Goal: Information Seeking & Learning: Learn about a topic

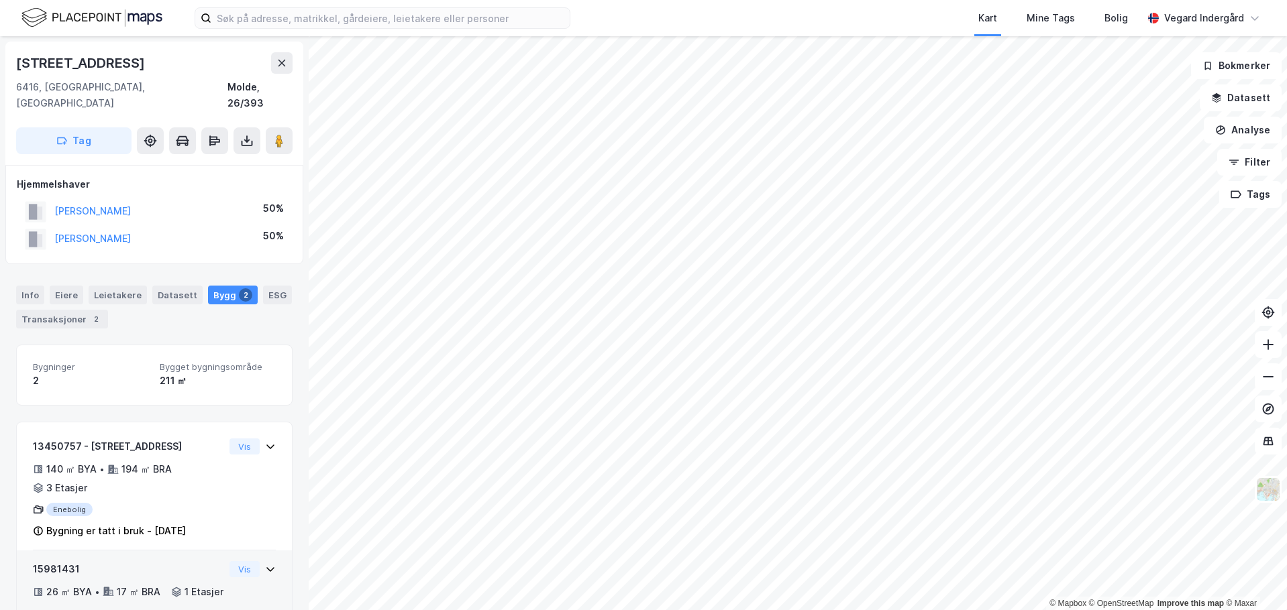
scroll to position [48, 0]
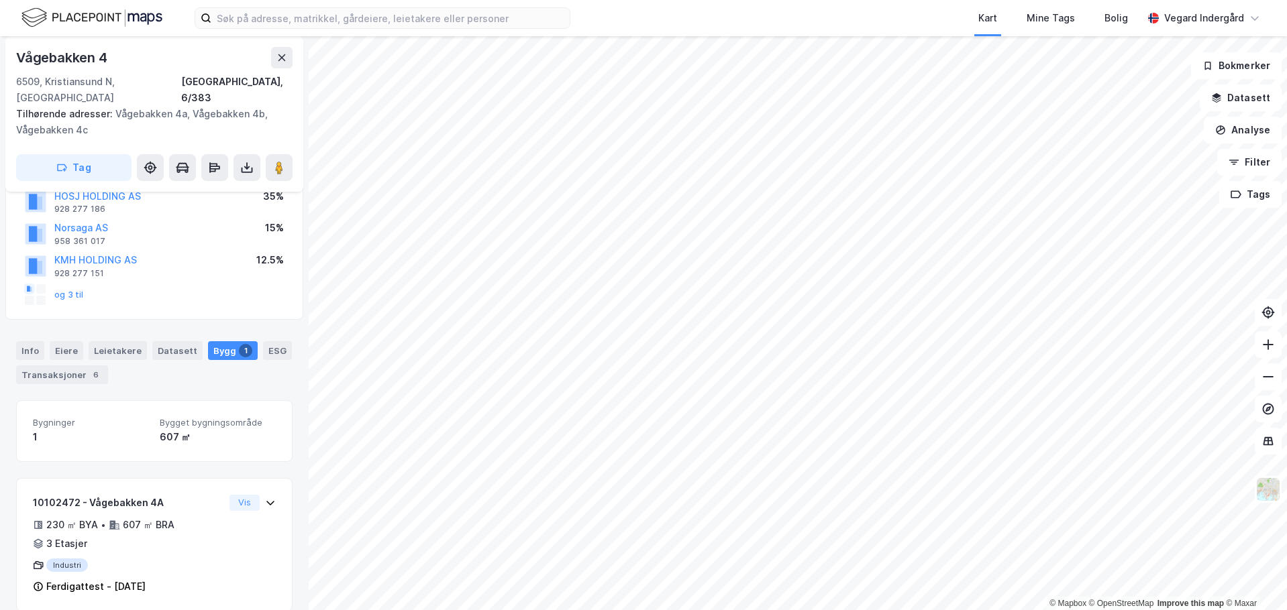
scroll to position [110, 0]
click at [282, 161] on image at bounding box center [279, 167] width 8 height 13
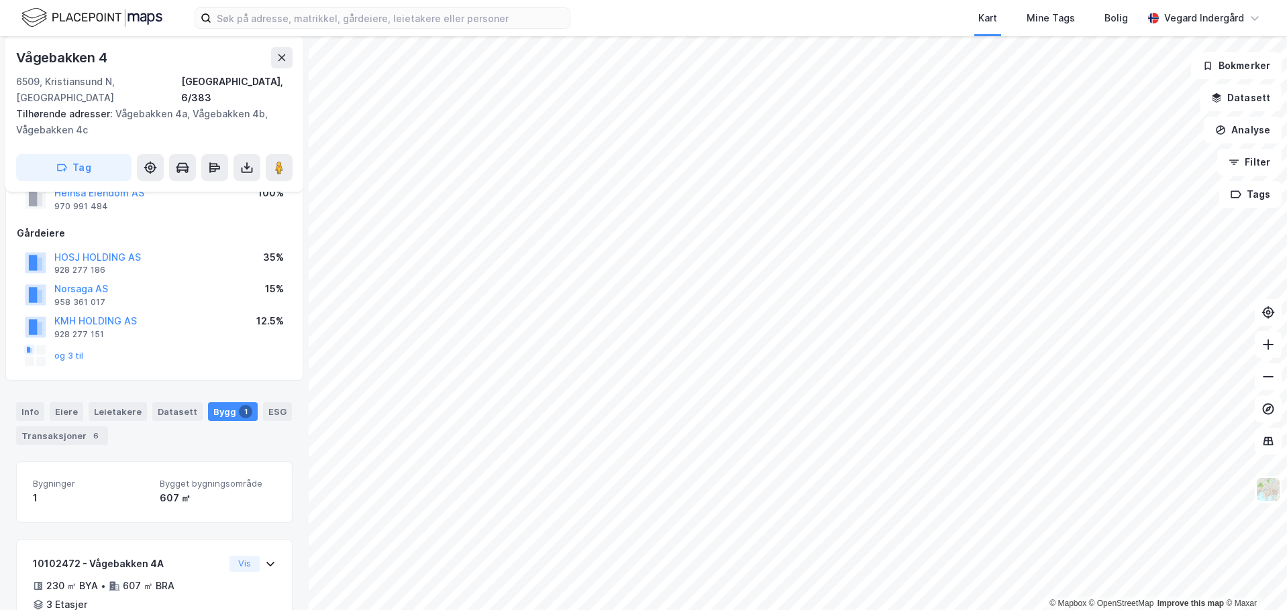
scroll to position [0, 0]
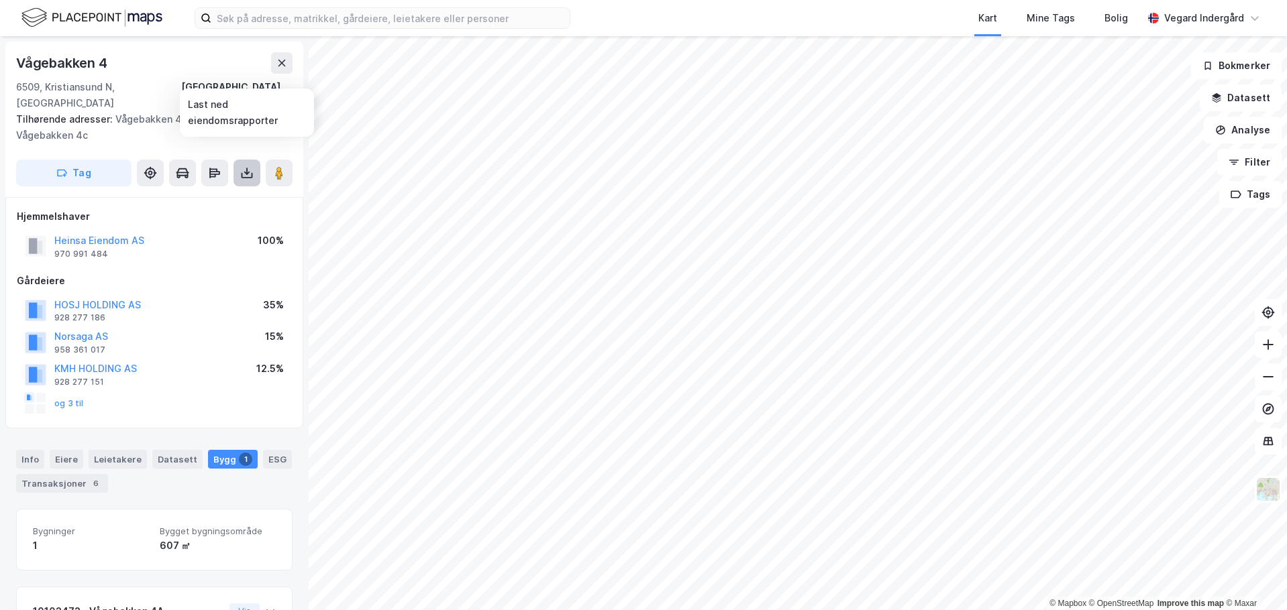
click at [248, 166] on icon at bounding box center [246, 172] width 13 height 13
click at [258, 121] on div "Tilhørende adresser: [STREET_ADDRESS], [STREET_ADDRESS]" at bounding box center [149, 127] width 266 height 32
click at [216, 168] on icon at bounding box center [213, 170] width 8 height 4
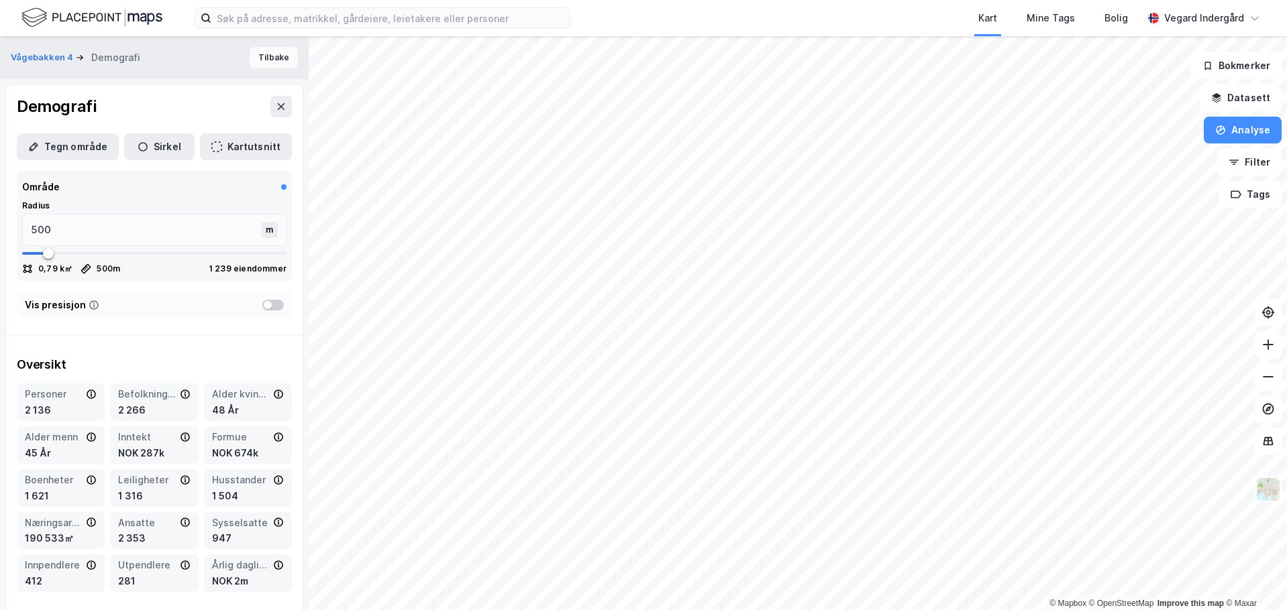
click at [263, 58] on button "Tilbake" at bounding box center [274, 57] width 48 height 21
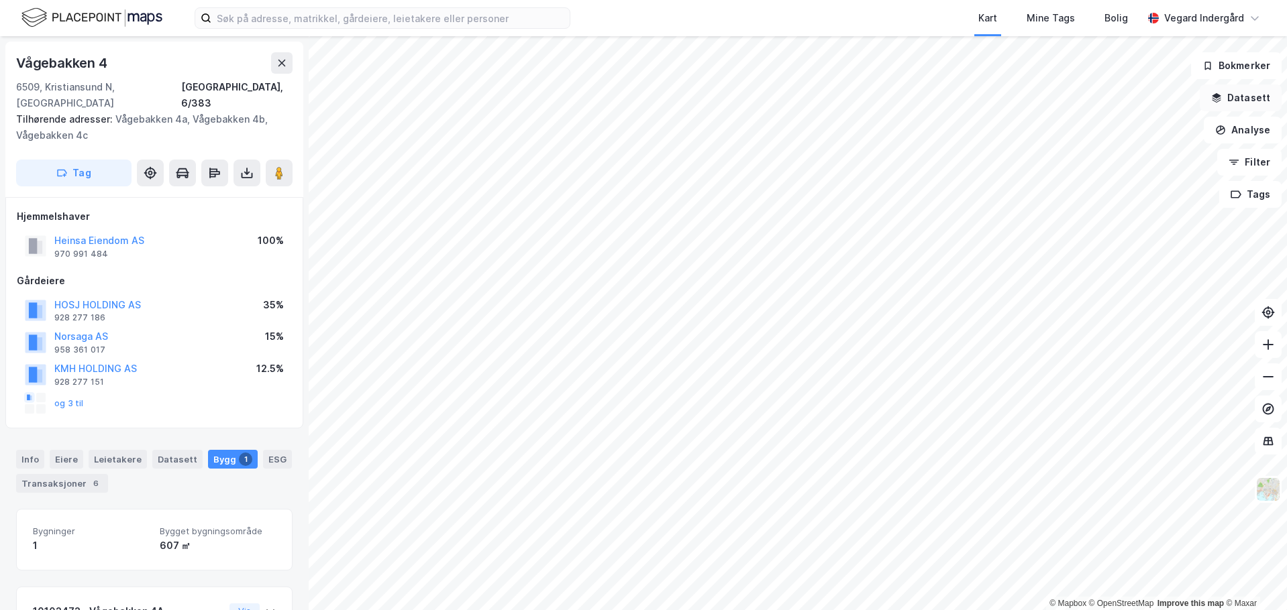
click at [1261, 100] on button "Datasett" at bounding box center [1240, 98] width 82 height 27
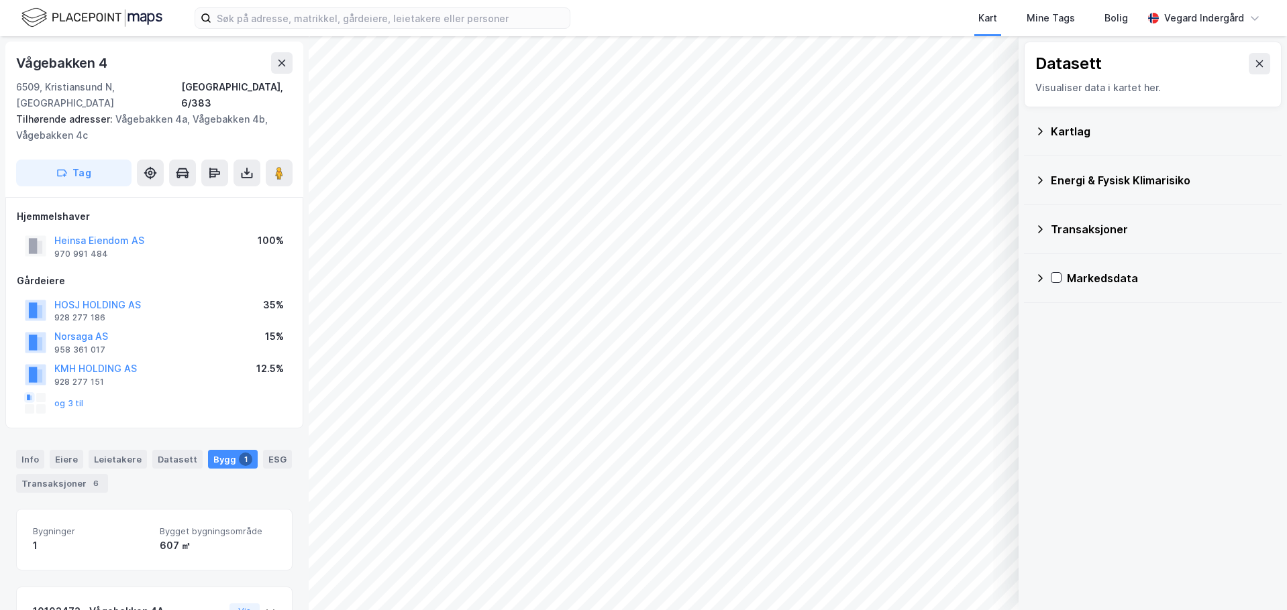
click at [1039, 134] on icon at bounding box center [1040, 130] width 5 height 7
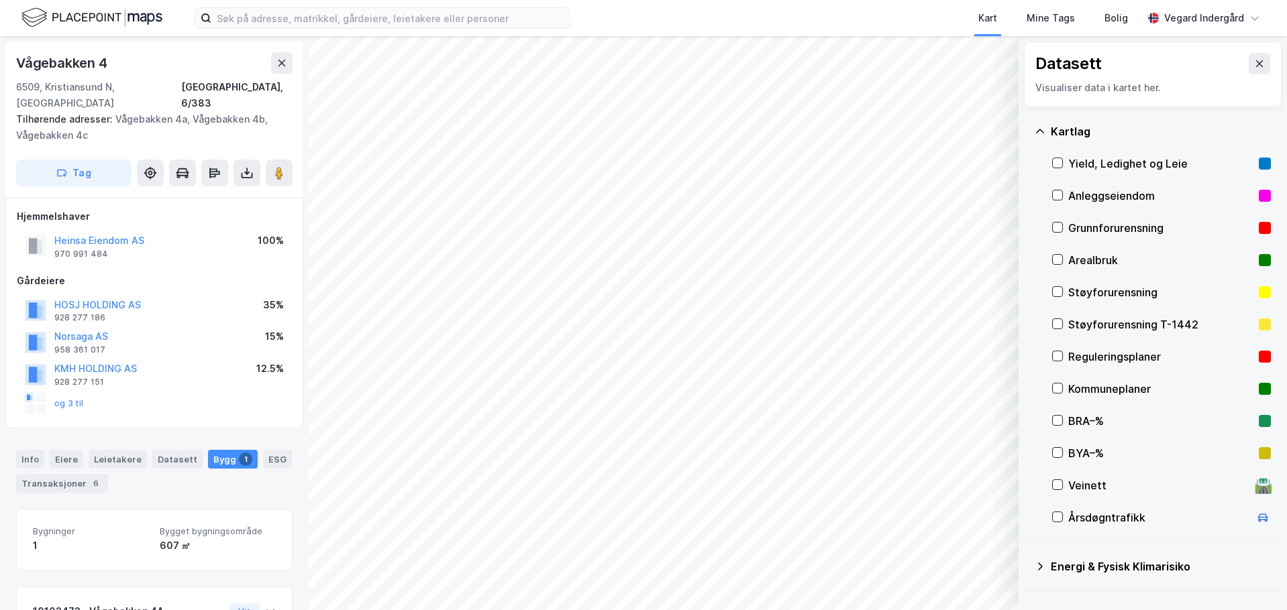
click at [1063, 292] on div "Støyforurensning" at bounding box center [1161, 292] width 219 height 32
click at [957, 579] on button "Vis" at bounding box center [949, 575] width 111 height 21
click at [921, 578] on button "Lukk" at bounding box center [912, 575] width 185 height 21
click at [1055, 293] on icon at bounding box center [1057, 291] width 9 height 9
click at [1057, 329] on div at bounding box center [1057, 324] width 11 height 11
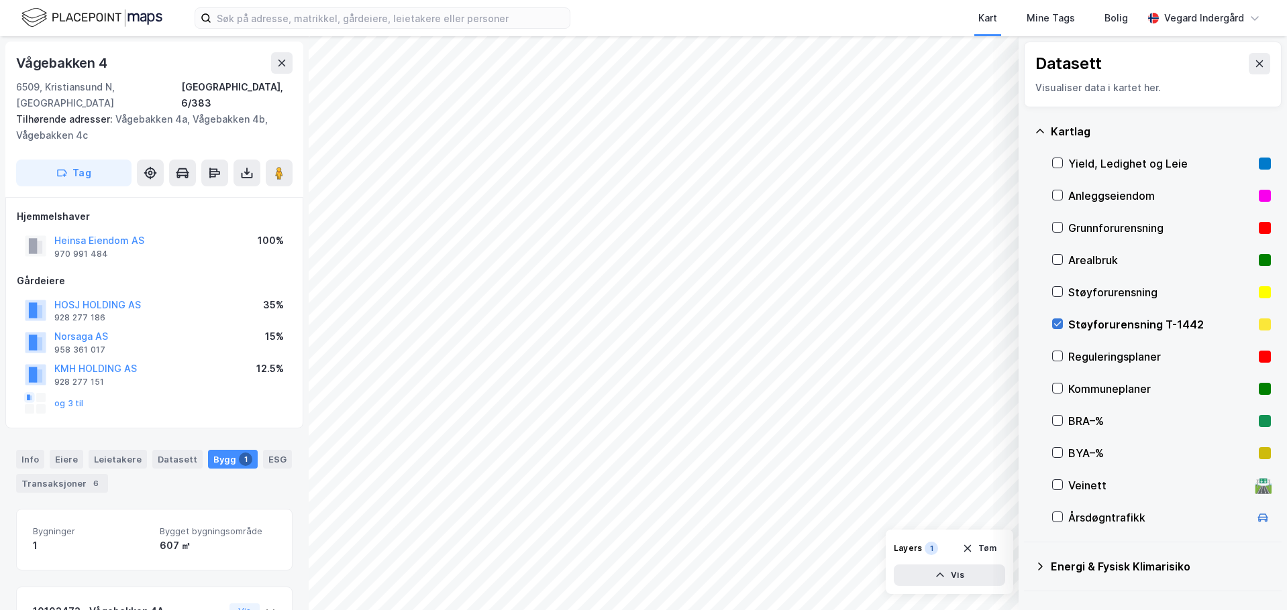
click at [1060, 322] on icon at bounding box center [1057, 323] width 9 height 9
click at [1057, 360] on icon at bounding box center [1057, 356] width 9 height 9
click at [1057, 356] on icon at bounding box center [1057, 356] width 9 height 9
click at [1054, 422] on icon at bounding box center [1057, 420] width 9 height 9
click at [1057, 419] on icon at bounding box center [1057, 420] width 9 height 9
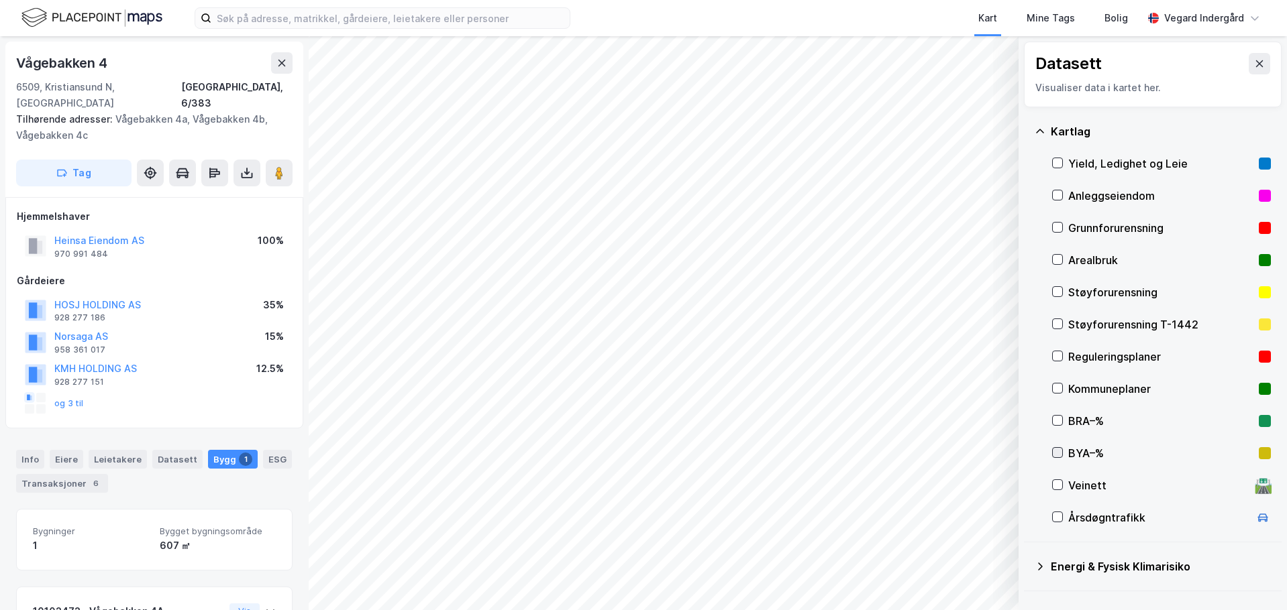
click at [1061, 451] on icon at bounding box center [1057, 452] width 9 height 9
click at [1057, 451] on icon at bounding box center [1057, 452] width 9 height 9
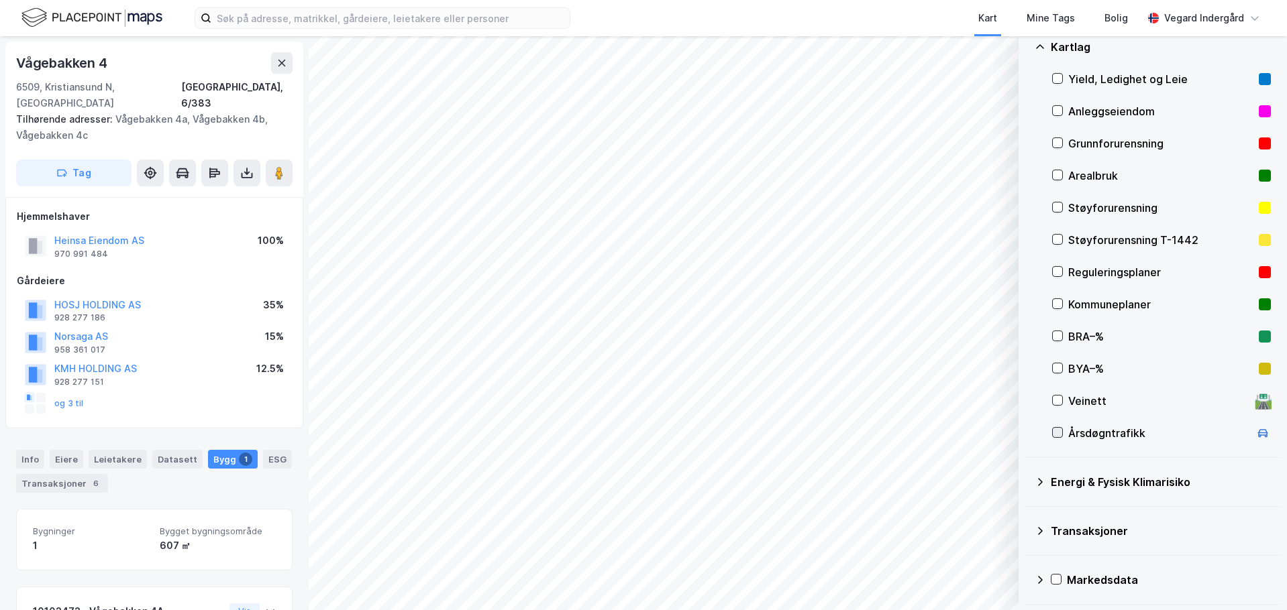
click at [1062, 433] on div at bounding box center [1057, 432] width 11 height 11
click at [1055, 433] on icon at bounding box center [1057, 432] width 9 height 9
click at [1042, 482] on icon at bounding box center [1040, 482] width 5 height 8
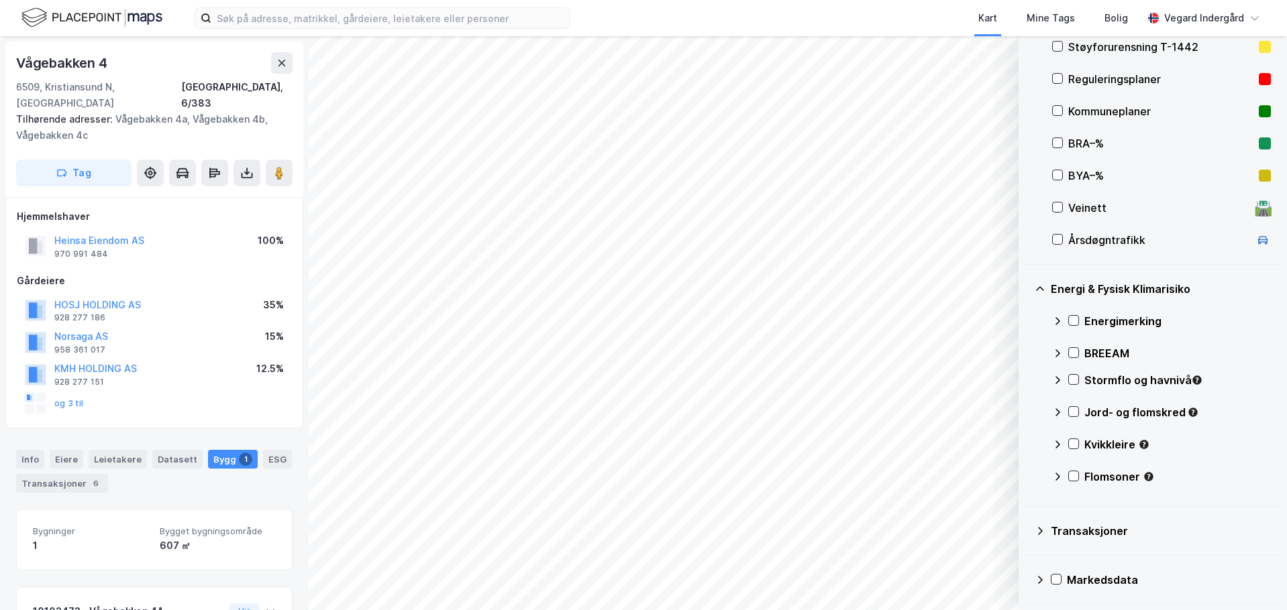
click at [1079, 407] on div "Jord- og flomskred" at bounding box center [1161, 418] width 219 height 32
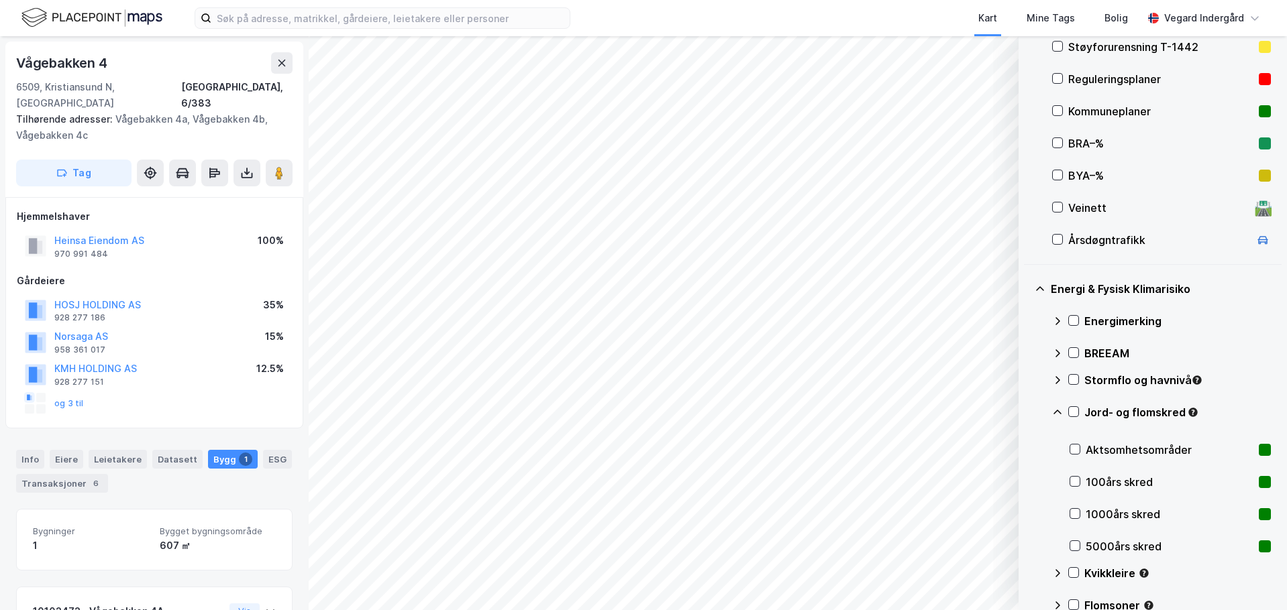
click at [1079, 407] on div "Jord- og flomskred" at bounding box center [1161, 418] width 219 height 32
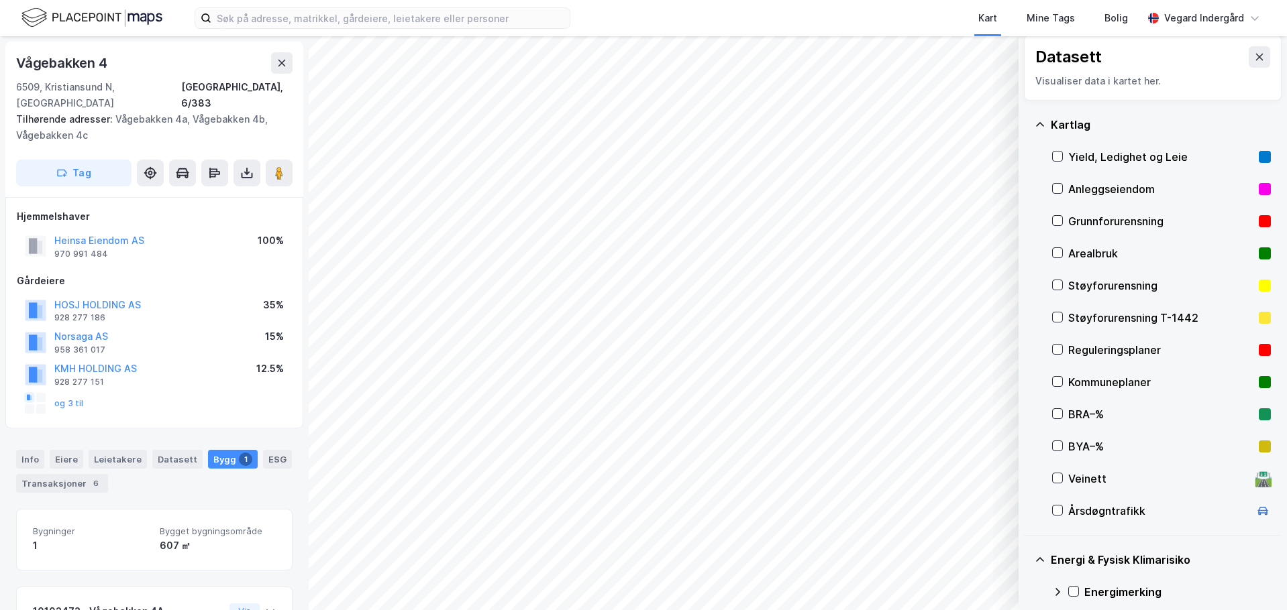
scroll to position [0, 0]
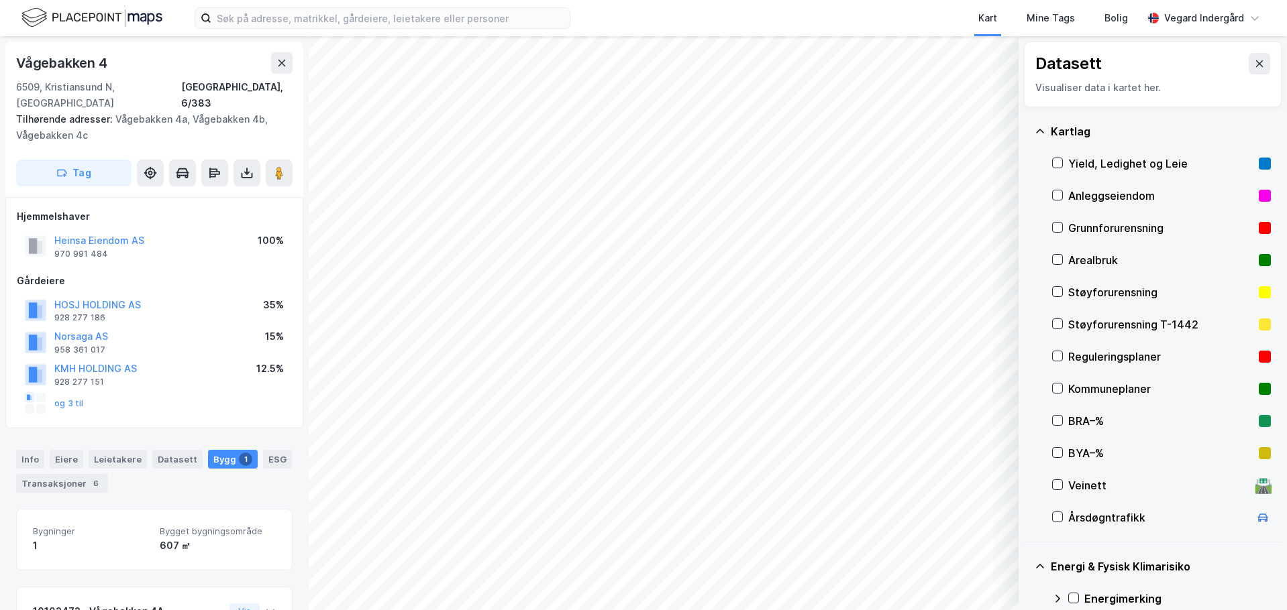
click at [1067, 132] on div "Kartlag" at bounding box center [1161, 131] width 220 height 16
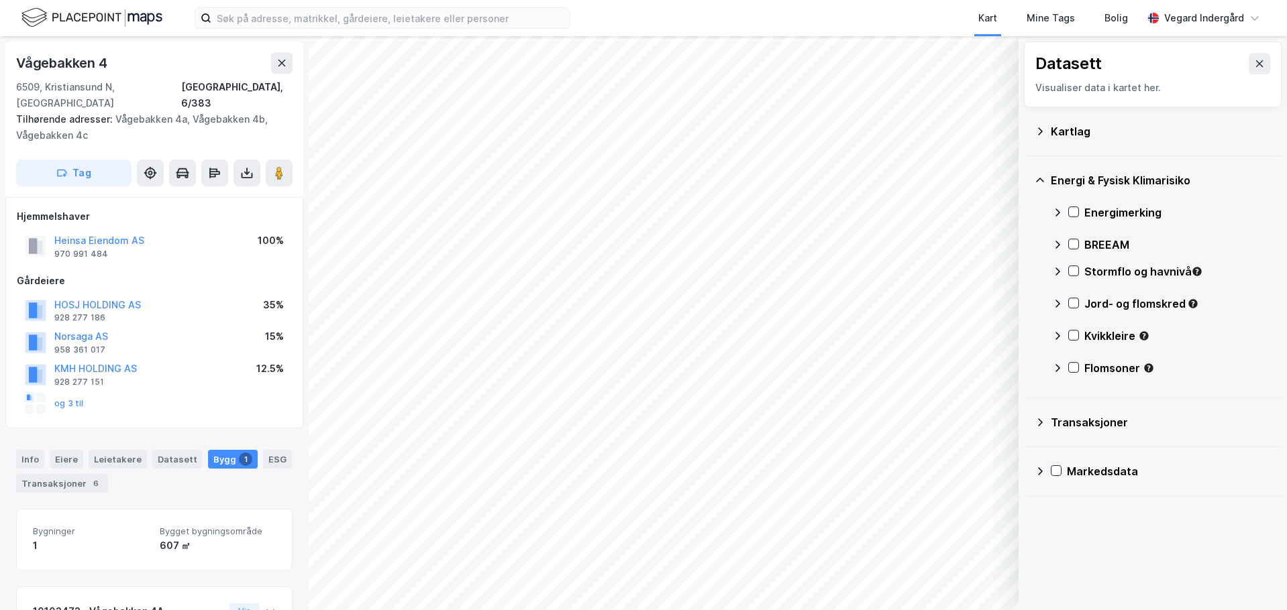
click at [1040, 133] on icon at bounding box center [1040, 130] width 5 height 7
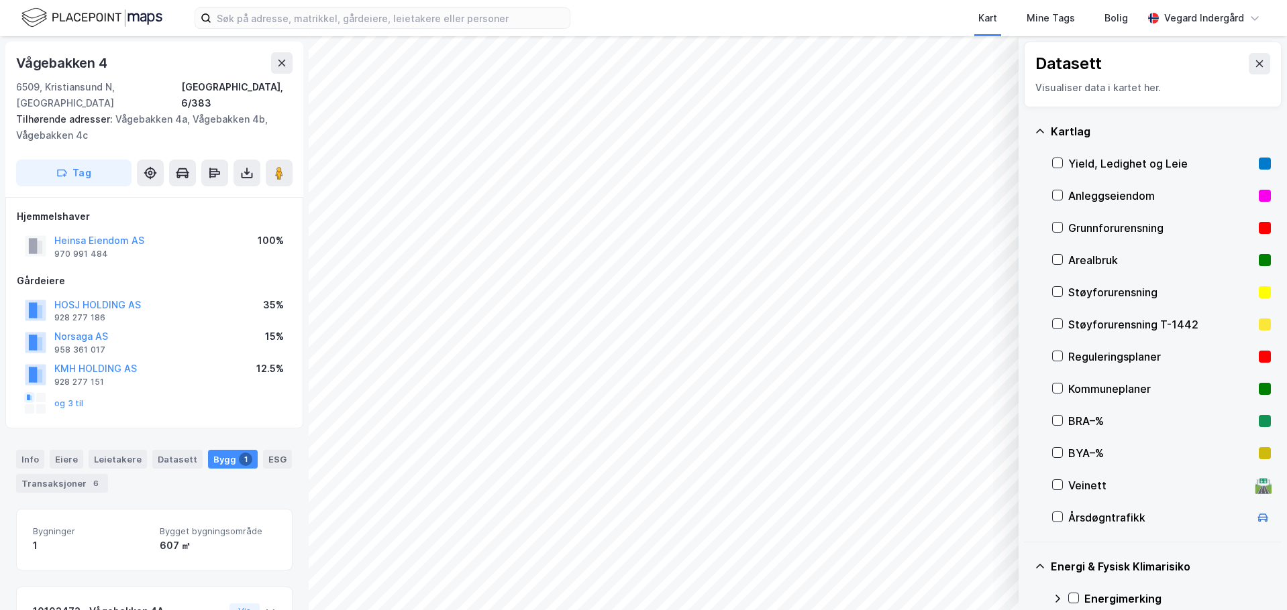
click at [1254, 62] on icon at bounding box center [1259, 63] width 11 height 11
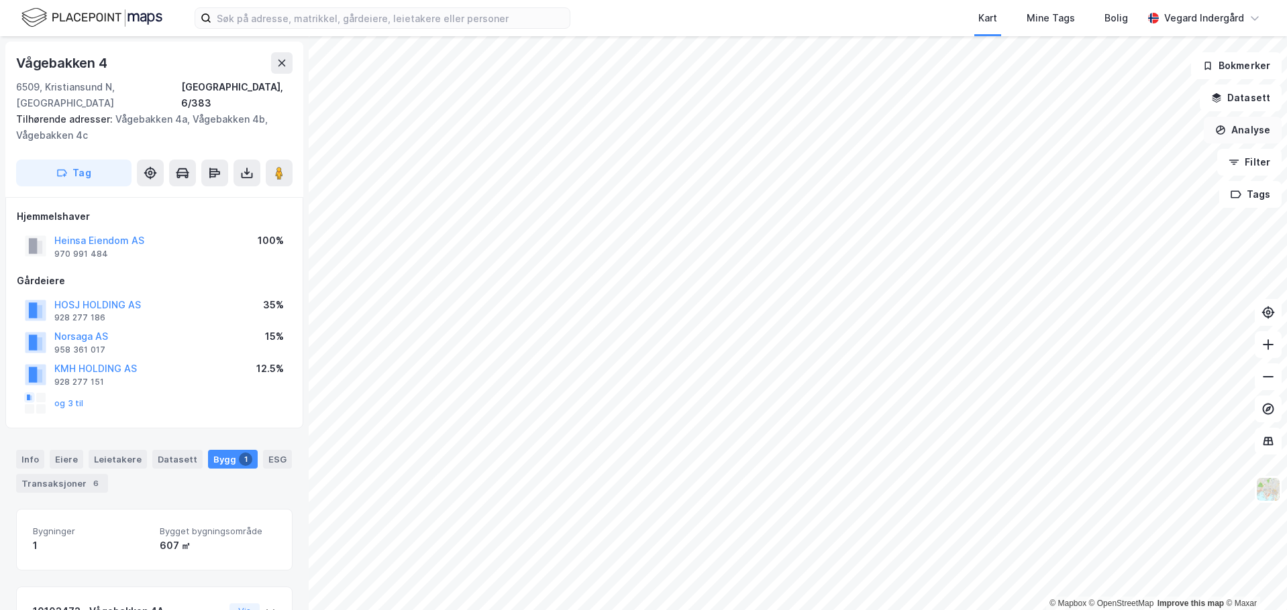
click at [1252, 124] on button "Analyse" at bounding box center [1242, 130] width 78 height 27
click at [1126, 130] on div "Mål avstand" at bounding box center [1125, 130] width 117 height 11
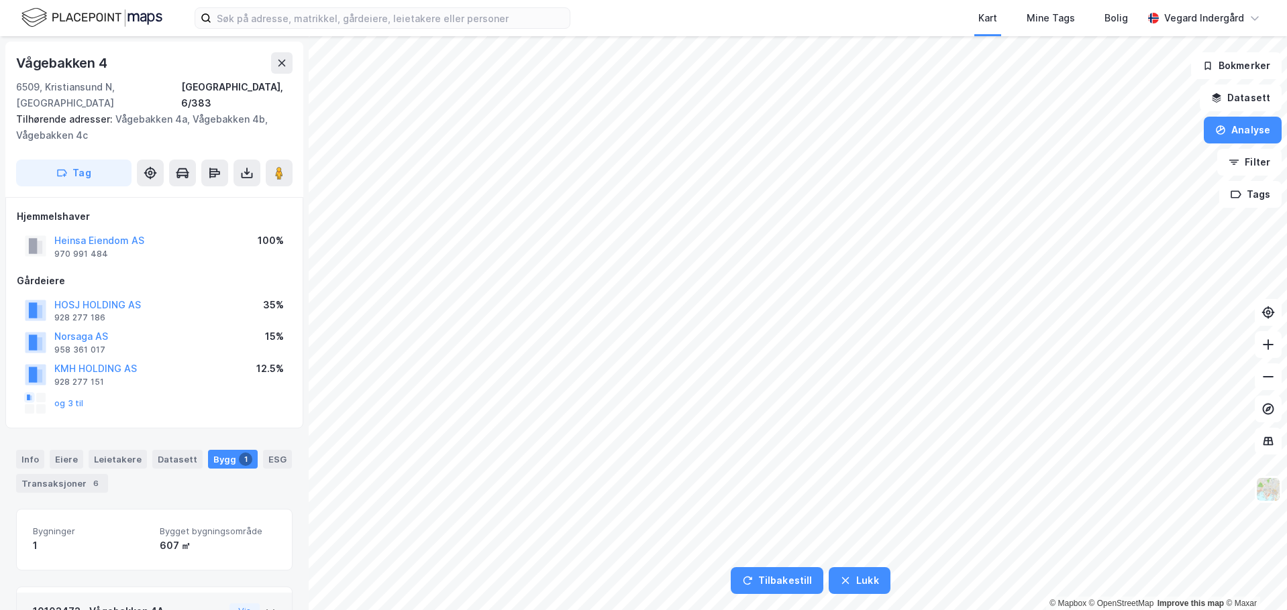
scroll to position [110, 0]
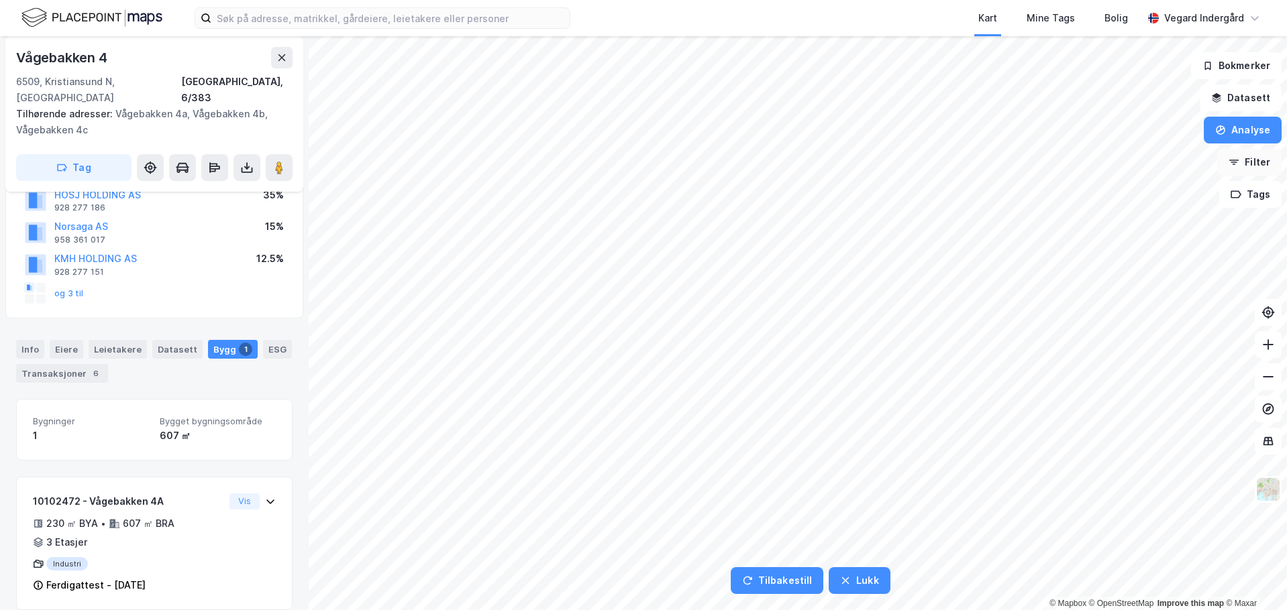
click at [1249, 162] on button "Filter" at bounding box center [1249, 162] width 64 height 27
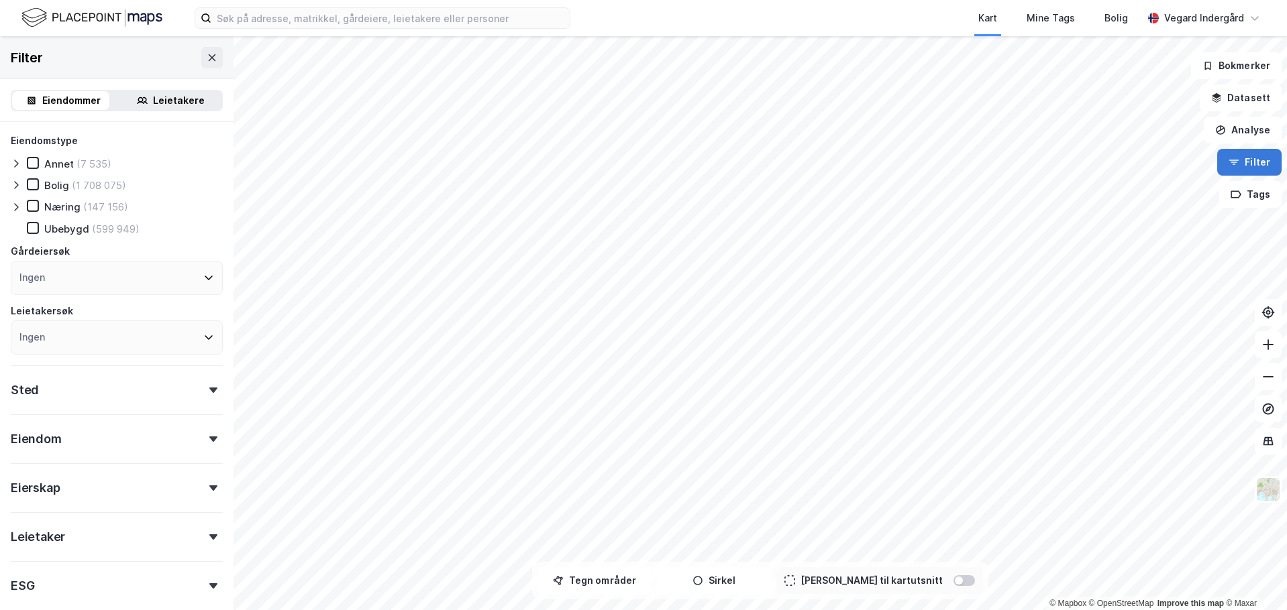
click at [1255, 166] on button "Filter" at bounding box center [1249, 162] width 64 height 27
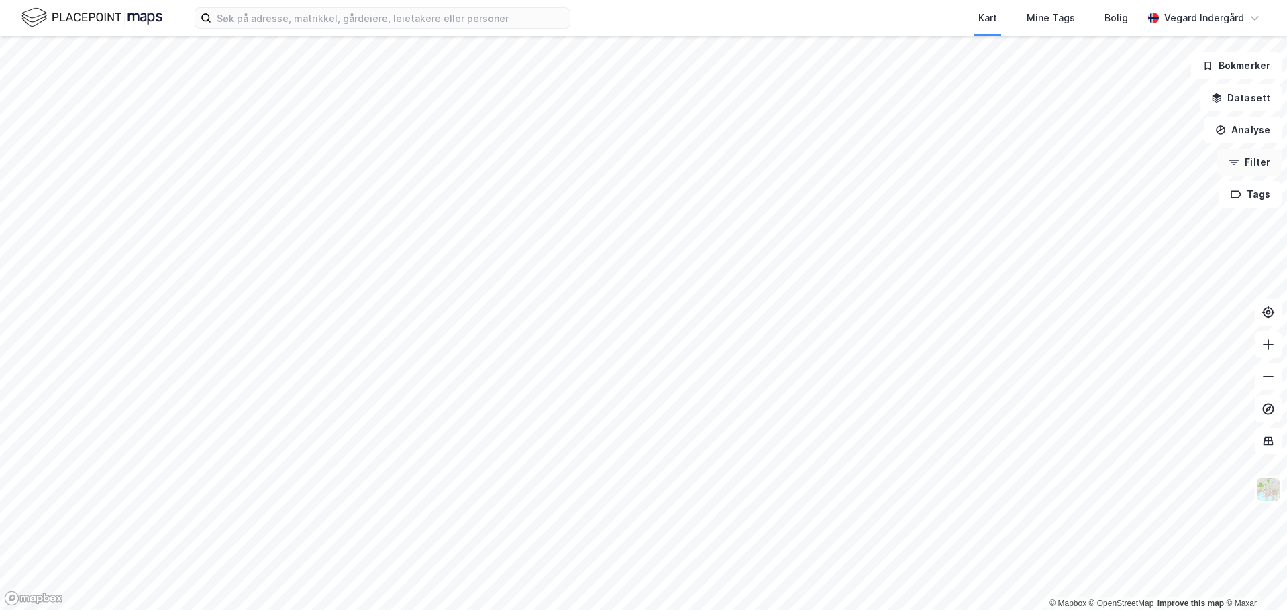
click at [1255, 165] on button "Filter" at bounding box center [1249, 162] width 64 height 27
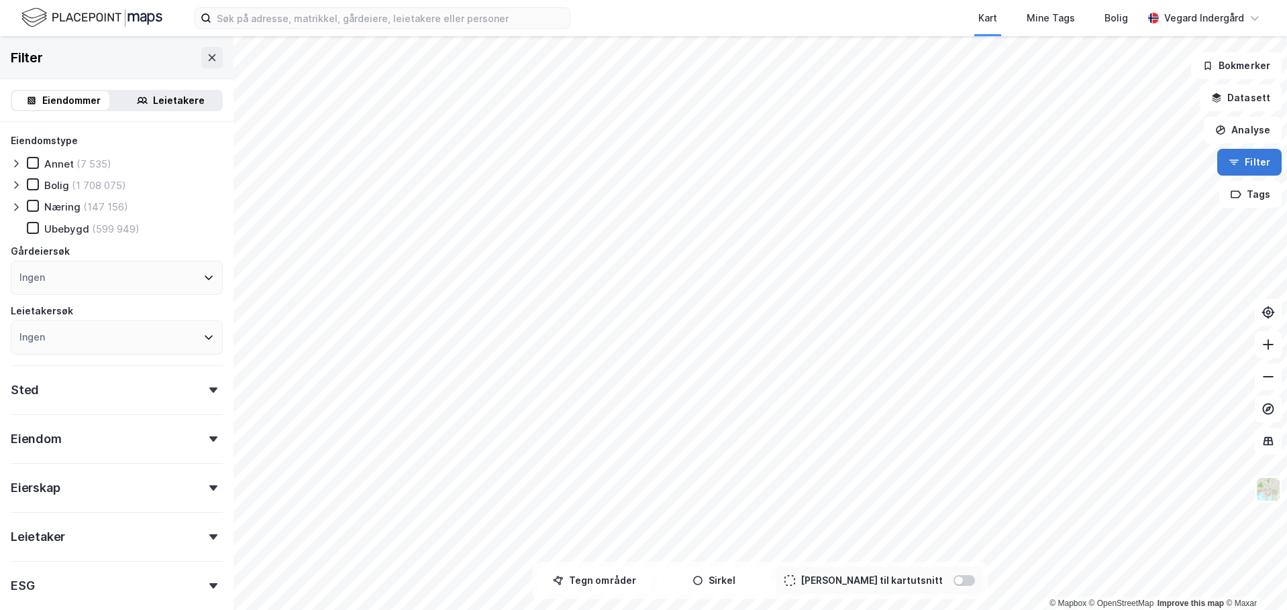
click at [1254, 163] on button "Filter" at bounding box center [1249, 162] width 64 height 27
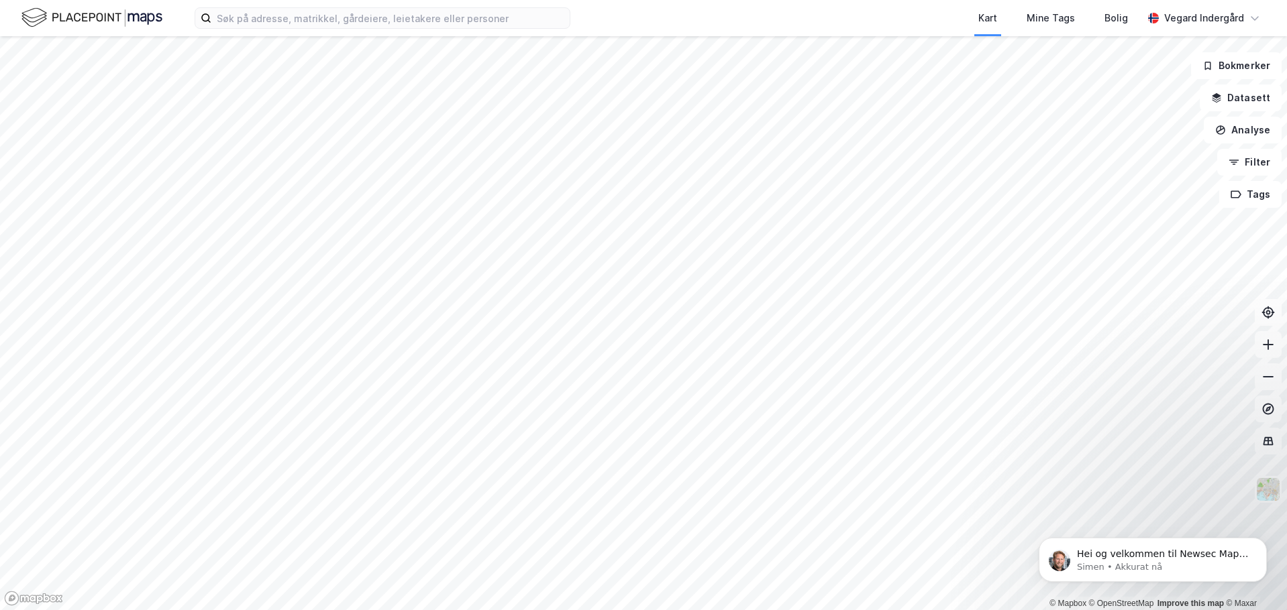
click at [1263, 489] on div "Hei og velkommen til Newsec Maps, Vegard Om det er du lurer på så er det bare å…" at bounding box center [1152, 499] width 247 height 168
click at [1252, 62] on button "Bokmerker" at bounding box center [1236, 65] width 91 height 27
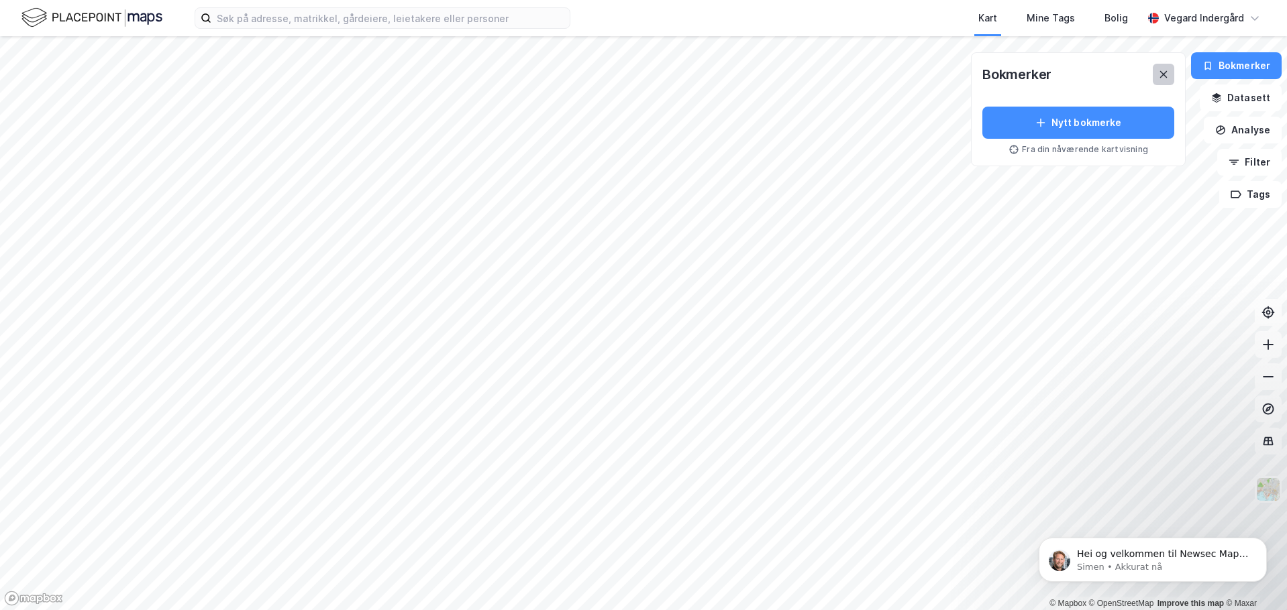
click at [1169, 68] on button at bounding box center [1162, 74] width 21 height 21
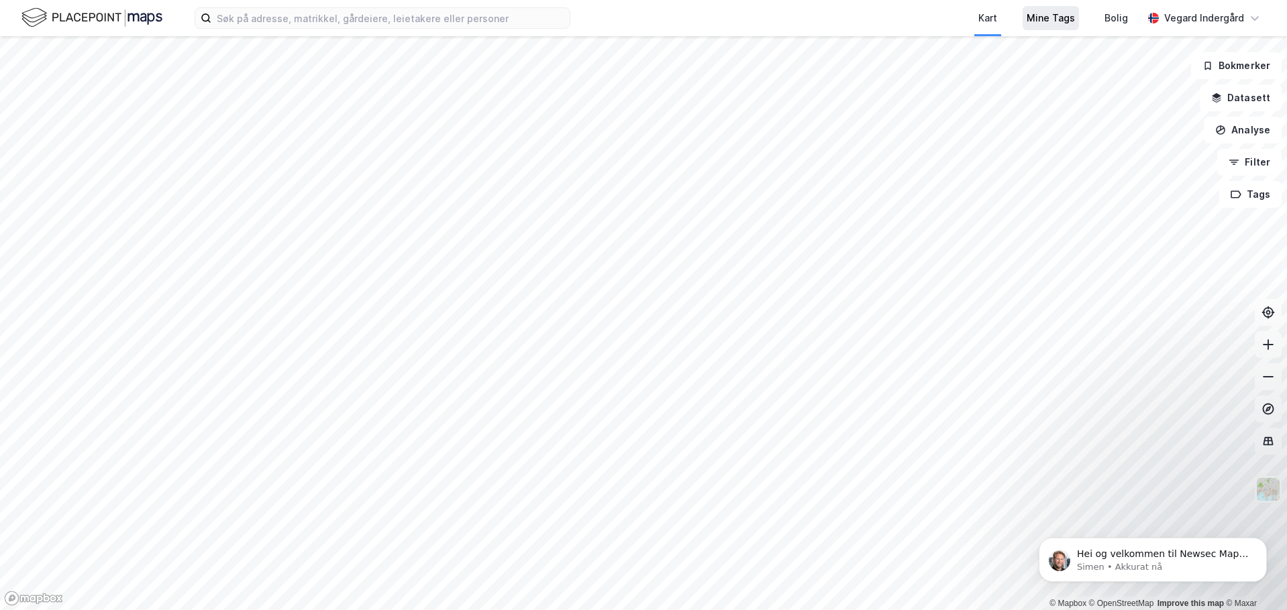
click at [1046, 15] on div "Mine Tags" at bounding box center [1050, 18] width 48 height 16
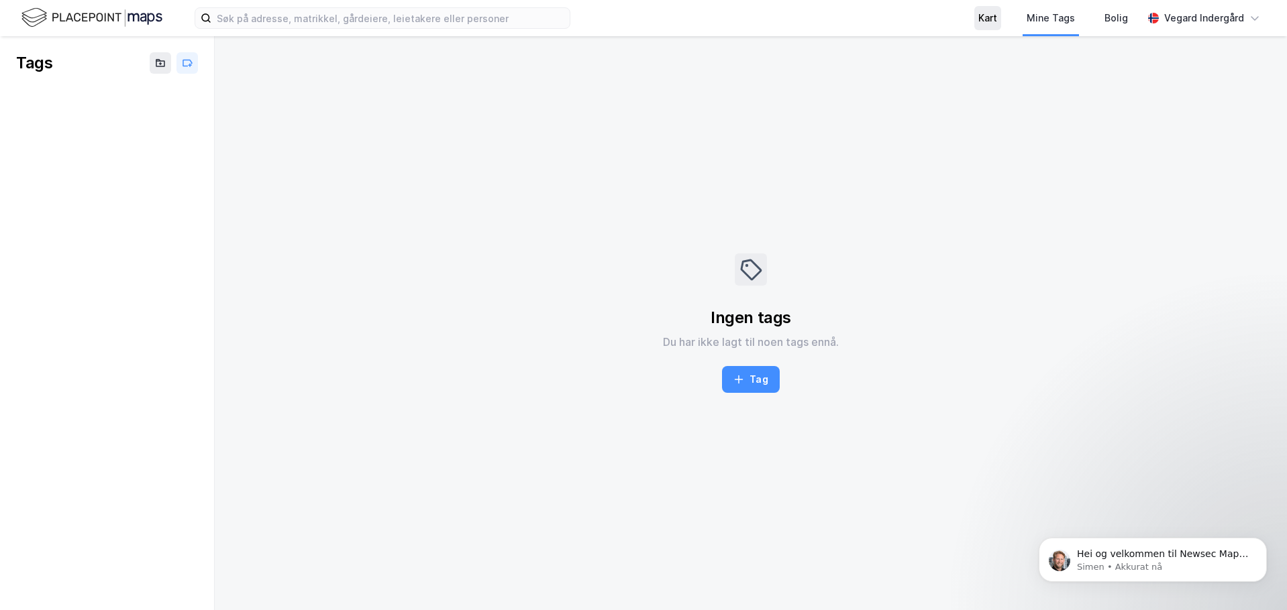
click at [988, 20] on div "Kart" at bounding box center [987, 18] width 19 height 16
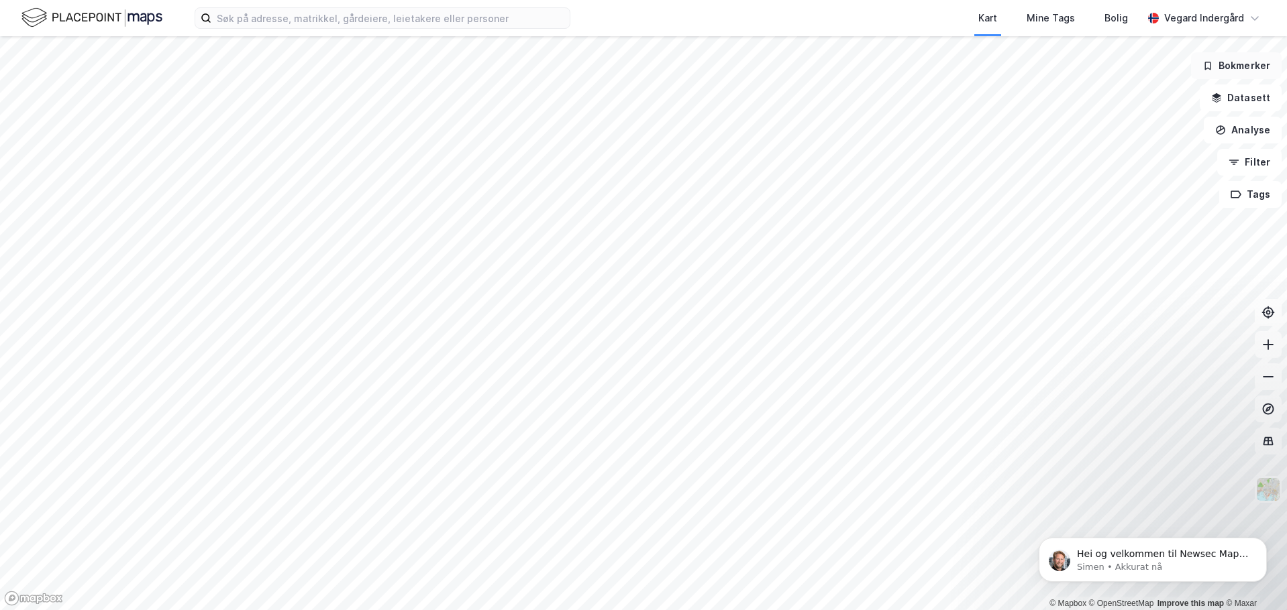
click at [1244, 61] on button "Bokmerker" at bounding box center [1236, 65] width 91 height 27
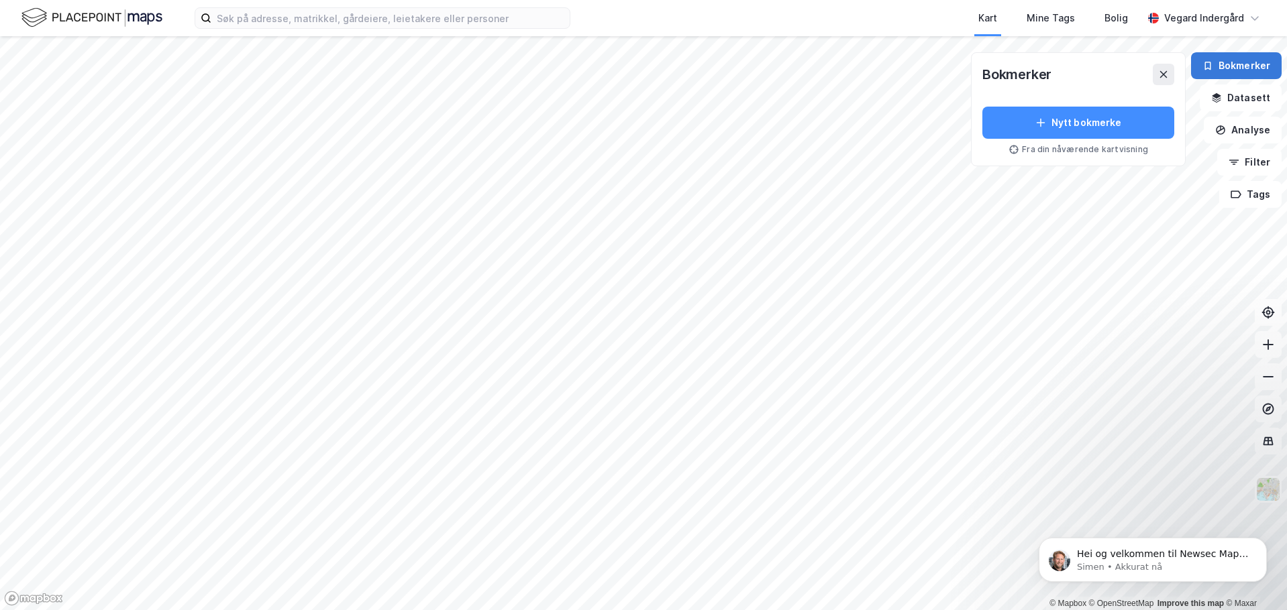
click at [1244, 61] on button "Bokmerker" at bounding box center [1236, 65] width 91 height 27
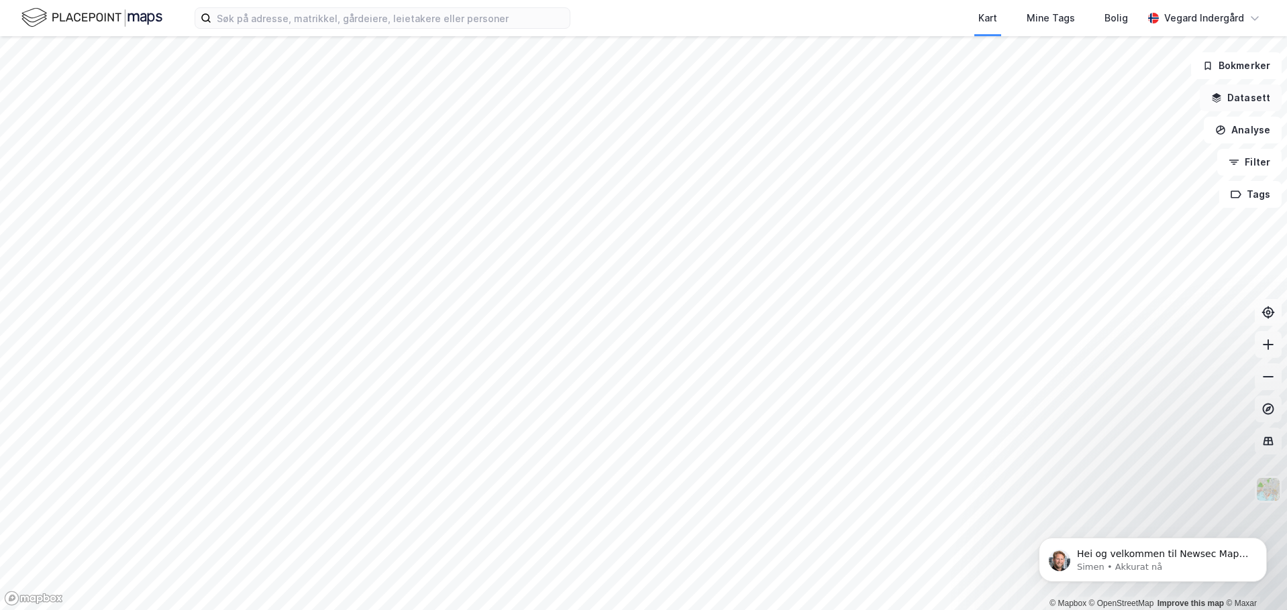
click at [1256, 97] on button "Datasett" at bounding box center [1240, 98] width 82 height 27
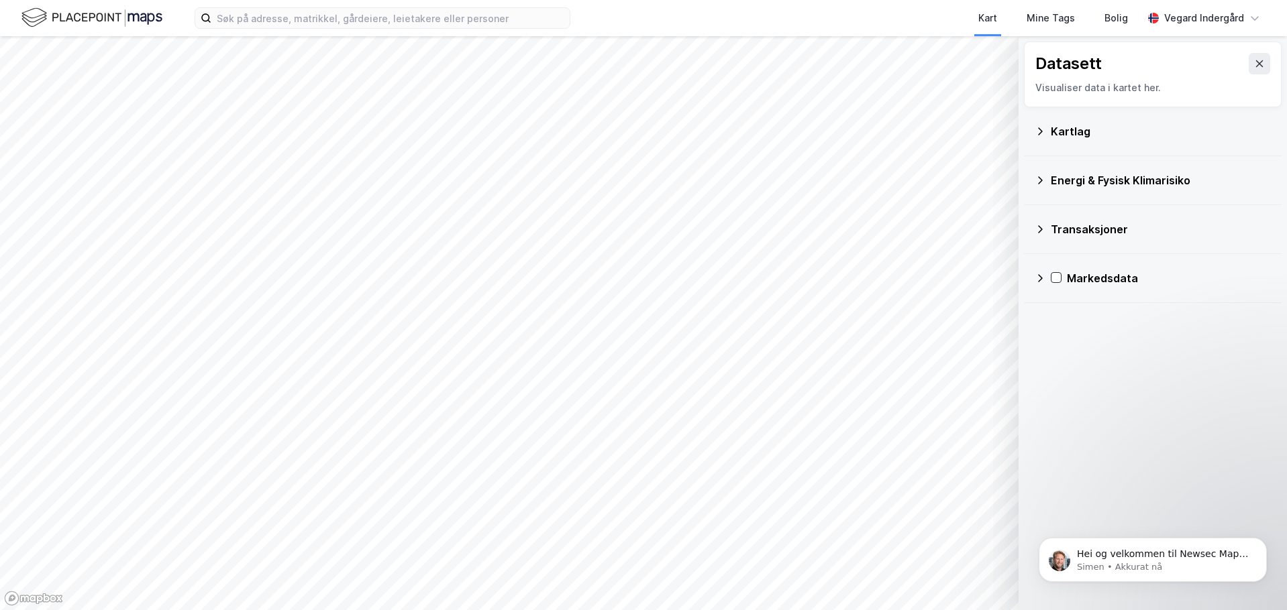
click at [1256, 97] on div "Datasett Visualiser data i kartet her." at bounding box center [1153, 75] width 258 height 66
click at [1254, 64] on icon at bounding box center [1259, 63] width 11 height 11
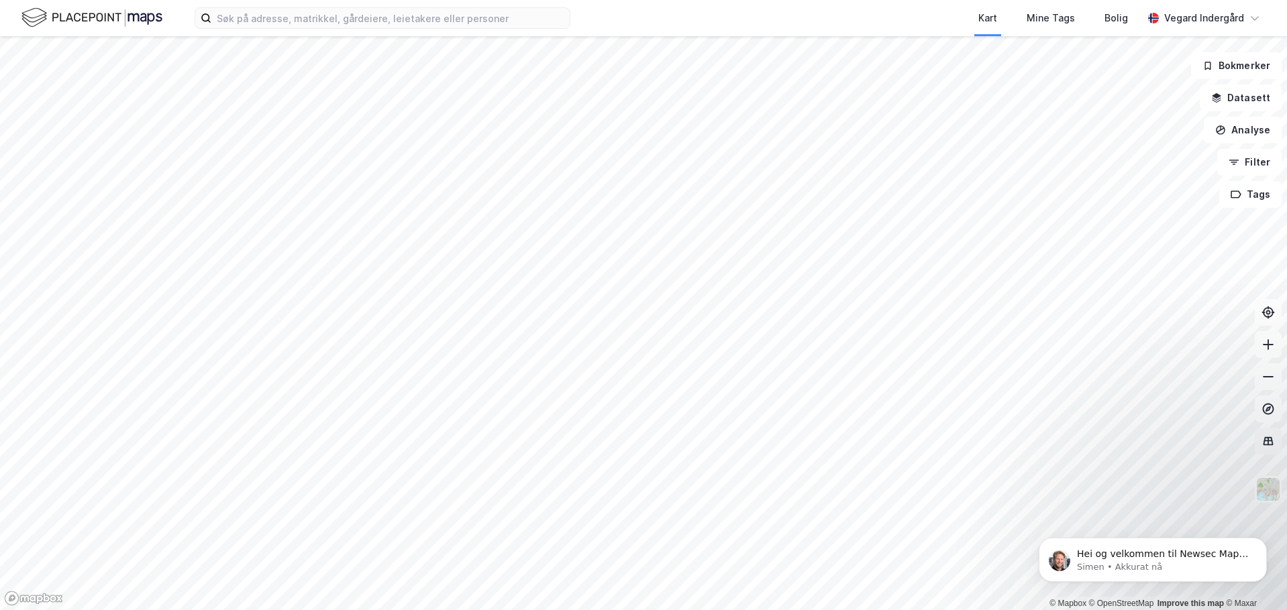
click at [1272, 438] on icon at bounding box center [1267, 441] width 13 height 13
click at [1269, 445] on icon at bounding box center [1268, 441] width 10 height 9
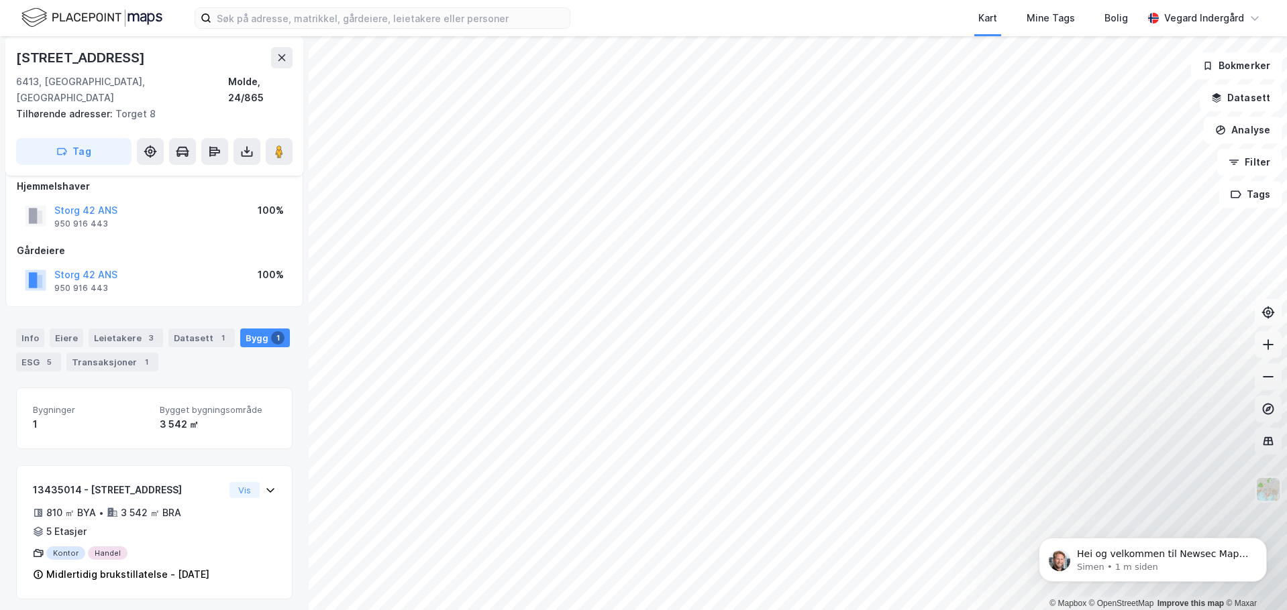
scroll to position [19, 0]
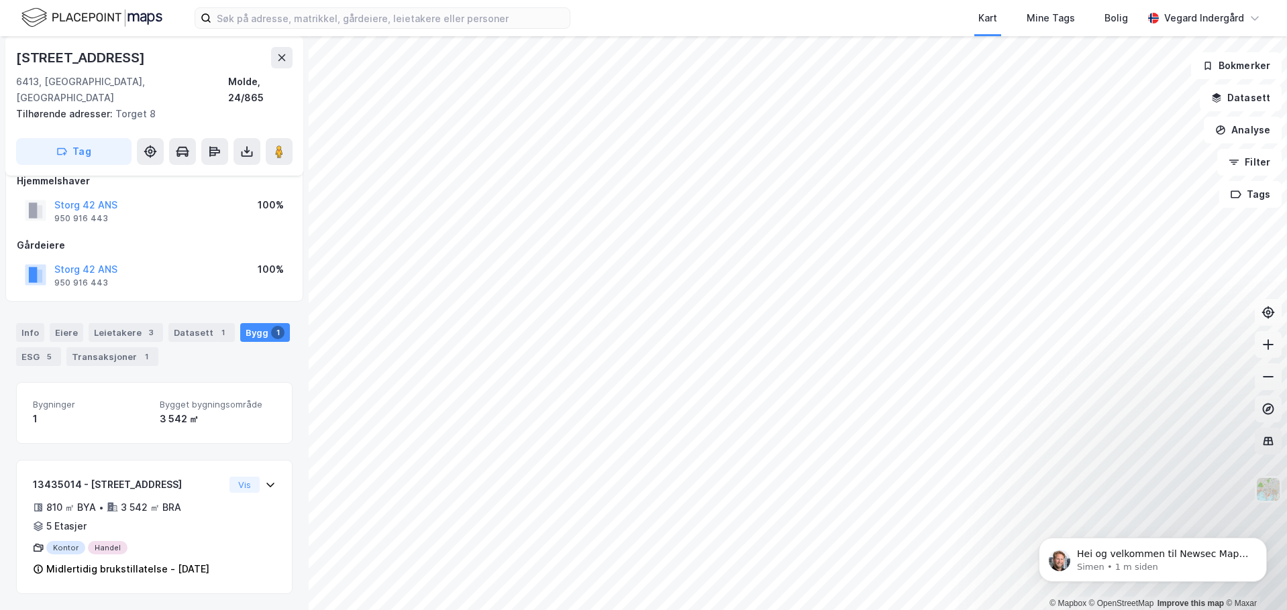
click at [1266, 442] on icon at bounding box center [1267, 441] width 13 height 13
drag, startPoint x: 1010, startPoint y: 546, endPoint x: 949, endPoint y: 550, distance: 61.8
click at [1018, 550] on html "Hei og velkommen til Newsec Maps, Vegard Om det er du lurer på så er det bare å…" at bounding box center [1152, 557] width 268 height 94
drag, startPoint x: 1271, startPoint y: 441, endPoint x: 1273, endPoint y: 433, distance: 7.6
click at [1271, 440] on icon at bounding box center [1267, 441] width 13 height 13
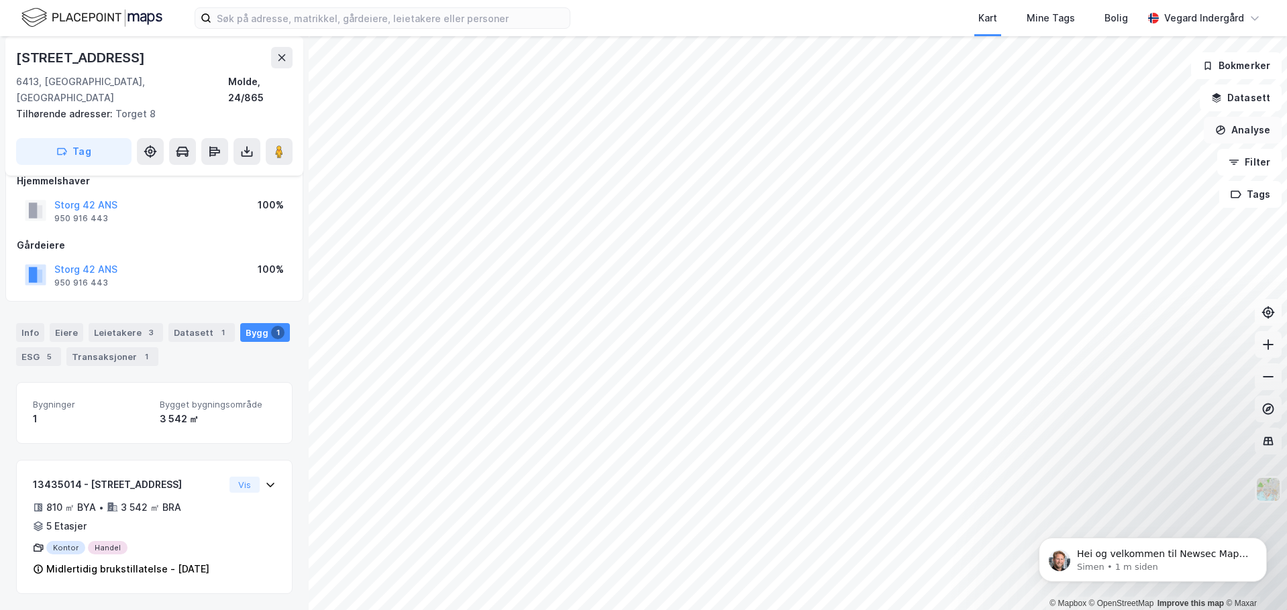
drag, startPoint x: 1250, startPoint y: 142, endPoint x: 1252, endPoint y: 135, distance: 6.8
click at [1252, 138] on button "Analyse" at bounding box center [1242, 130] width 78 height 27
drag, startPoint x: 1252, startPoint y: 158, endPoint x: 1258, endPoint y: 139, distance: 19.5
click at [1254, 158] on button "Filter" at bounding box center [1249, 162] width 64 height 27
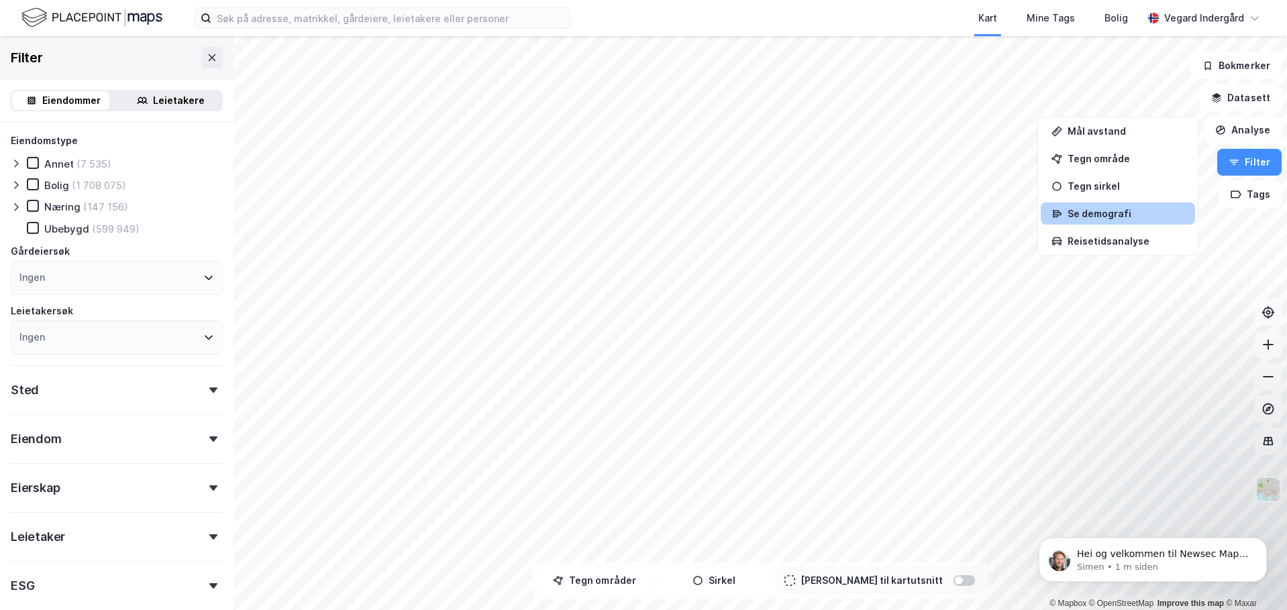
click at [1117, 211] on div "Se demografi" at bounding box center [1125, 213] width 117 height 11
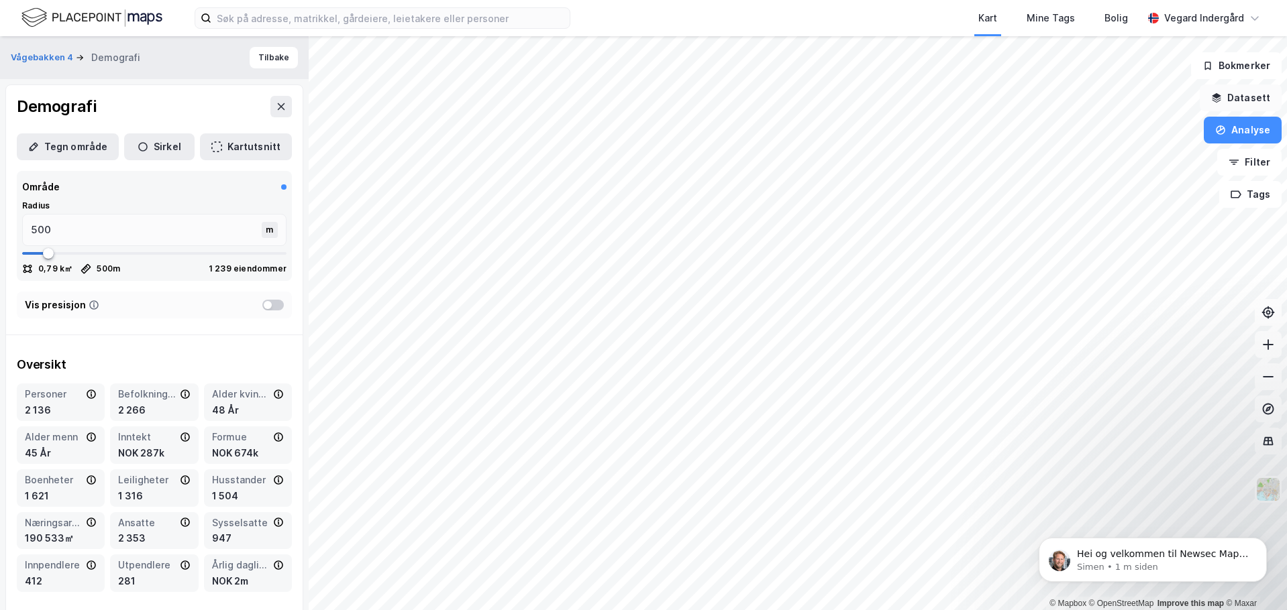
click at [1262, 96] on button "Datasett" at bounding box center [1240, 98] width 82 height 27
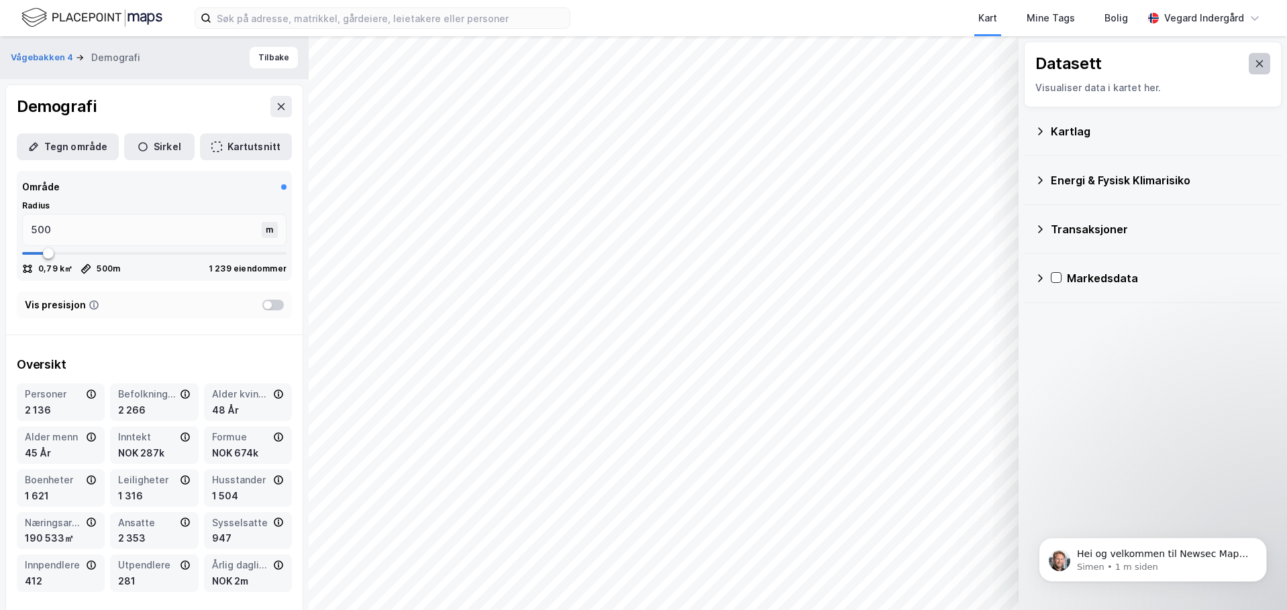
click at [1254, 62] on icon at bounding box center [1259, 63] width 11 height 11
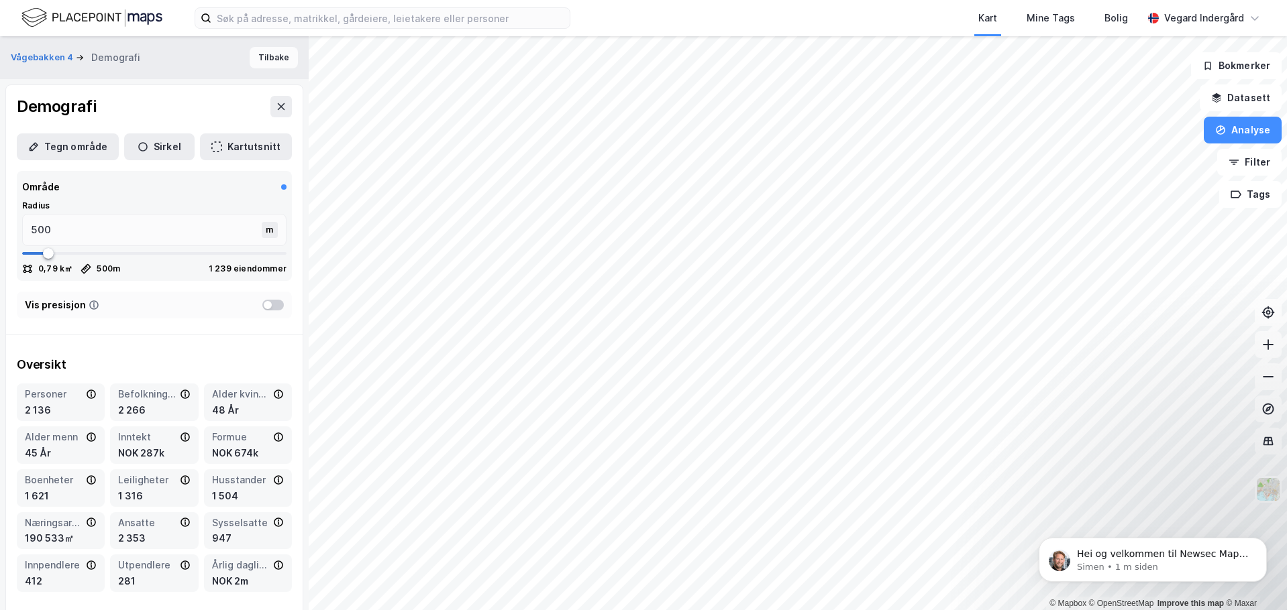
click at [265, 60] on button "Tilbake" at bounding box center [274, 57] width 48 height 21
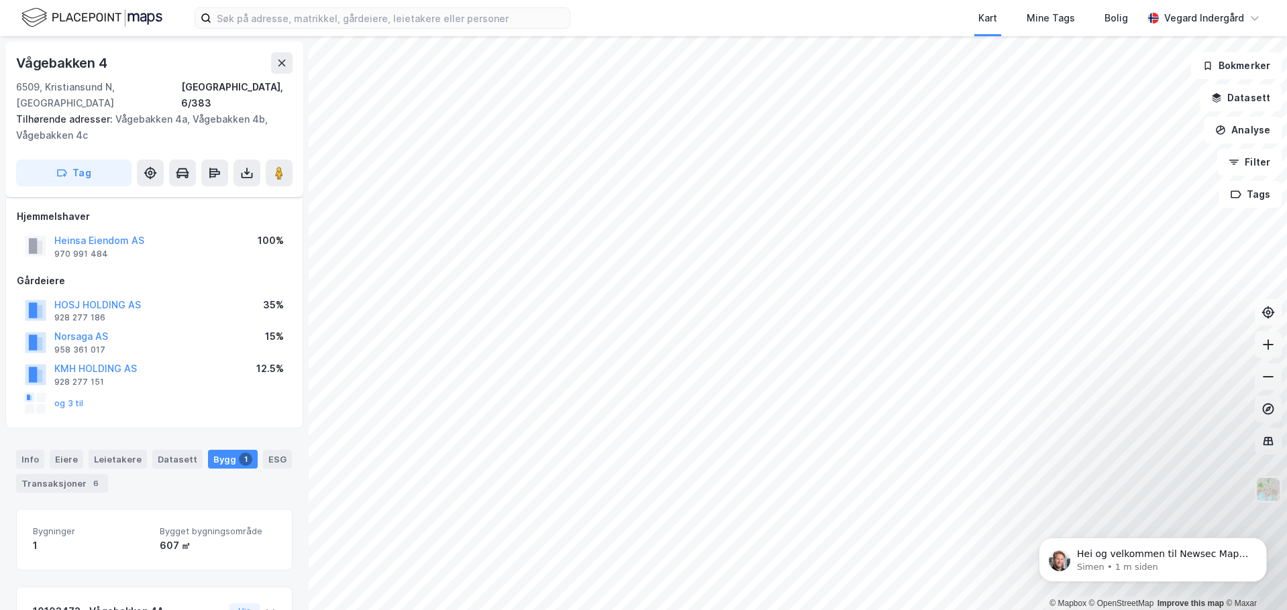
scroll to position [19, 0]
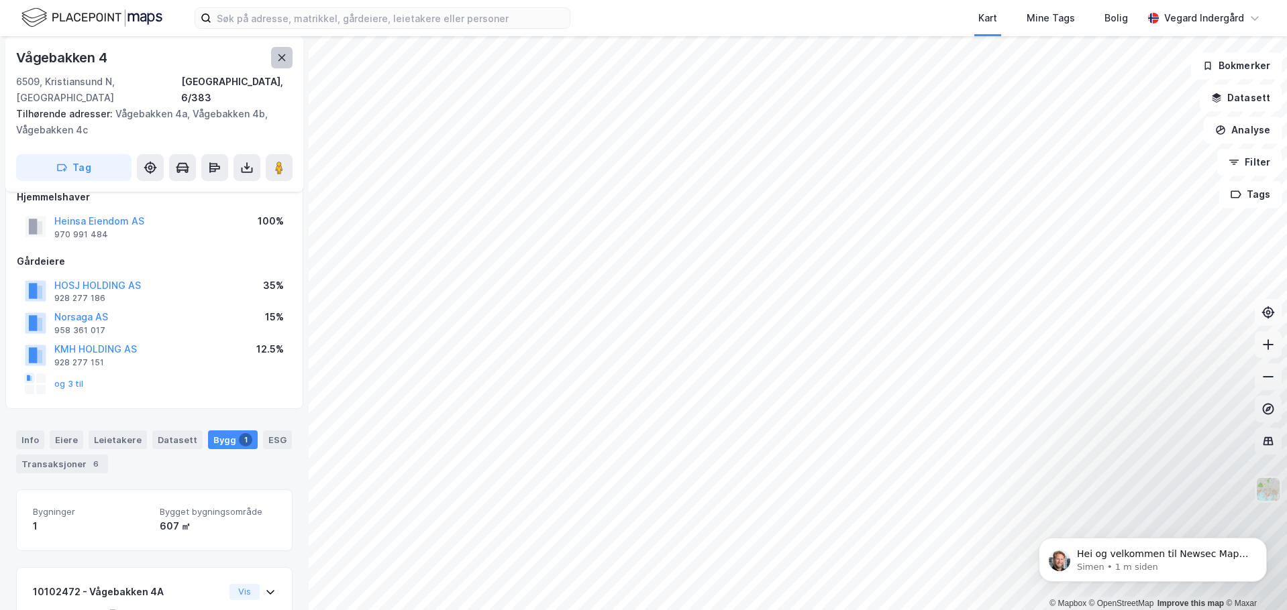
click at [286, 58] on icon at bounding box center [281, 57] width 11 height 11
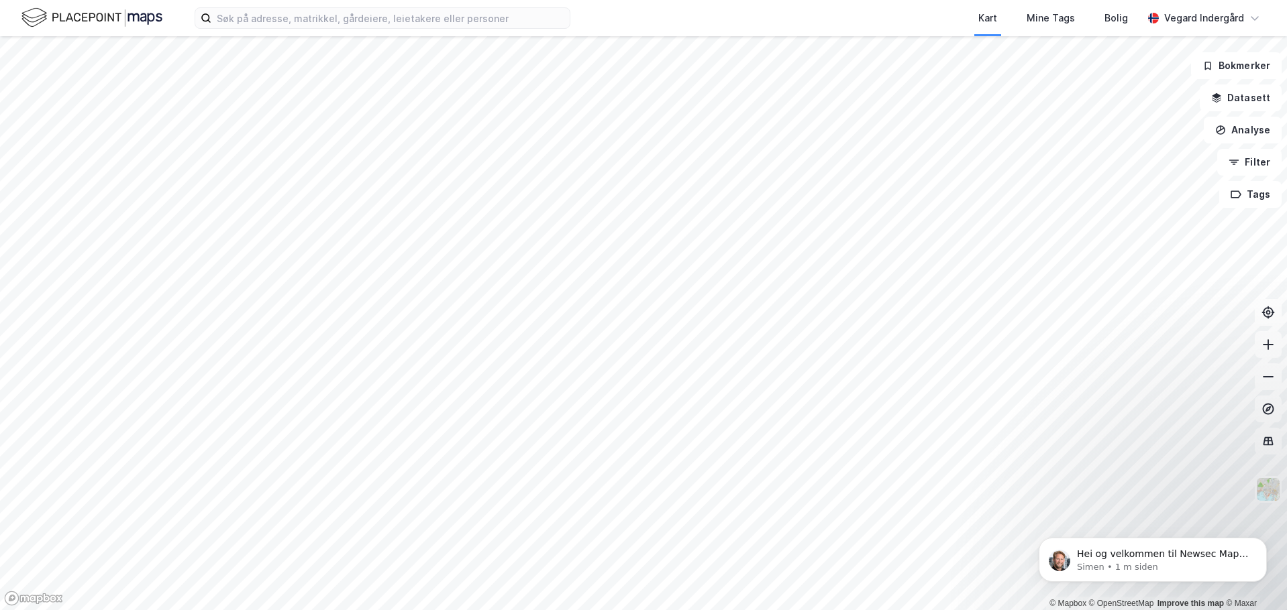
click at [1262, 484] on div "Hei og velkommen til Newsec Maps, Vegard Om det er du lurer på så er det bare å…" at bounding box center [1152, 499] width 247 height 168
click at [1268, 495] on img at bounding box center [1267, 489] width 25 height 25
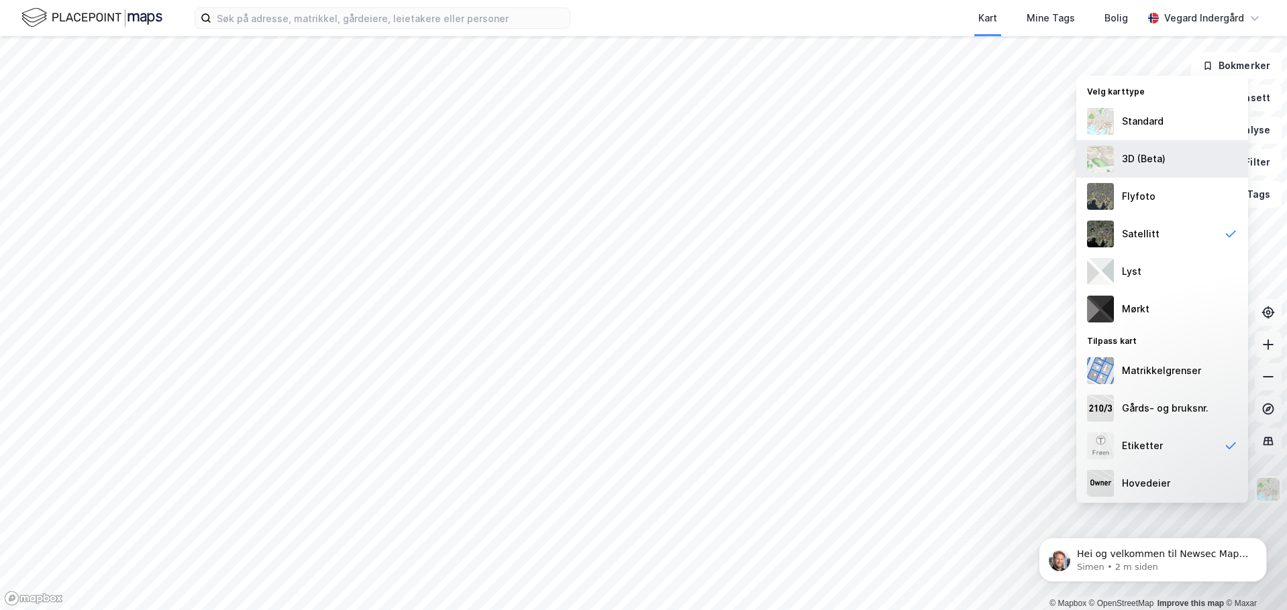
click at [1171, 156] on div "3D (Beta)" at bounding box center [1162, 159] width 172 height 38
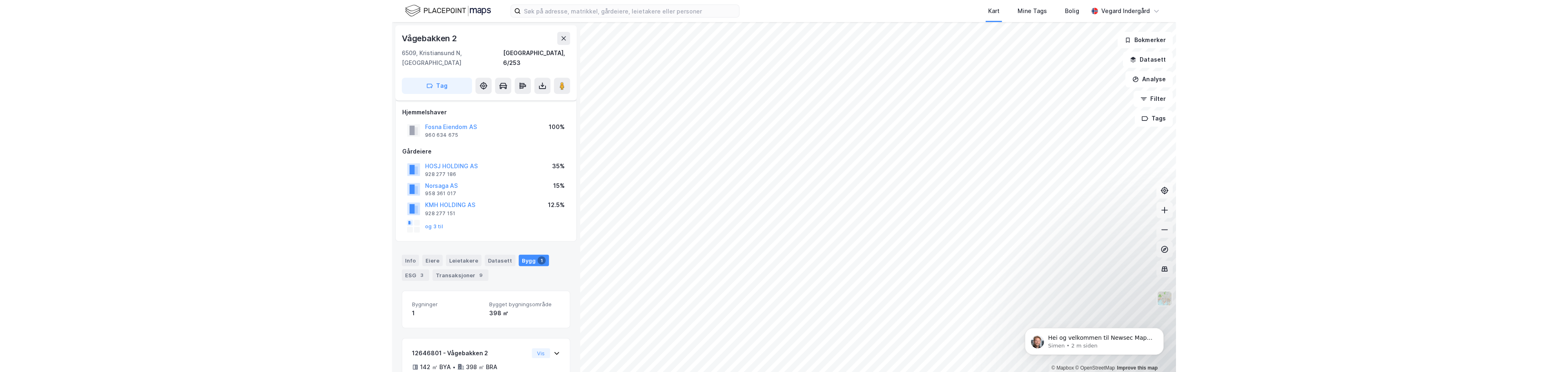
scroll to position [12, 0]
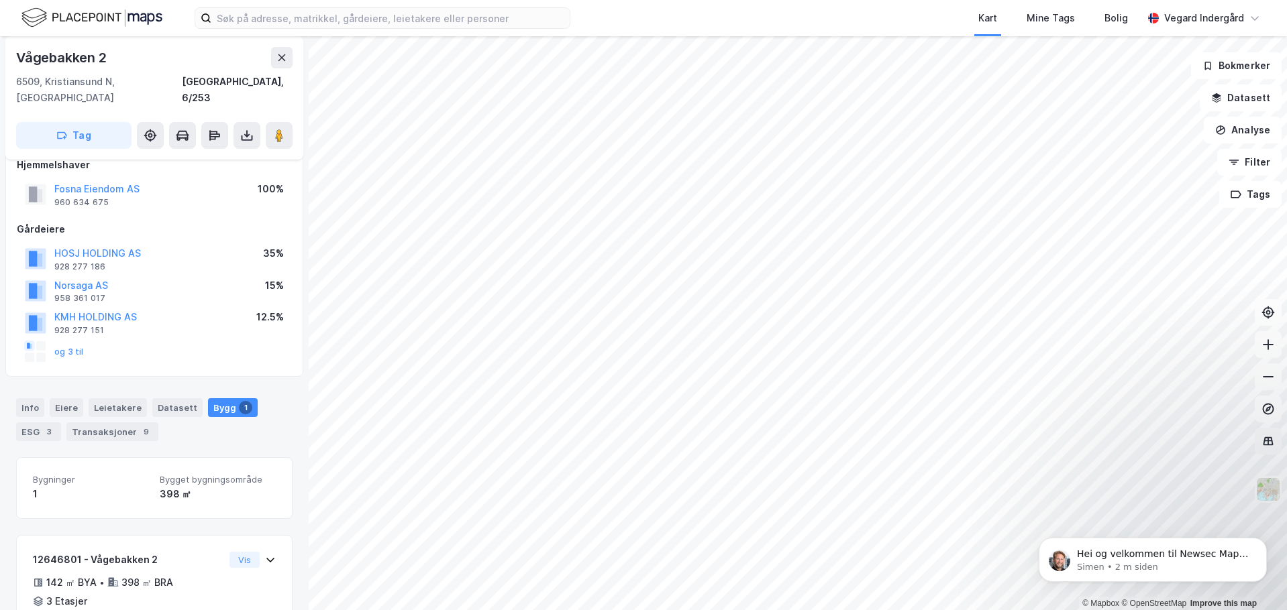
drag, startPoint x: 1271, startPoint y: 449, endPoint x: 1259, endPoint y: 443, distance: 12.6
click at [1270, 448] on button at bounding box center [1267, 441] width 27 height 27
click at [1269, 444] on icon at bounding box center [1267, 441] width 13 height 13
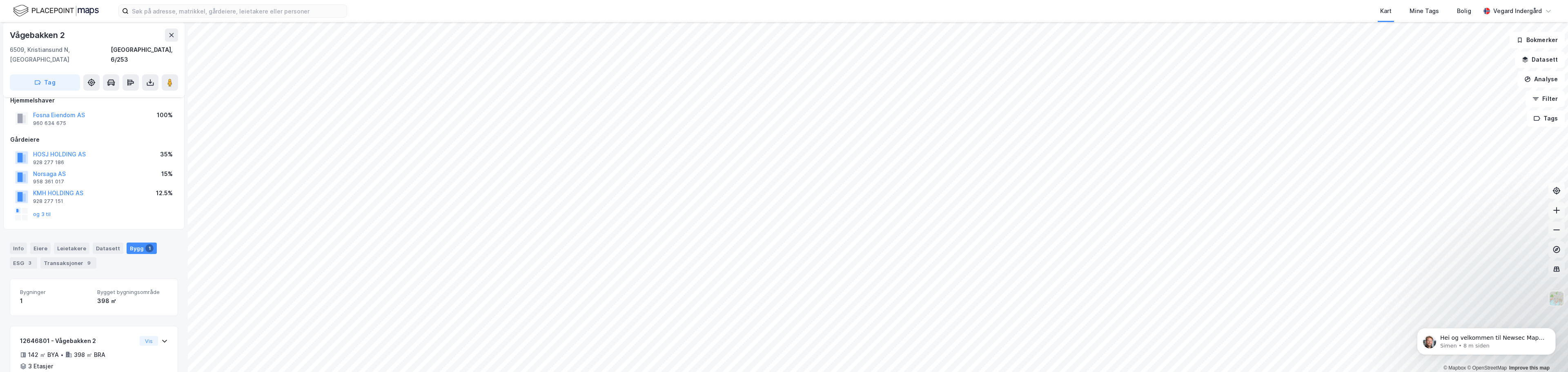
click at [55, 9] on img at bounding box center [55, 10] width 86 height 14
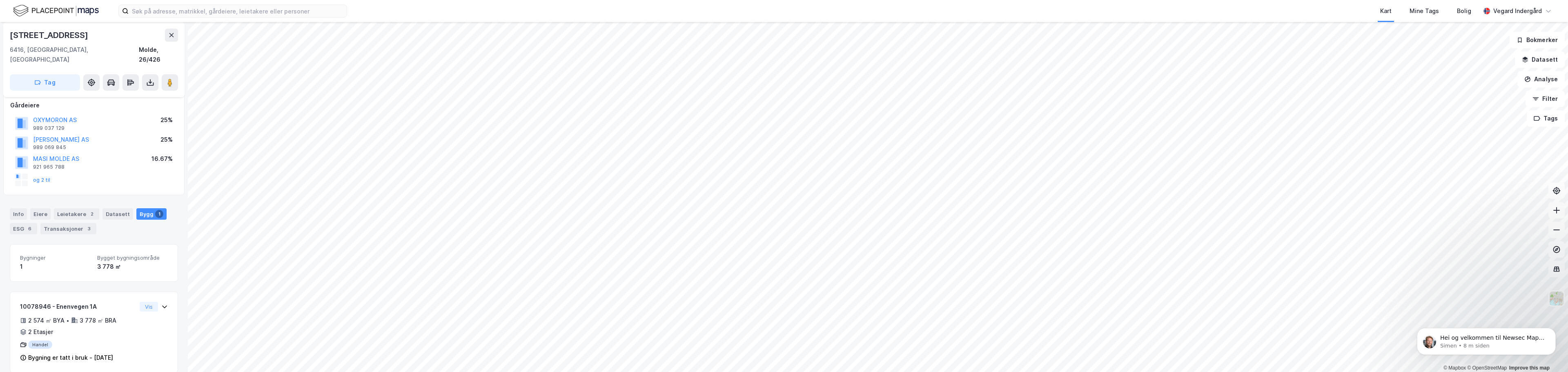
scroll to position [47, 0]
click at [72, 208] on div "Leietakere 2" at bounding box center [77, 213] width 45 height 12
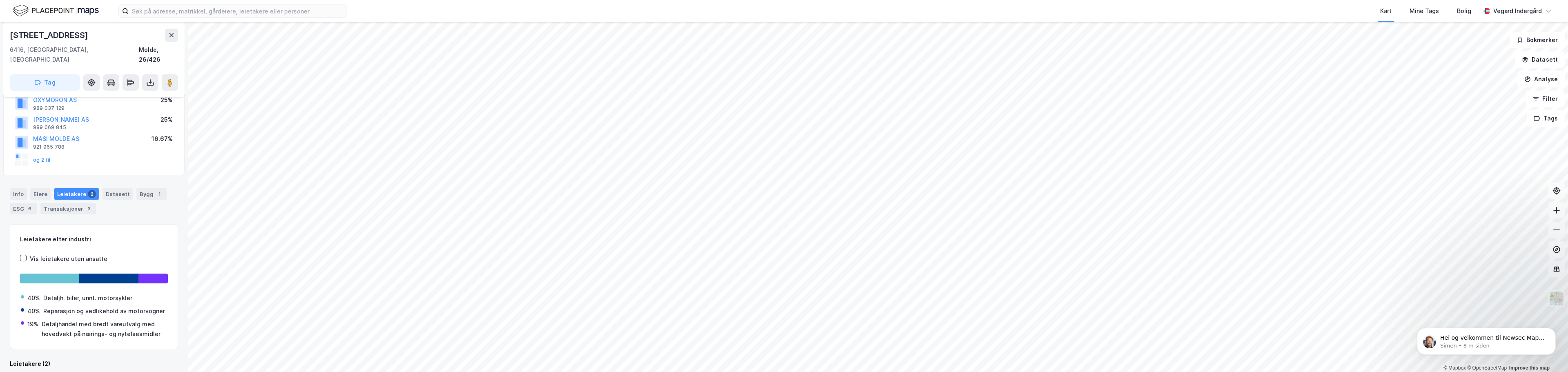
scroll to position [26, 0]
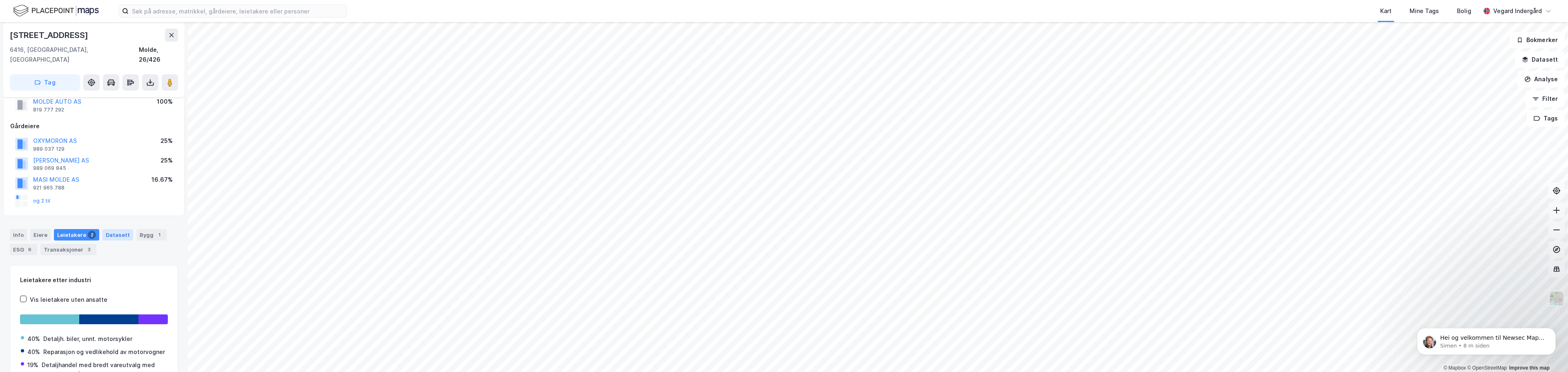
click at [114, 229] on div "Datasett" at bounding box center [117, 234] width 30 height 12
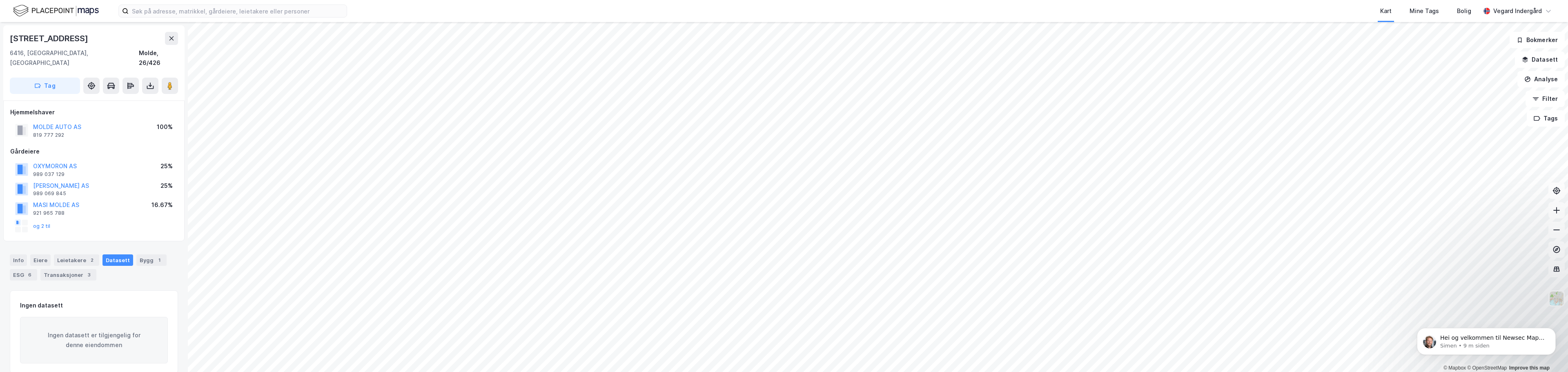
scroll to position [2, 0]
drag, startPoint x: 144, startPoint y: 246, endPoint x: 104, endPoint y: 258, distance: 41.8
click at [144, 253] on div "Bygg 1" at bounding box center [152, 258] width 30 height 12
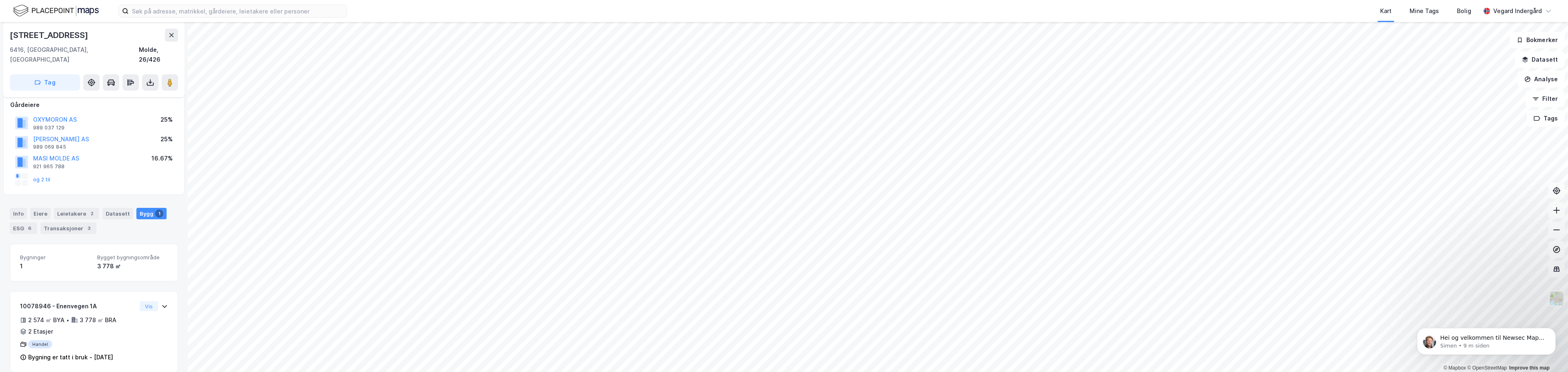
scroll to position [47, 0]
click at [783, 60] on button "Datasett" at bounding box center [1540, 60] width 50 height 16
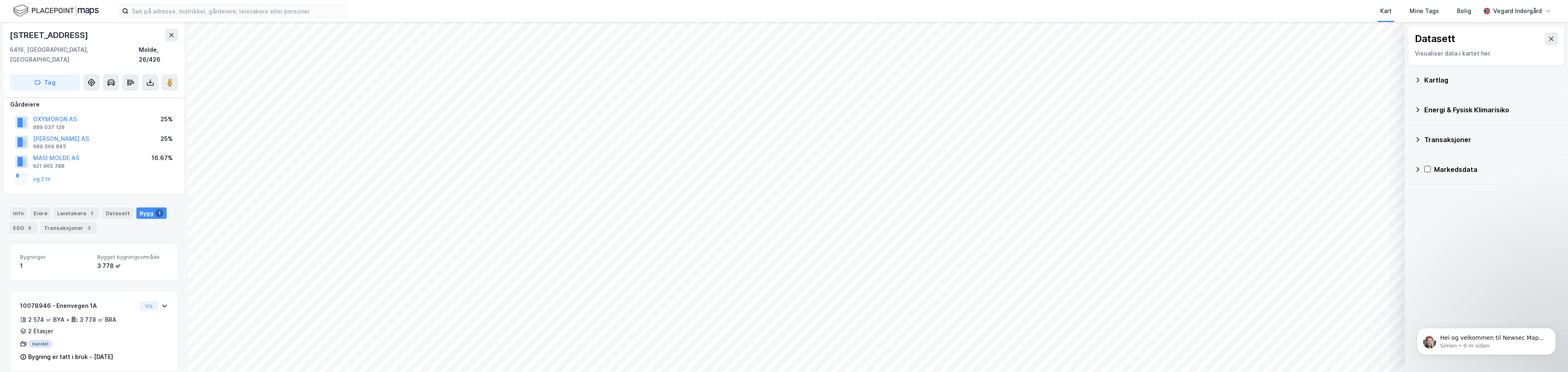
click at [783, 77] on icon at bounding box center [1418, 80] width 7 height 7
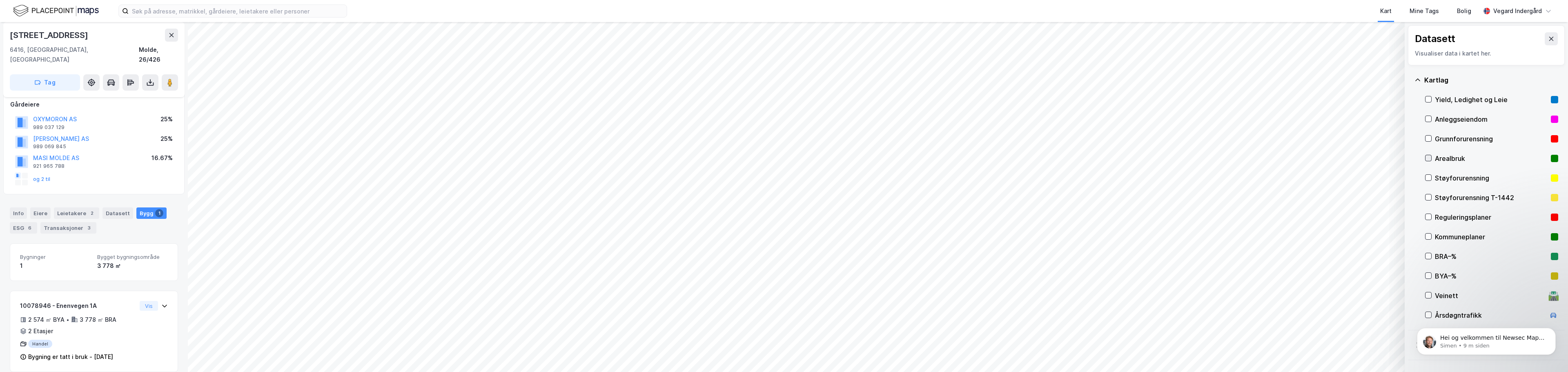
click at [783, 157] on icon at bounding box center [1428, 158] width 5 height 5
click at [783, 177] on div "Støyforurensning" at bounding box center [1491, 178] width 133 height 19
click at [783, 178] on icon at bounding box center [1428, 178] width 4 height 3
click at [783, 196] on icon at bounding box center [1428, 197] width 4 height 3
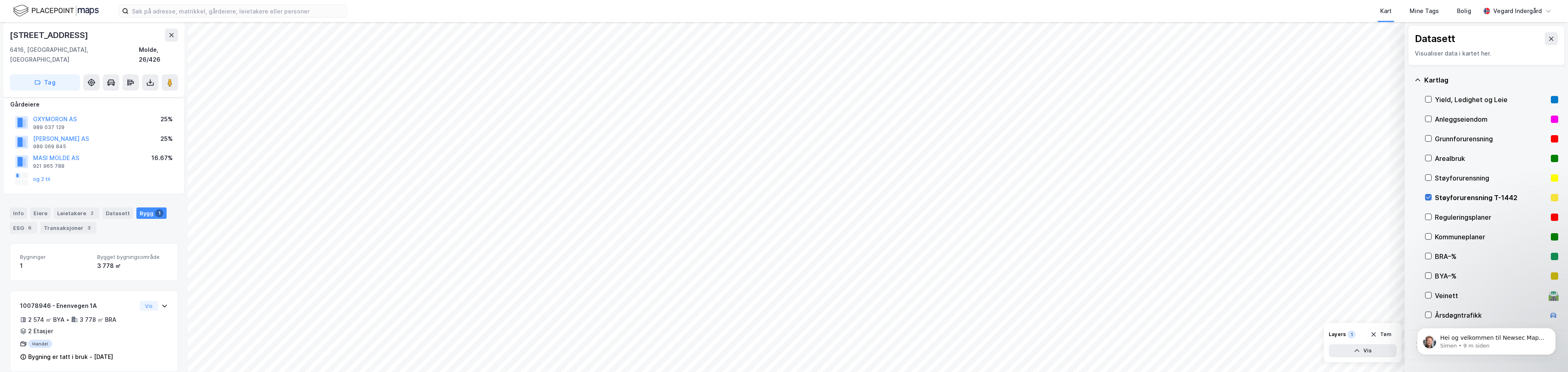
click at [783, 195] on icon at bounding box center [1428, 197] width 5 height 5
click at [783, 214] on icon at bounding box center [1428, 217] width 5 height 5
click at [783, 214] on div at bounding box center [1428, 217] width 7 height 7
click at [783, 238] on icon at bounding box center [1428, 236] width 5 height 5
click at [783, 236] on icon at bounding box center [1428, 236] width 4 height 3
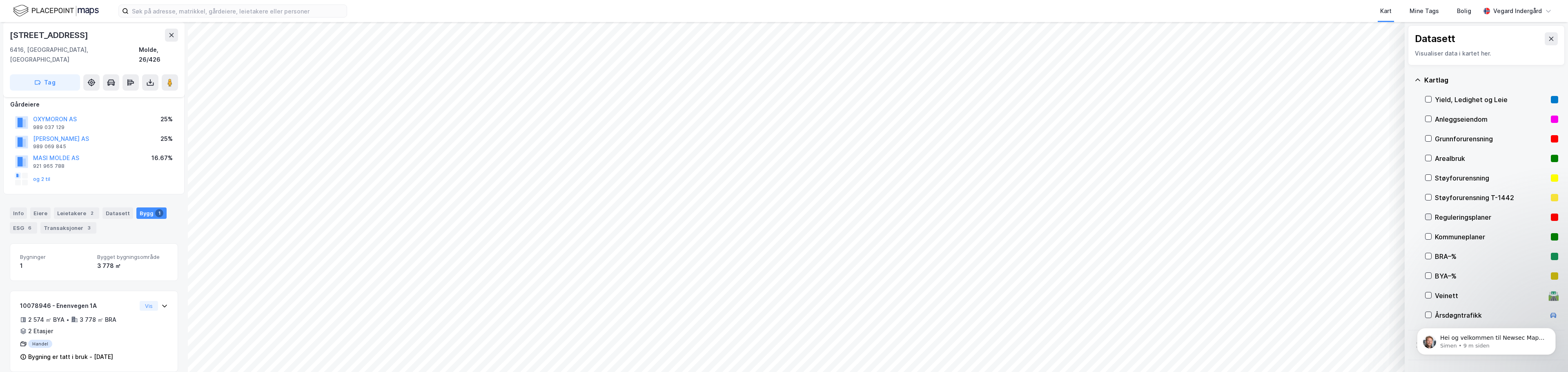
click at [783, 218] on icon at bounding box center [1428, 217] width 5 height 5
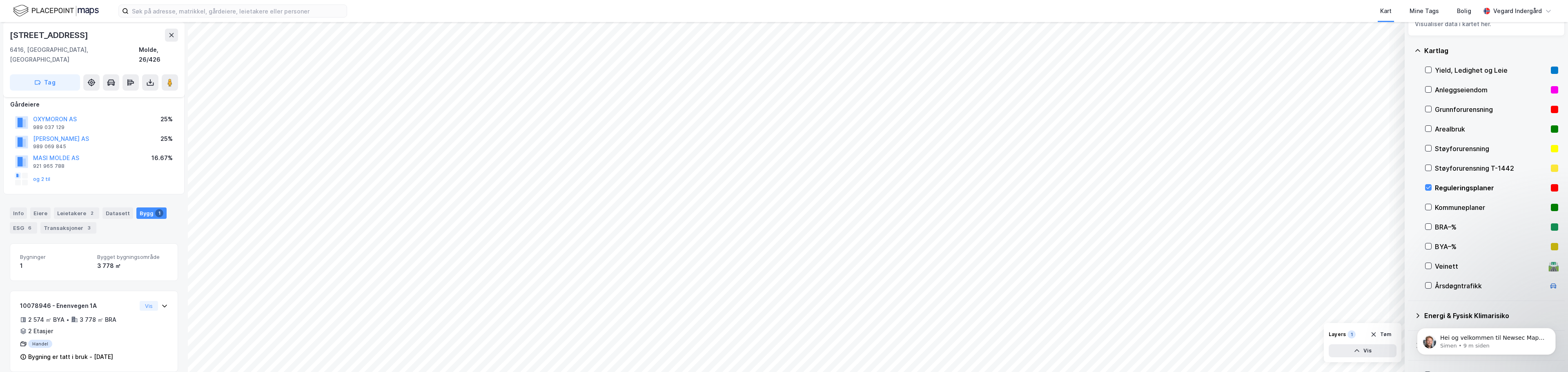
scroll to position [51, 0]
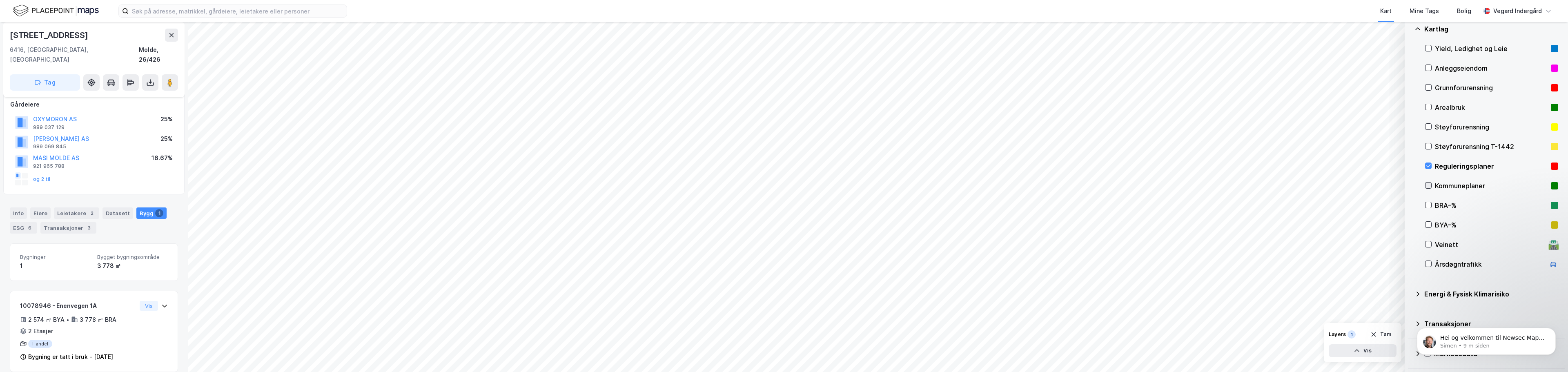
click at [783, 186] on div at bounding box center [1428, 185] width 7 height 7
click at [783, 165] on icon at bounding box center [1428, 166] width 5 height 5
drag, startPoint x: 1429, startPoint y: 184, endPoint x: 1430, endPoint y: 189, distance: 5.1
click at [783, 184] on icon at bounding box center [1428, 185] width 5 height 5
drag, startPoint x: 1430, startPoint y: 203, endPoint x: 1430, endPoint y: 216, distance: 13.0
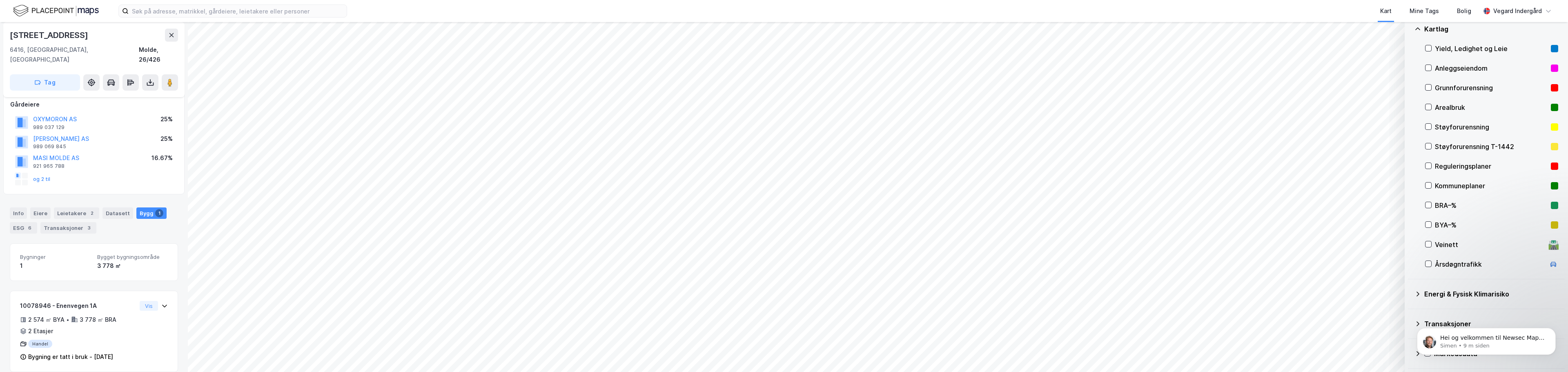
click at [783, 203] on icon at bounding box center [1428, 205] width 5 height 5
click at [783, 205] on icon at bounding box center [1428, 205] width 5 height 5
click at [783, 225] on icon at bounding box center [1428, 225] width 4 height 3
click at [783, 352] on button "Vis" at bounding box center [1362, 351] width 68 height 13
click at [783, 333] on icon at bounding box center [1359, 332] width 2 height 2
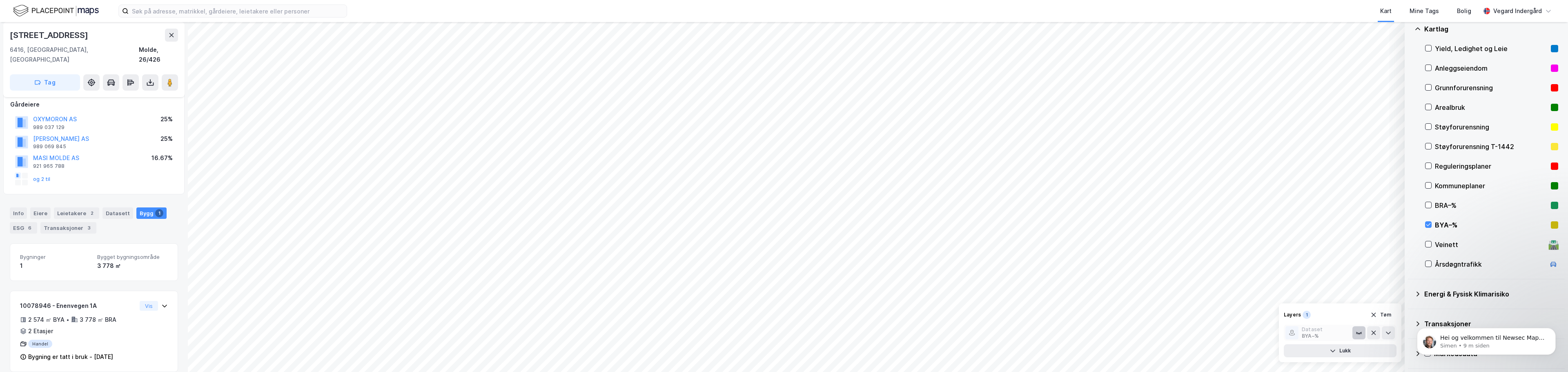
click at [783, 332] on icon at bounding box center [1359, 332] width 7 height 7
click at [783, 356] on button "Lukk" at bounding box center [1340, 351] width 113 height 13
click at [783, 203] on icon at bounding box center [1428, 205] width 5 height 5
click at [783, 225] on icon at bounding box center [1428, 225] width 4 height 3
drag, startPoint x: 1429, startPoint y: 207, endPoint x: 1432, endPoint y: 223, distance: 16.3
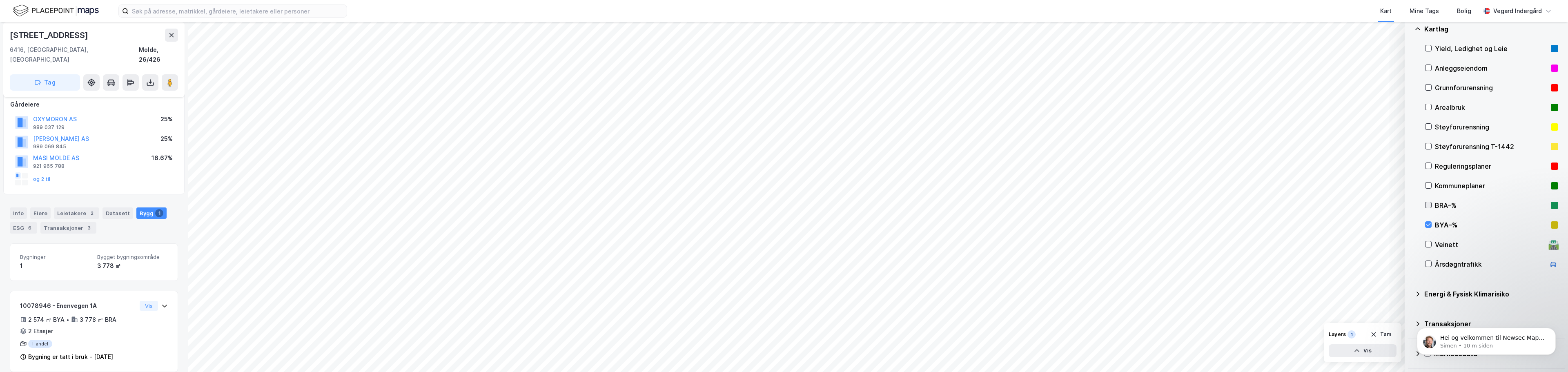
click at [783, 207] on icon at bounding box center [1428, 205] width 5 height 5
click at [783, 224] on div "BYA–%" at bounding box center [1491, 225] width 133 height 19
click at [783, 206] on div "BRA–%" at bounding box center [1491, 205] width 133 height 19
click at [783, 246] on icon at bounding box center [1428, 244] width 5 height 5
click at [783, 242] on icon at bounding box center [1428, 244] width 5 height 5
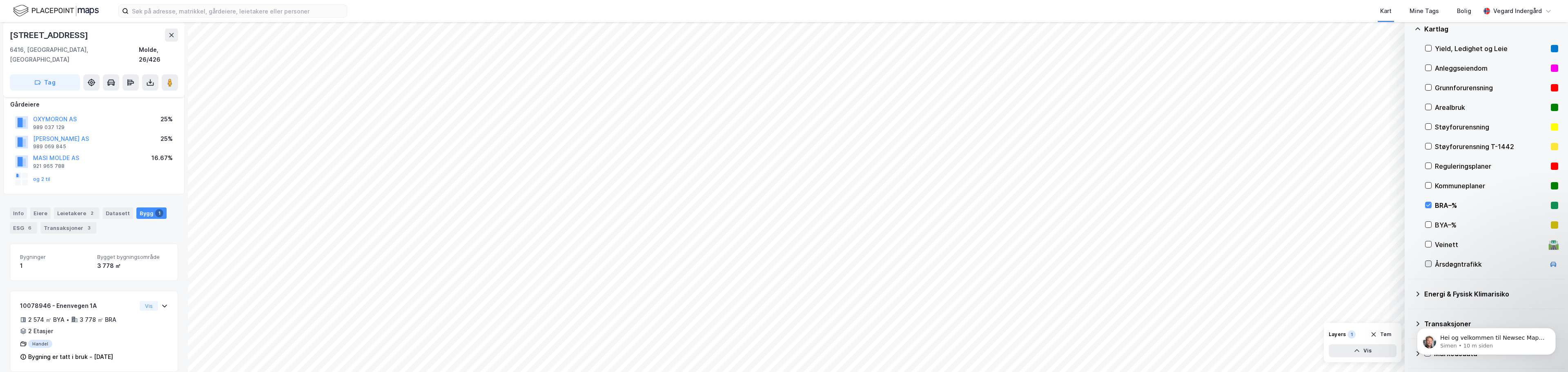
click at [783, 262] on div "Årsdøgntrafikk" at bounding box center [1491, 264] width 133 height 19
click at [783, 244] on icon at bounding box center [1428, 244] width 5 height 5
click at [783, 293] on icon at bounding box center [1418, 294] width 7 height 7
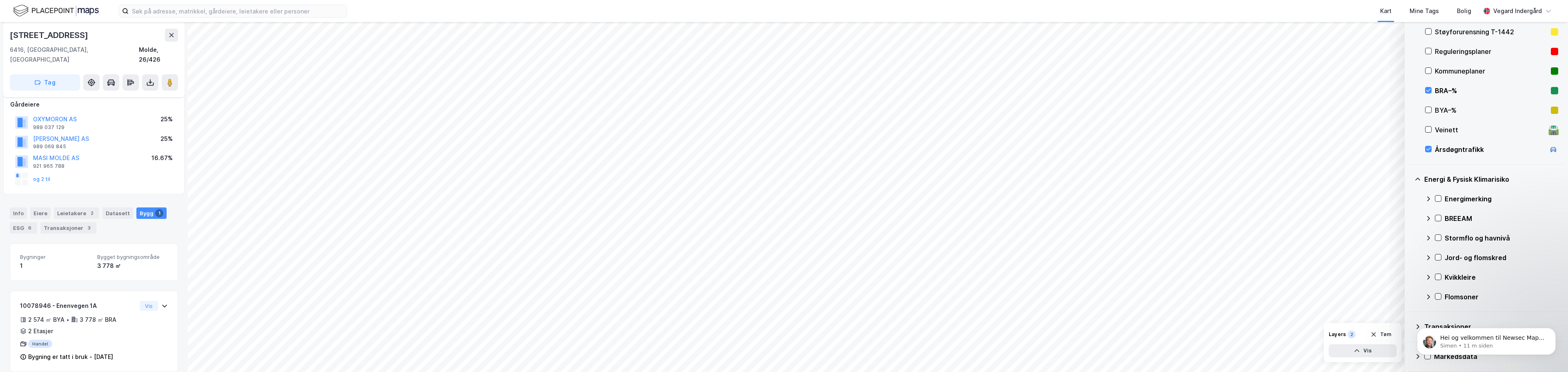
scroll to position [169, 0]
click at [783, 320] on body "Hei og velkommen til Newsec Maps, Vegard Om det er du lurer på så er det bare å…" at bounding box center [1486, 339] width 157 height 51
click at [783, 330] on icon "Dismiss notification" at bounding box center [1553, 330] width 4 height 4
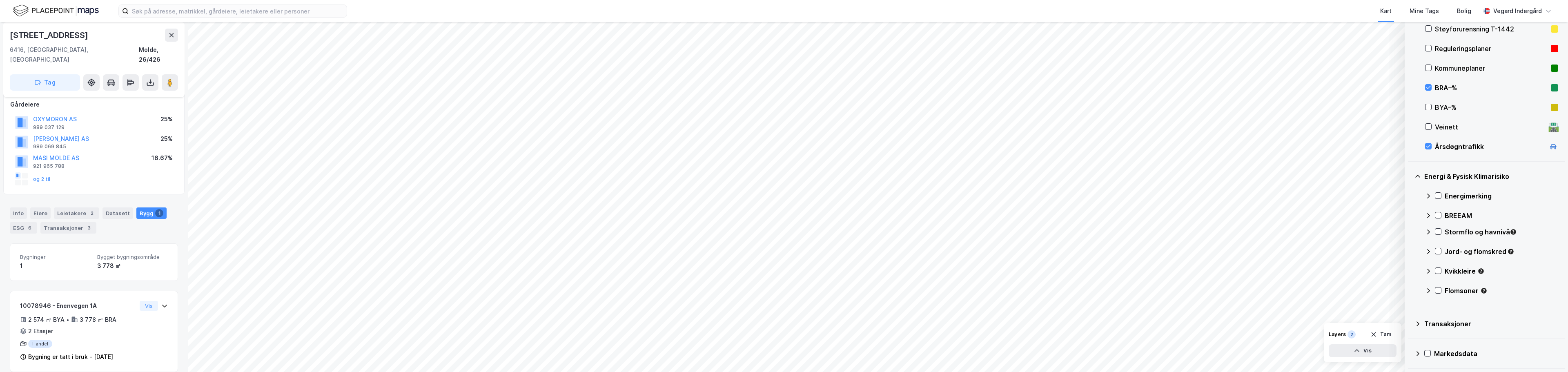
click at [783, 325] on div "Transaksjoner" at bounding box center [1491, 324] width 134 height 10
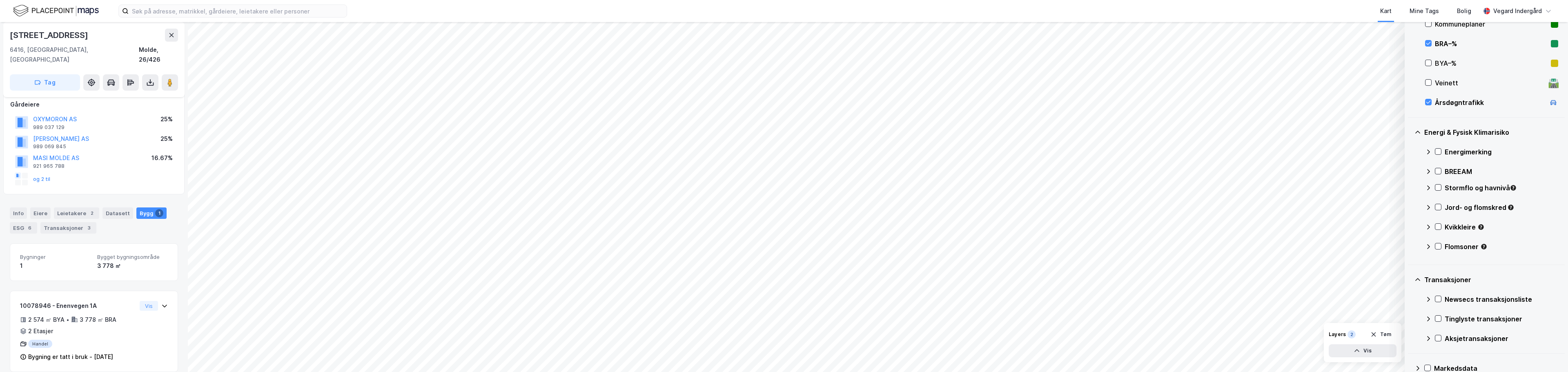
scroll to position [228, 0]
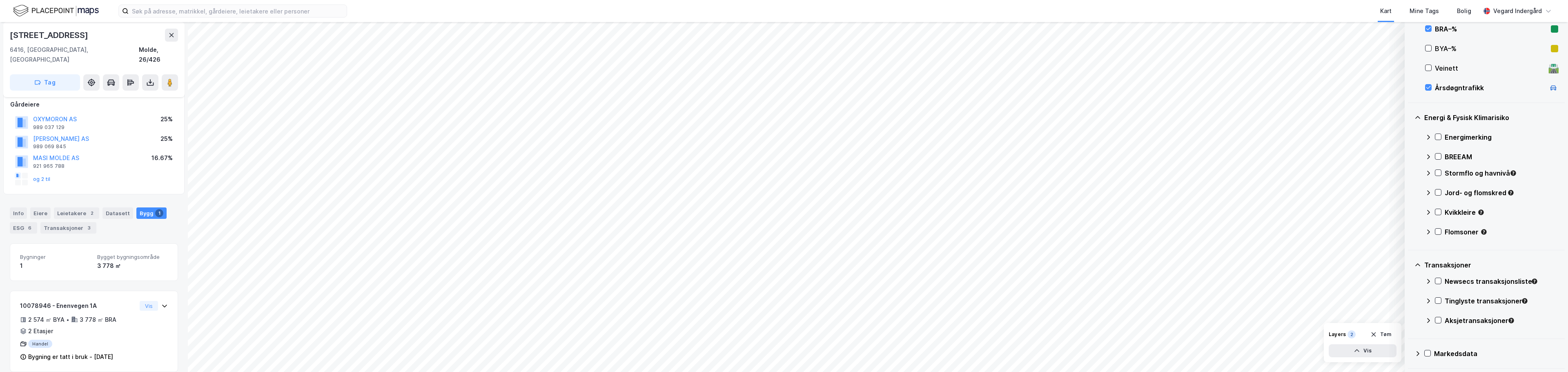
click at [783, 352] on icon at bounding box center [1418, 354] width 7 height 7
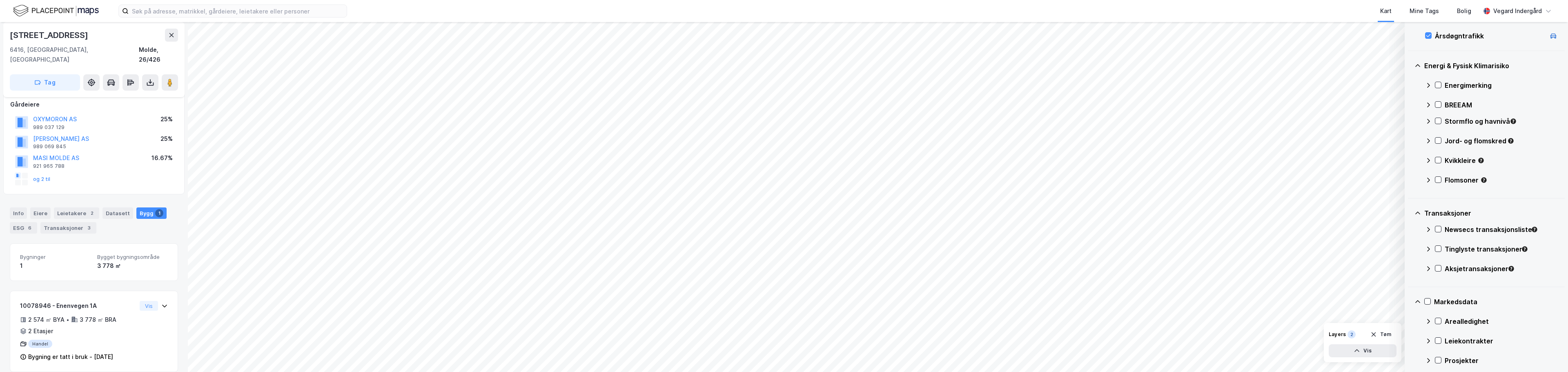
scroll to position [306, 0]
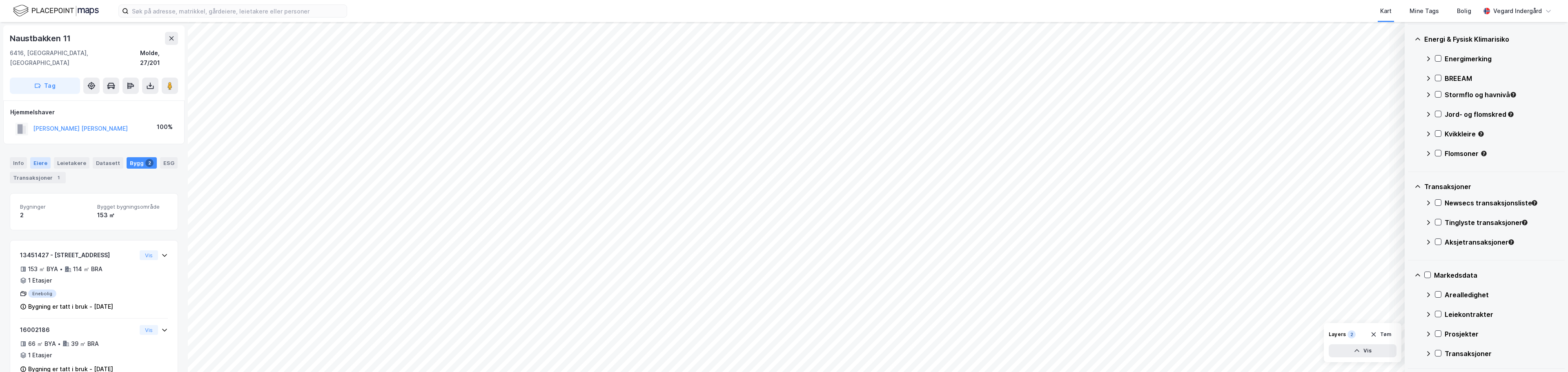
click at [39, 157] on div "Eiere" at bounding box center [41, 163] width 21 height 12
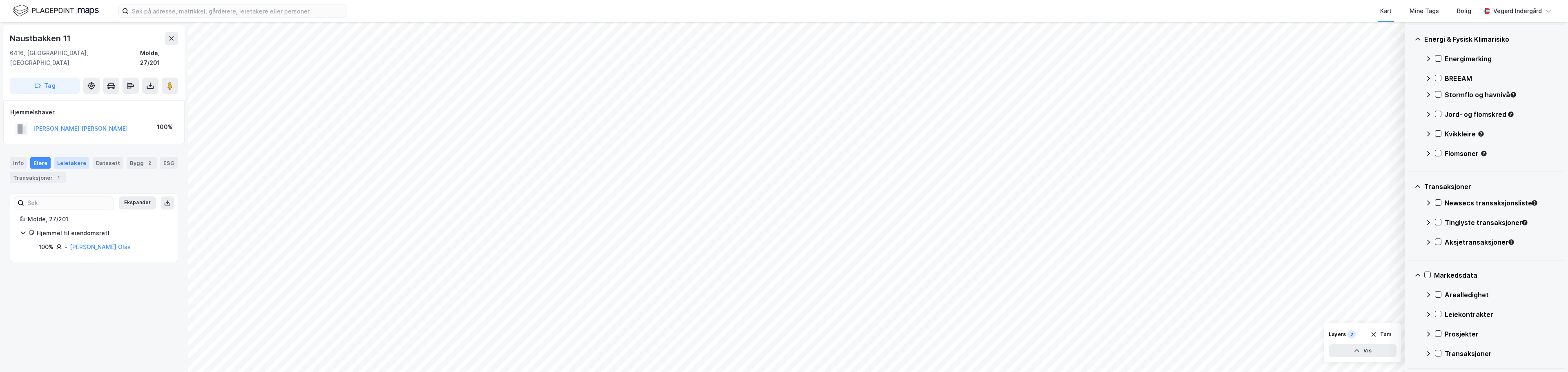
click at [70, 157] on div "Leietakere" at bounding box center [72, 163] width 35 height 12
click at [172, 82] on image at bounding box center [170, 85] width 5 height 8
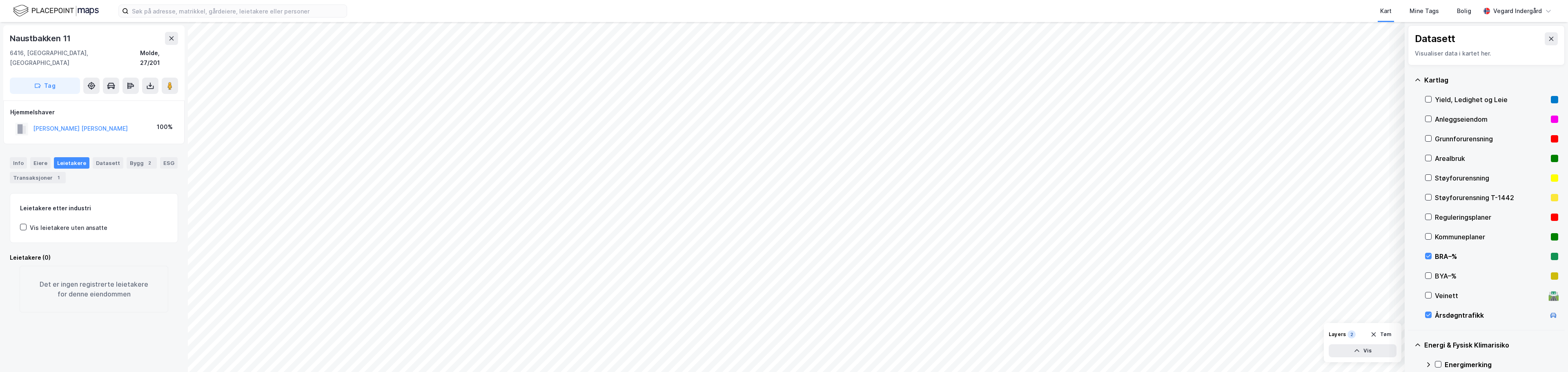
click at [783, 82] on div "Kartlag" at bounding box center [1486, 80] width 144 height 19
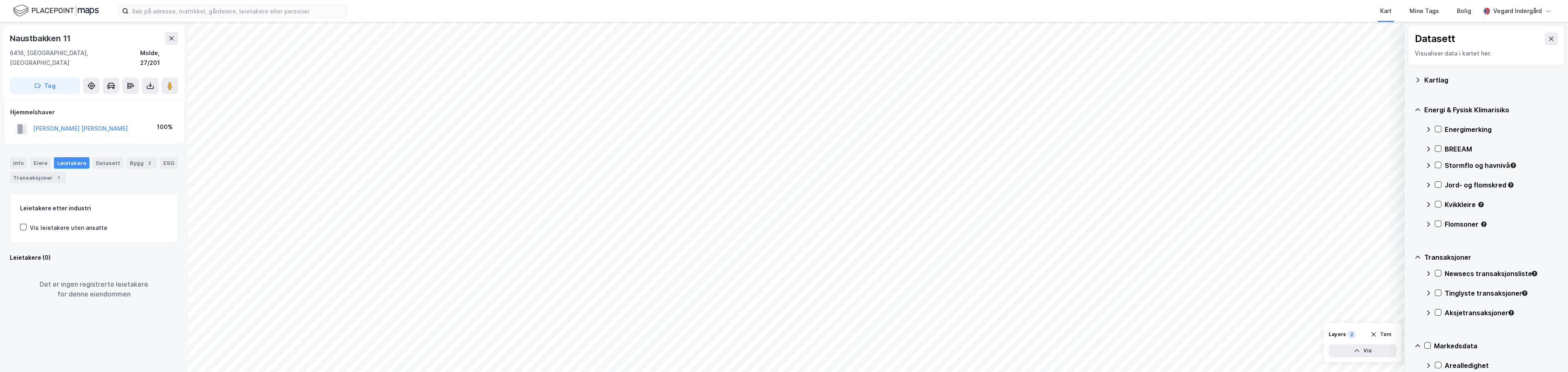
click at [783, 108] on div "Energi & Fysisk Klimarisiko" at bounding box center [1486, 110] width 144 height 19
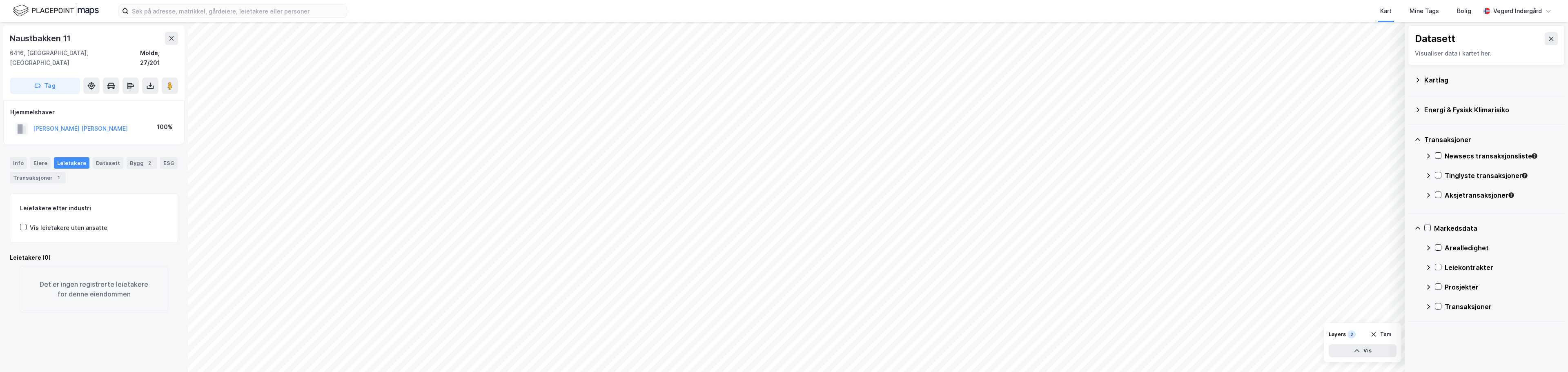
click at [783, 144] on div "Transaksjoner" at bounding box center [1486, 139] width 144 height 19
click at [783, 169] on div "Markedsdata" at bounding box center [1486, 169] width 144 height 19
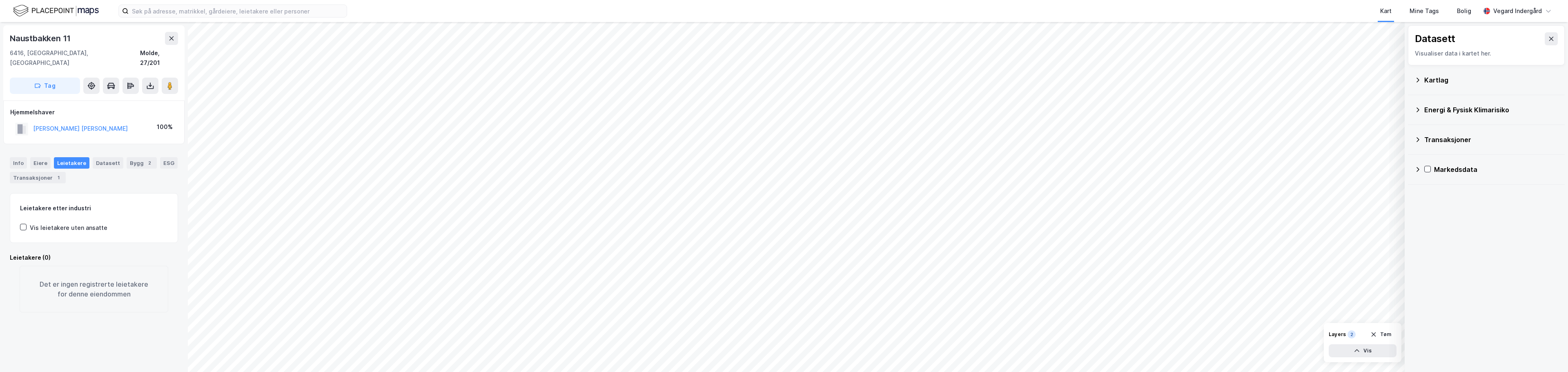
drag, startPoint x: 1419, startPoint y: 79, endPoint x: 1421, endPoint y: 84, distance: 5.4
click at [783, 79] on icon at bounding box center [1418, 80] width 7 height 7
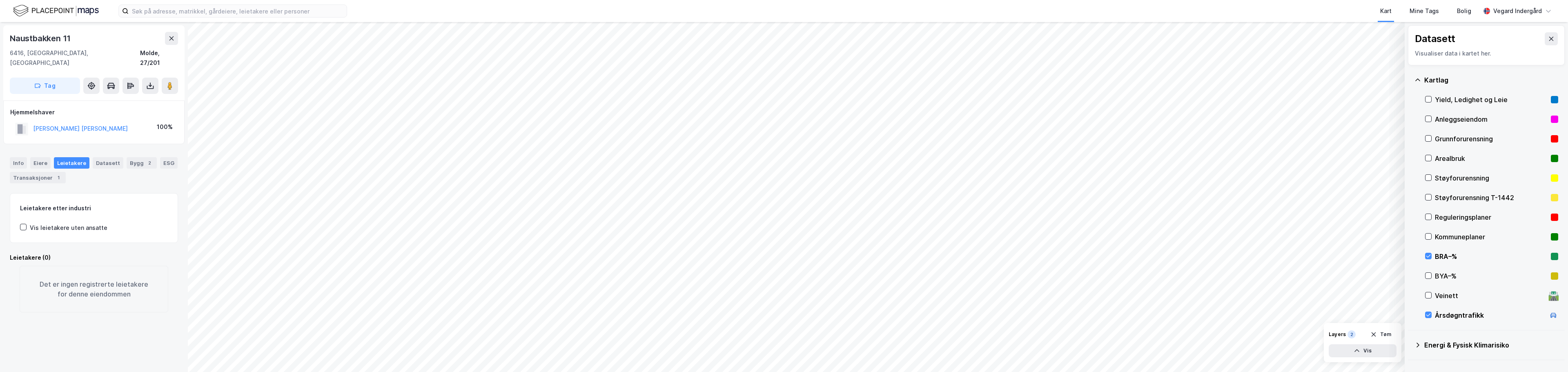
click at [783, 197] on div "Støyforurensning T-1442" at bounding box center [1491, 198] width 133 height 19
click at [783, 195] on icon at bounding box center [1428, 197] width 5 height 5
click at [783, 219] on icon at bounding box center [1428, 217] width 5 height 5
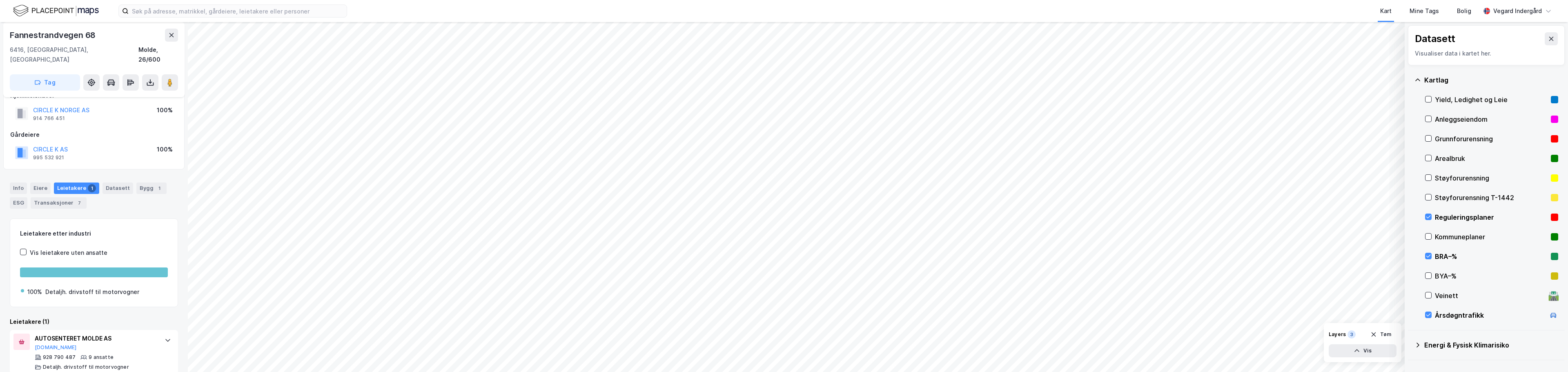
scroll to position [19, 0]
click at [783, 316] on icon at bounding box center [1428, 315] width 5 height 5
click at [783, 315] on icon at bounding box center [1428, 315] width 5 height 5
click at [783, 314] on icon at bounding box center [1428, 315] width 5 height 5
click at [783, 312] on icon at bounding box center [1428, 315] width 5 height 5
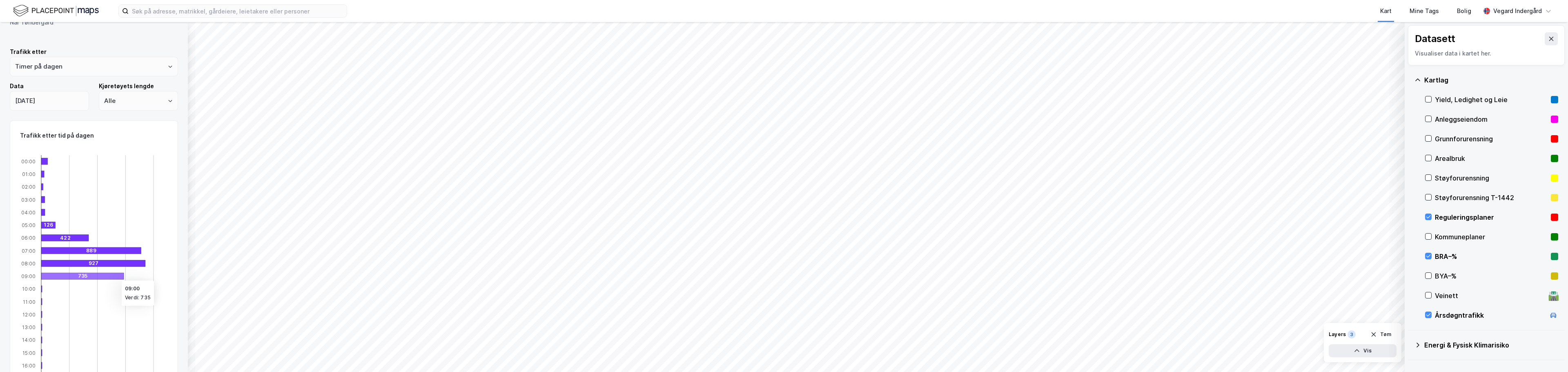
scroll to position [0, 0]
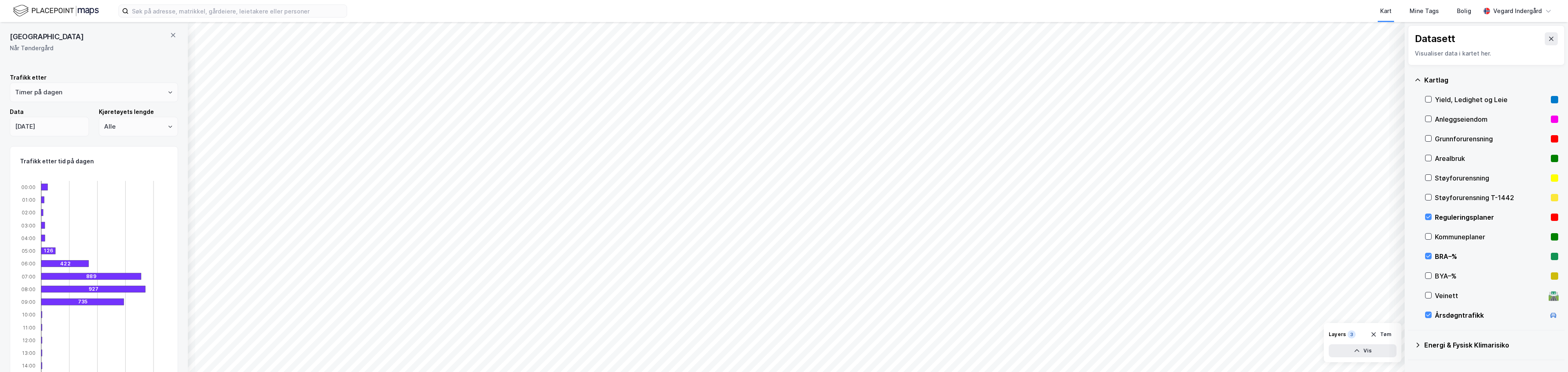
click at [783, 78] on icon at bounding box center [1418, 80] width 7 height 7
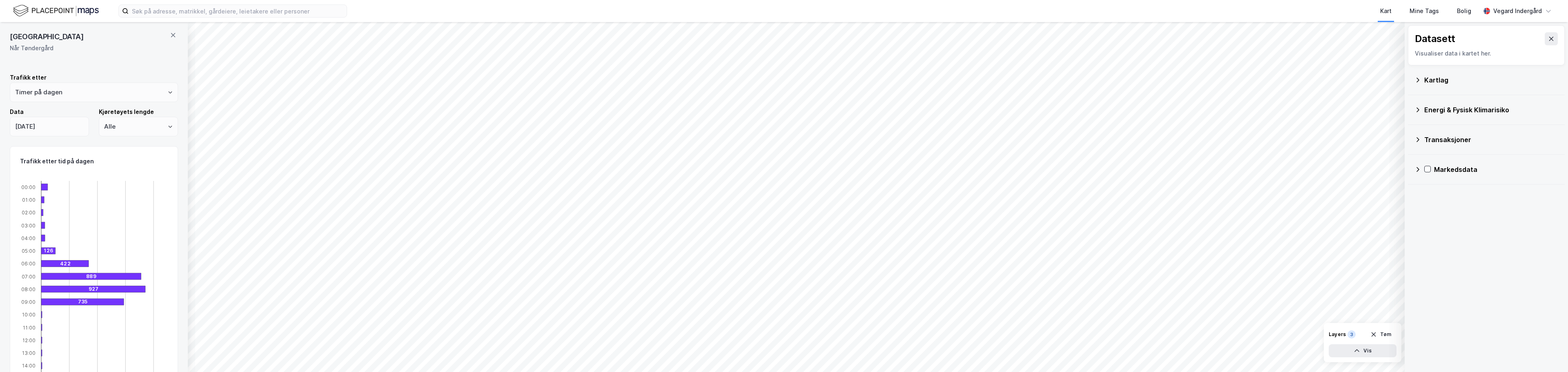
click at [783, 108] on div "Energi & Fysisk Klimarisiko" at bounding box center [1486, 110] width 144 height 19
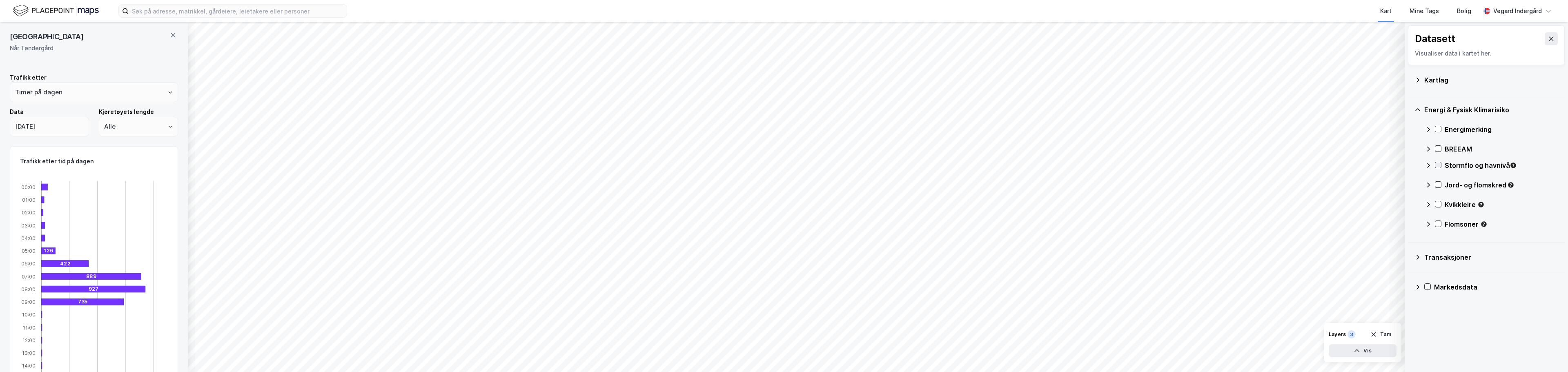
click at [783, 165] on icon at bounding box center [1438, 164] width 5 height 5
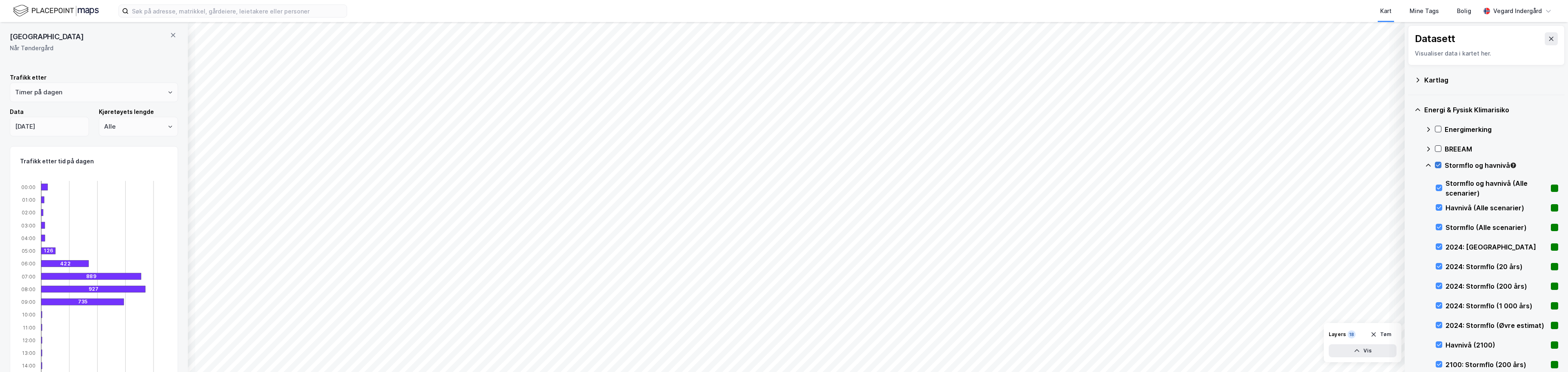
click at [783, 166] on icon at bounding box center [1438, 164] width 5 height 5
click at [783, 166] on icon at bounding box center [1428, 165] width 7 height 7
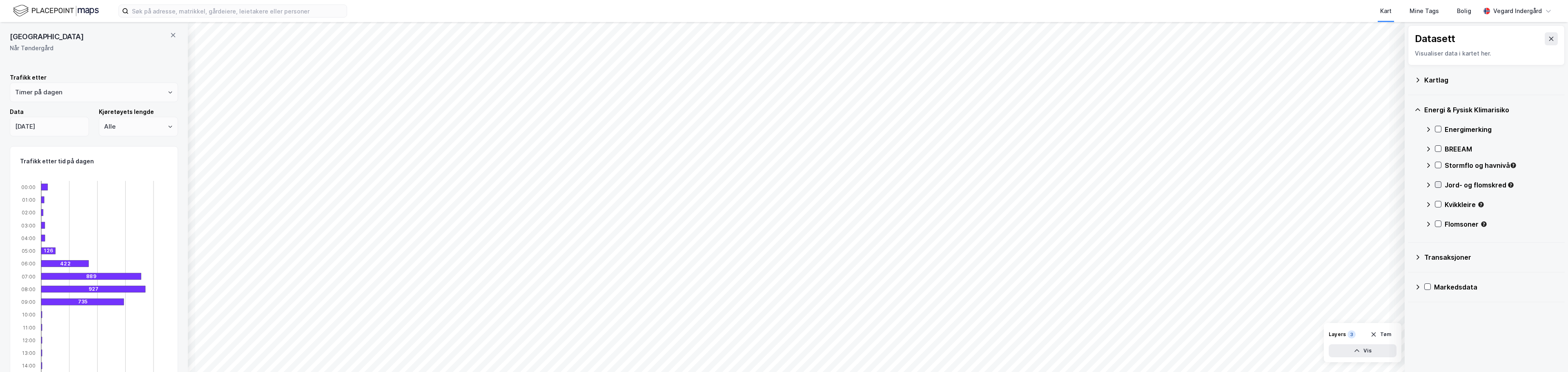
click at [783, 184] on icon at bounding box center [1438, 184] width 5 height 5
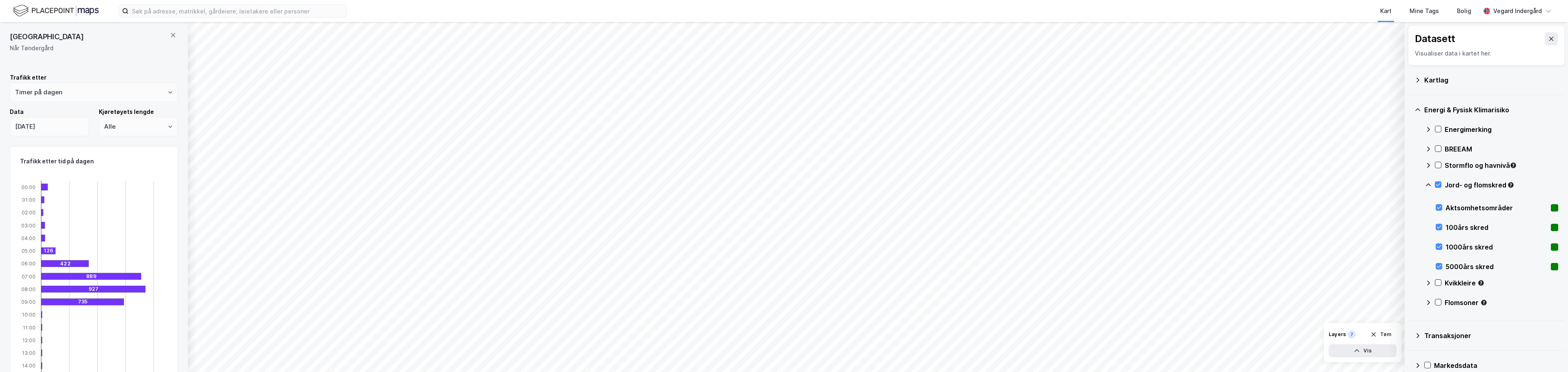
click at [783, 80] on icon at bounding box center [1418, 80] width 7 height 7
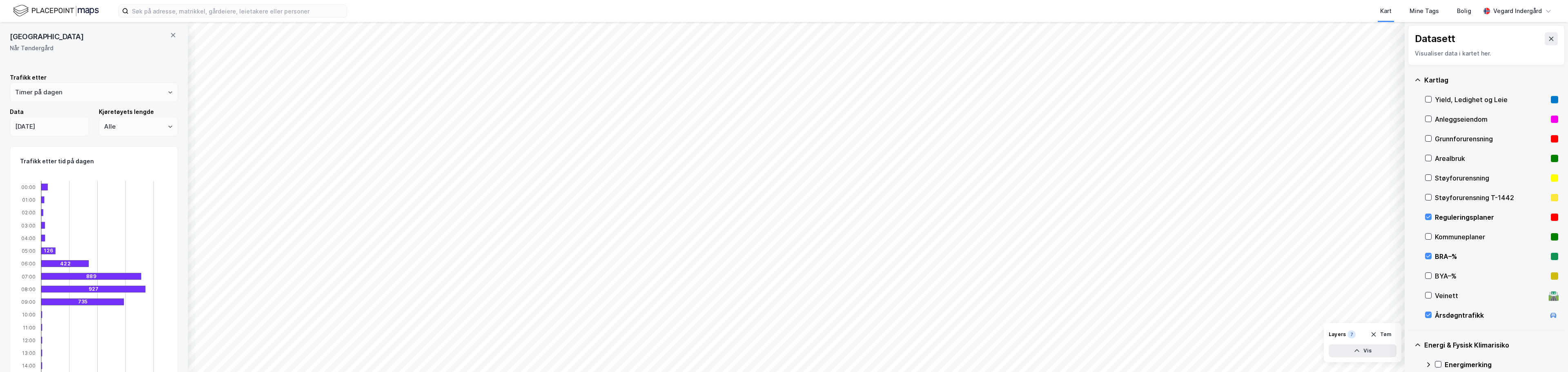
click at [783, 216] on icon at bounding box center [1428, 217] width 5 height 5
click at [783, 314] on icon at bounding box center [1428, 315] width 5 height 5
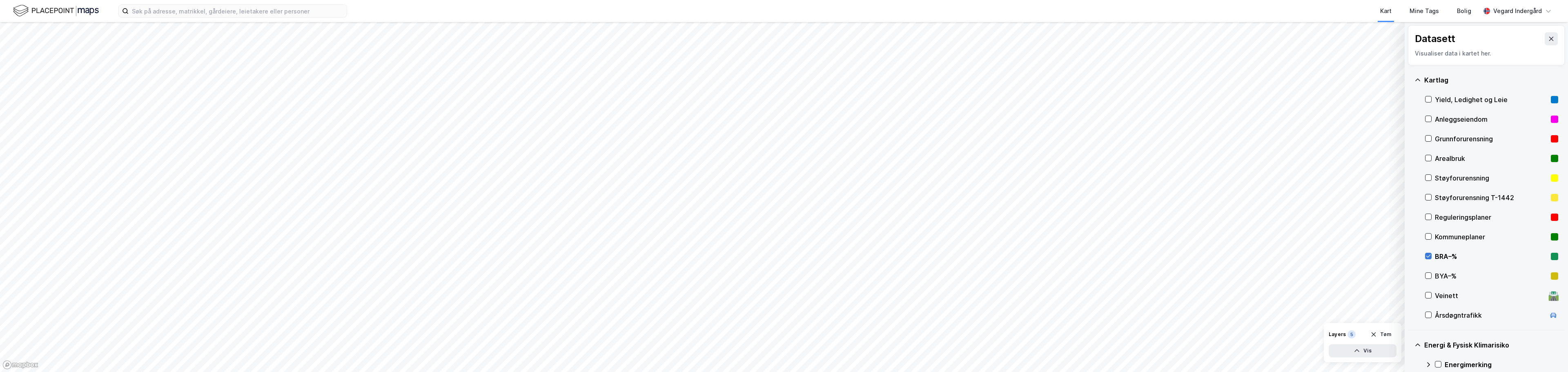
click at [783, 256] on icon at bounding box center [1428, 256] width 5 height 5
click at [783, 80] on icon at bounding box center [1418, 80] width 7 height 7
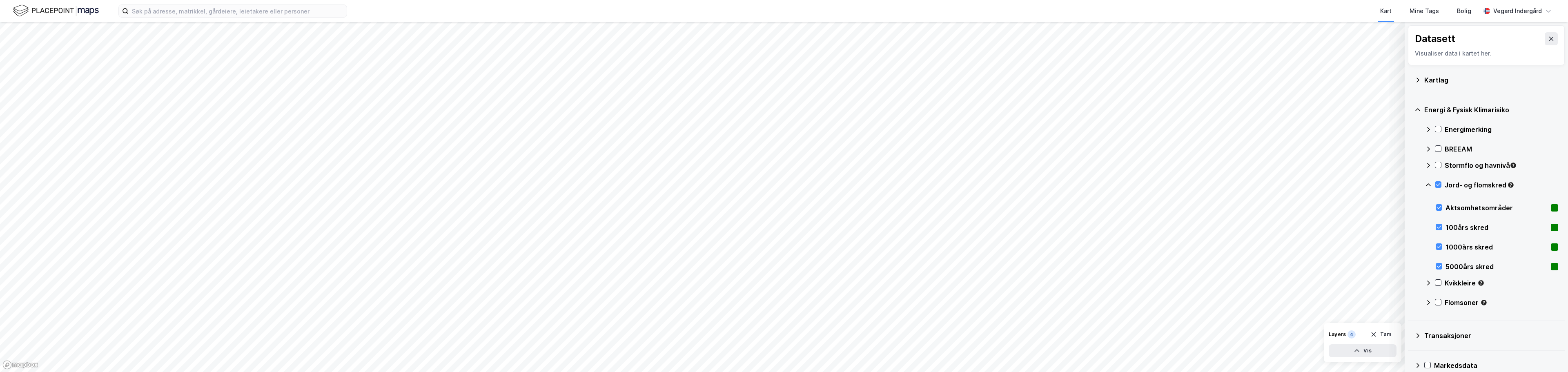
click at [783, 186] on icon at bounding box center [1428, 185] width 7 height 7
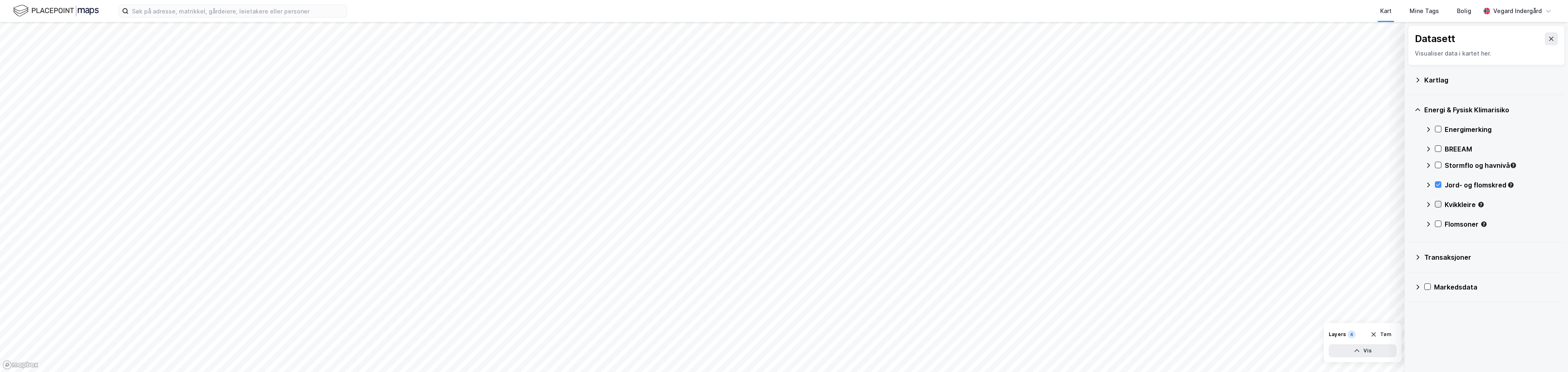
click at [783, 203] on icon at bounding box center [1438, 204] width 5 height 5
click at [783, 204] on icon at bounding box center [1429, 204] width 5 height 3
drag, startPoint x: 1435, startPoint y: 181, endPoint x: 1437, endPoint y: 185, distance: 4.5
click at [783, 184] on div "Jord- og flomskred" at bounding box center [1491, 188] width 133 height 19
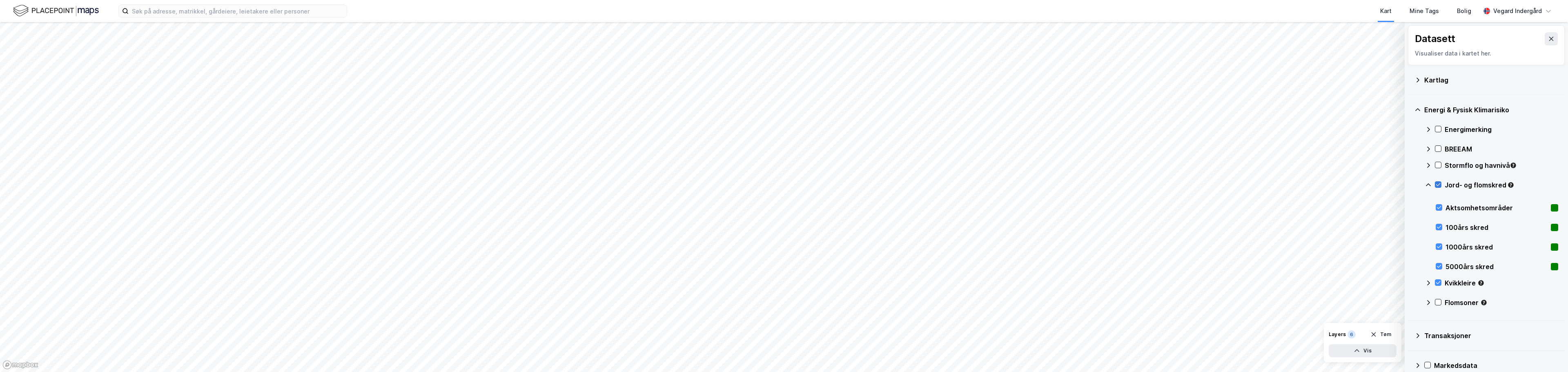
click at [783, 184] on icon at bounding box center [1438, 184] width 5 height 5
drag, startPoint x: 1440, startPoint y: 283, endPoint x: 1433, endPoint y: 278, distance: 8.6
click at [783, 283] on icon at bounding box center [1438, 283] width 4 height 3
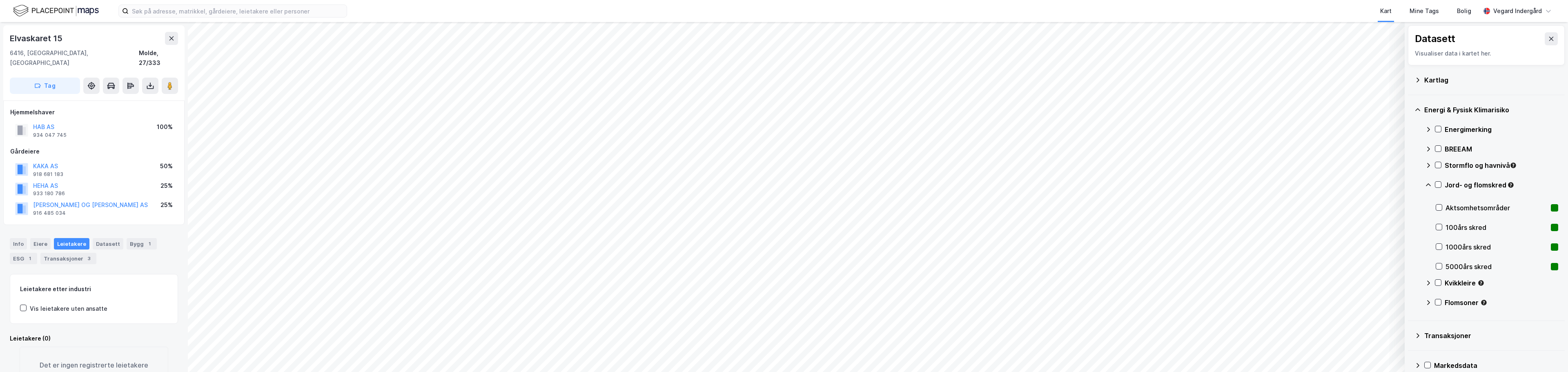
click at [783, 332] on icon at bounding box center [1418, 335] width 7 height 7
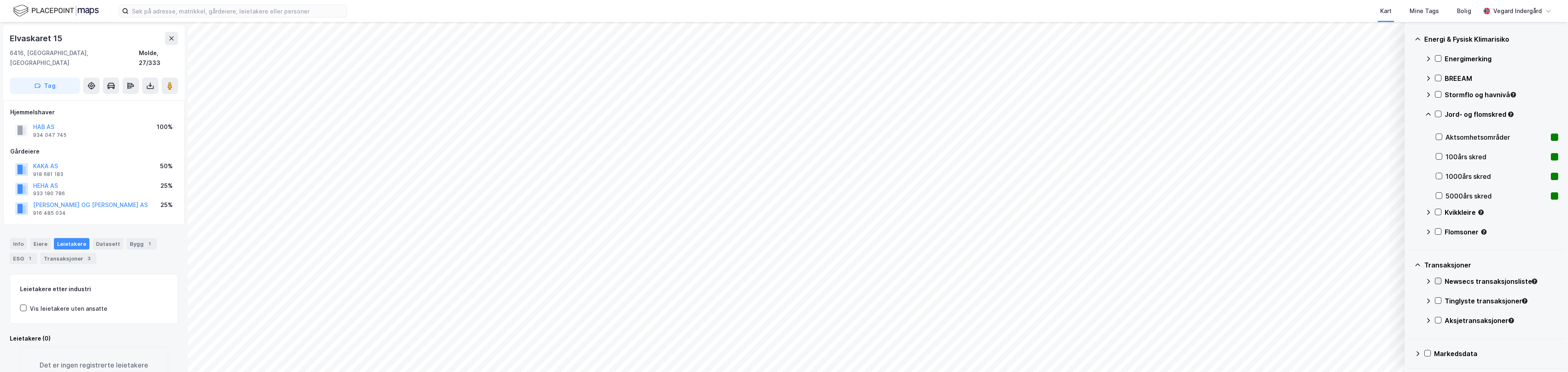
click at [783, 282] on icon at bounding box center [1438, 281] width 4 height 3
click at [0, 0] on button "HAB AS" at bounding box center [0, 0] width 0 height 0
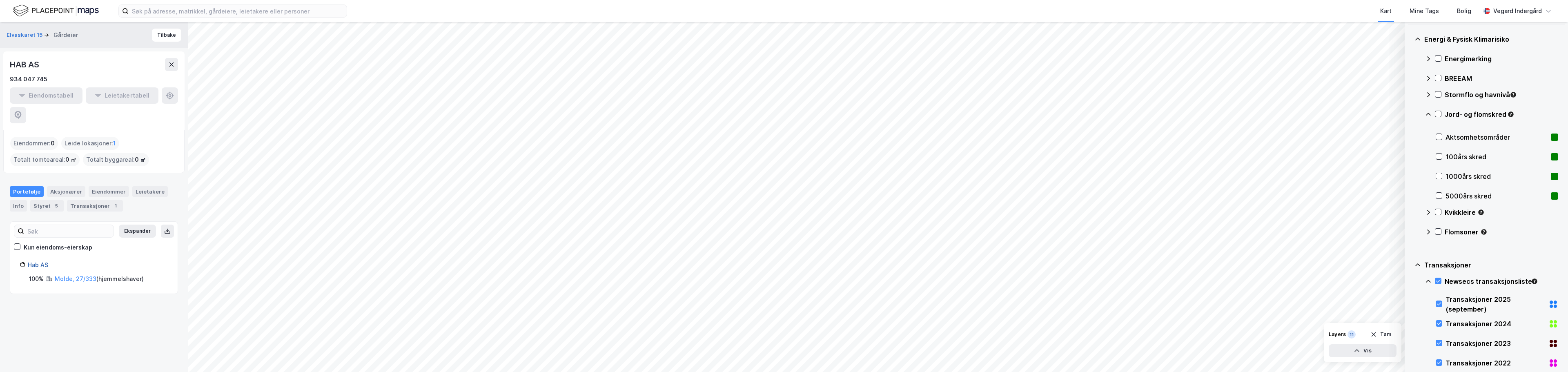
click at [38, 261] on link "Hab AS" at bounding box center [38, 264] width 21 height 7
click at [60, 186] on div "Aksjonærer" at bounding box center [66, 191] width 38 height 10
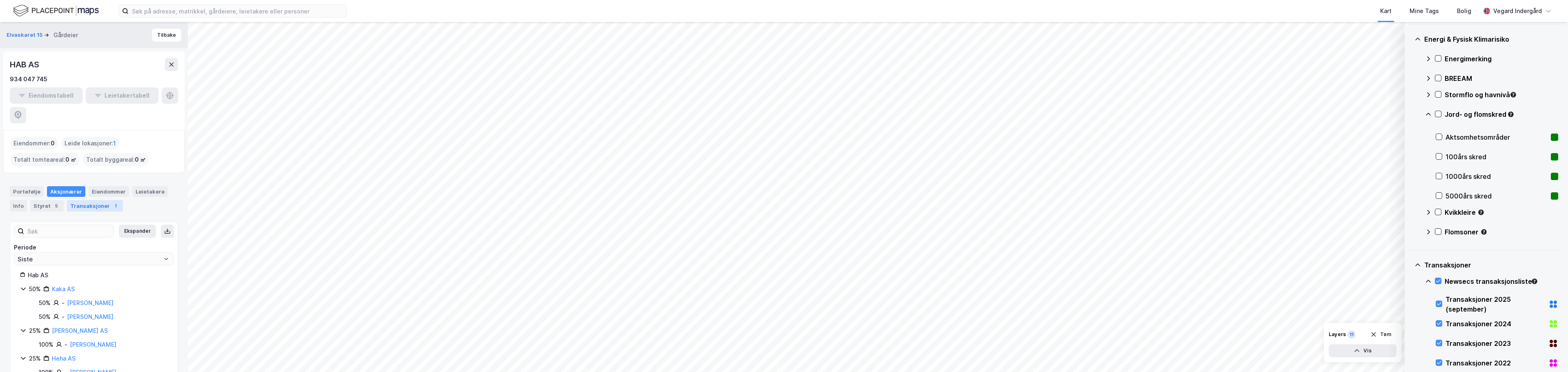
click at [101, 200] on div "Transaksjoner 1" at bounding box center [95, 206] width 56 height 12
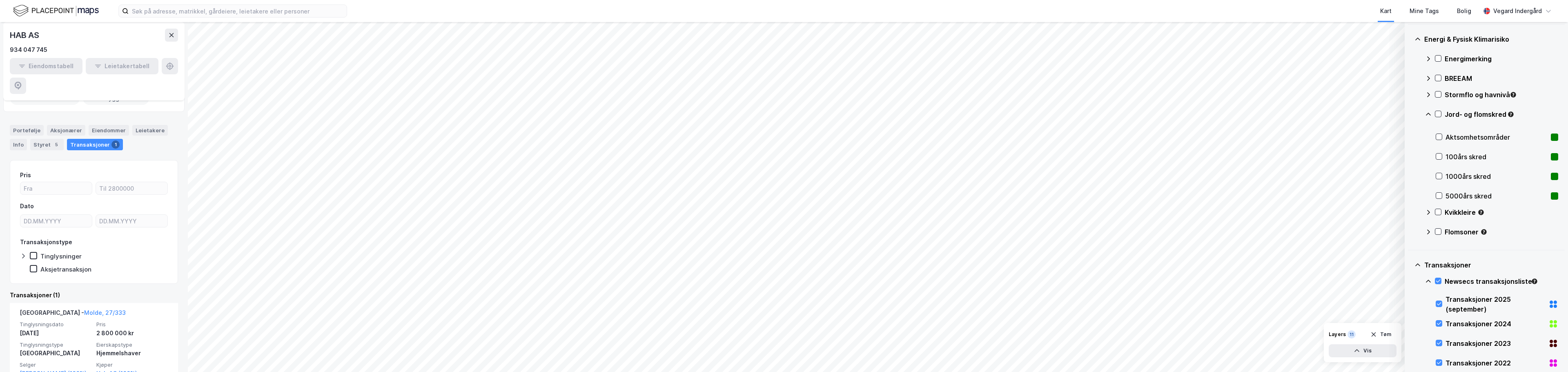
scroll to position [63, 0]
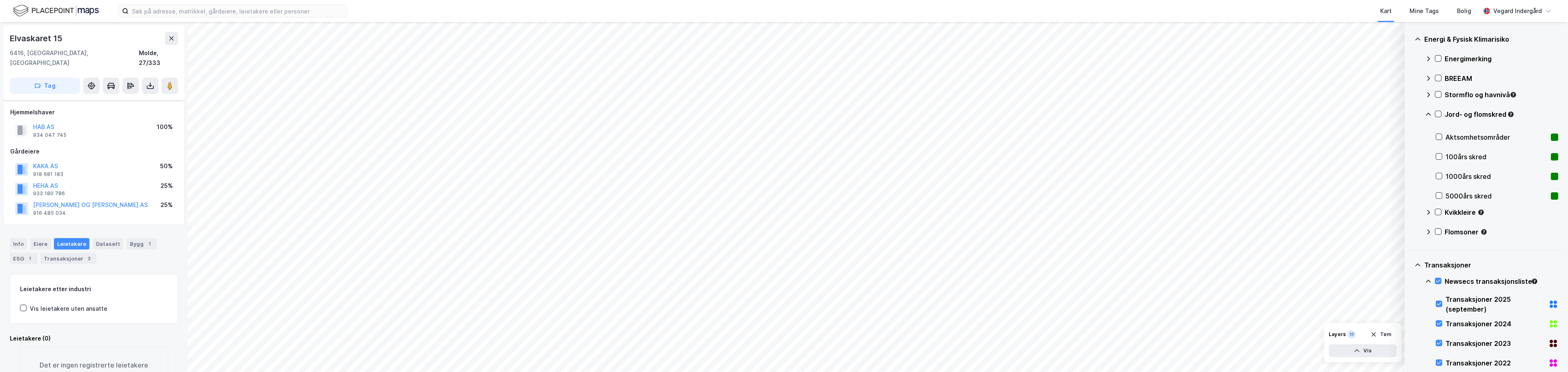
scroll to position [19, 0]
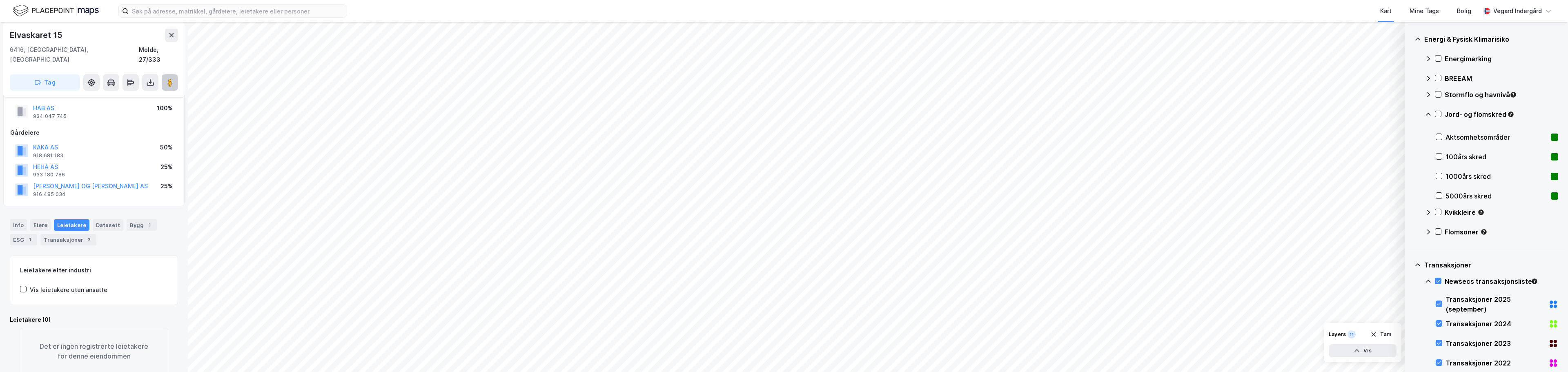
click at [169, 79] on image at bounding box center [170, 82] width 5 height 8
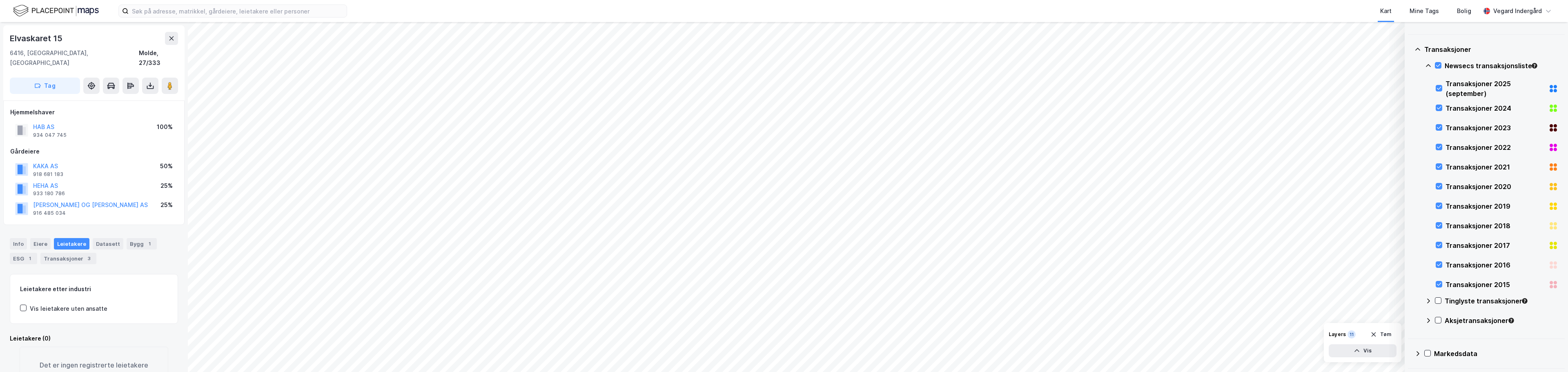
scroll to position [245, 0]
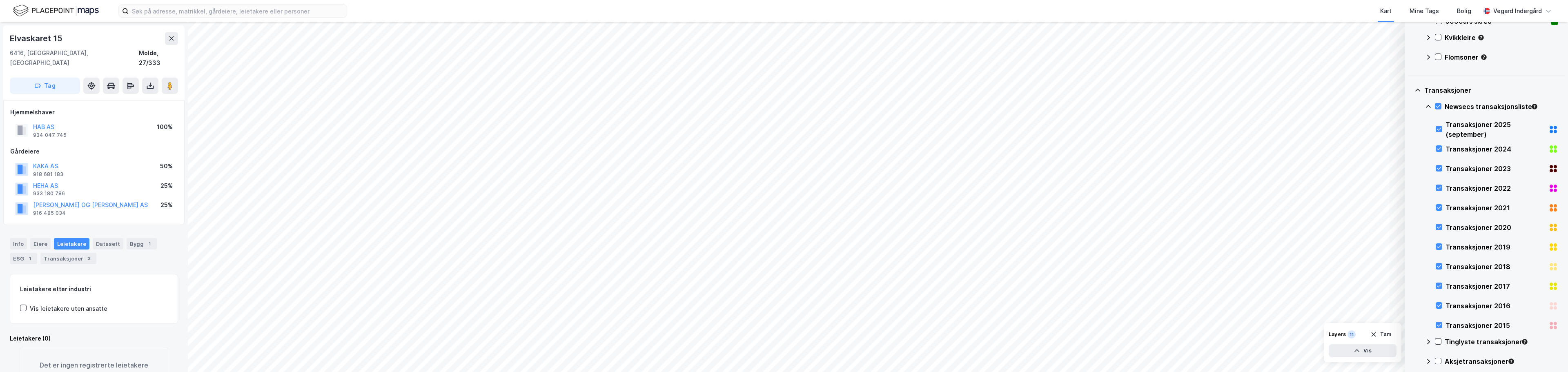
click at [783, 93] on icon at bounding box center [1418, 90] width 7 height 7
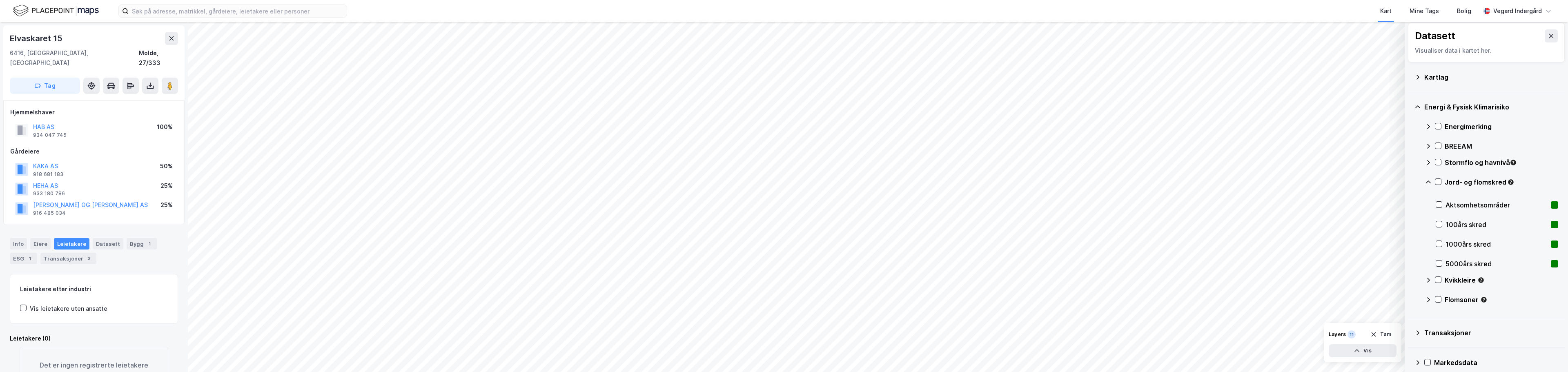
scroll to position [0, 0]
click at [783, 111] on icon at bounding box center [1418, 110] width 7 height 7
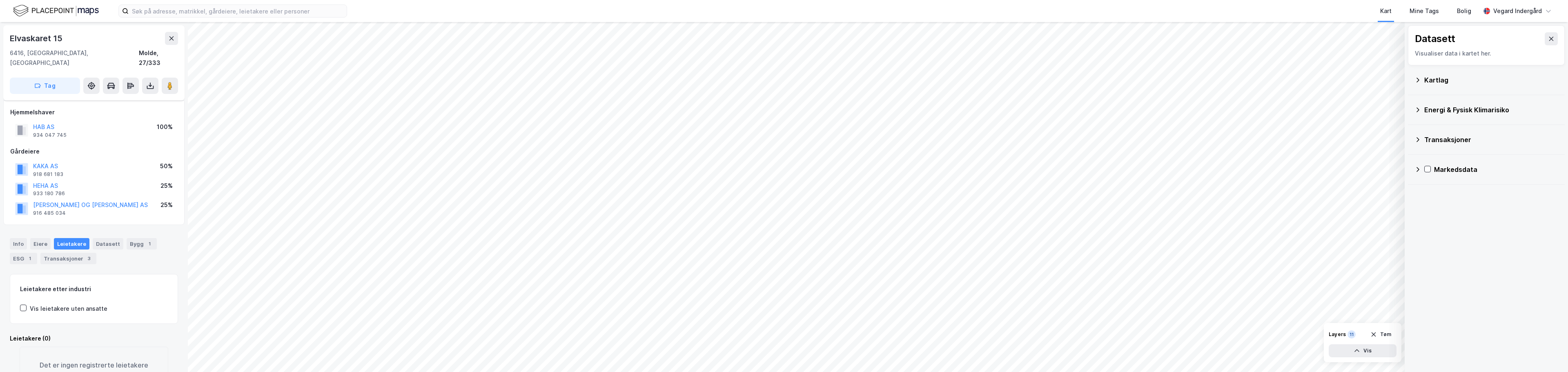
scroll to position [31, 0]
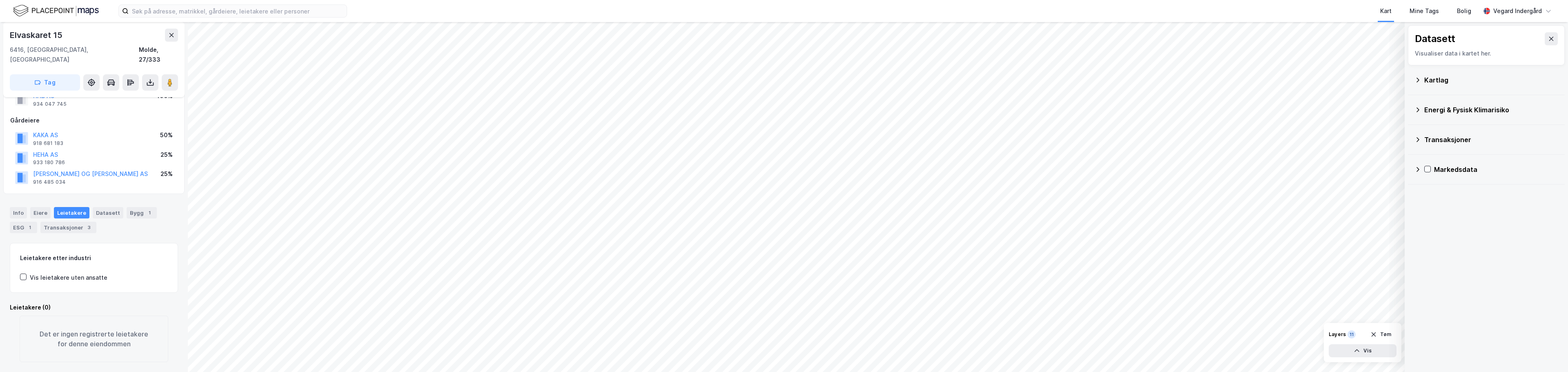
click at [783, 79] on icon at bounding box center [1418, 80] width 7 height 7
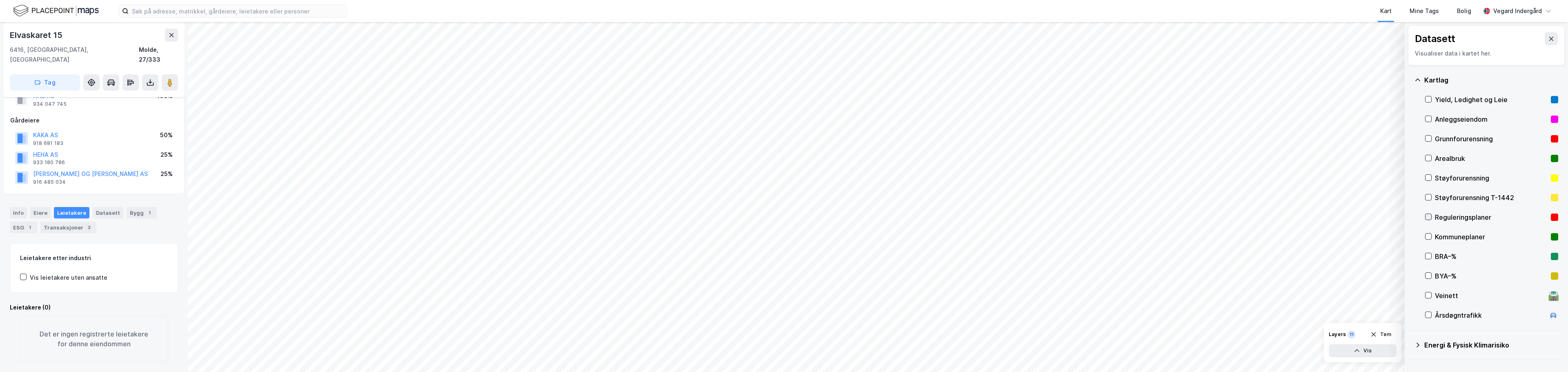
click at [783, 216] on icon at bounding box center [1428, 217] width 5 height 5
click at [783, 213] on div "Reguleringsplaner" at bounding box center [1491, 217] width 133 height 19
click at [783, 216] on icon at bounding box center [1428, 217] width 5 height 5
click at [783, 237] on icon at bounding box center [1428, 236] width 4 height 3
click at [783, 352] on button "Vis" at bounding box center [1362, 351] width 68 height 13
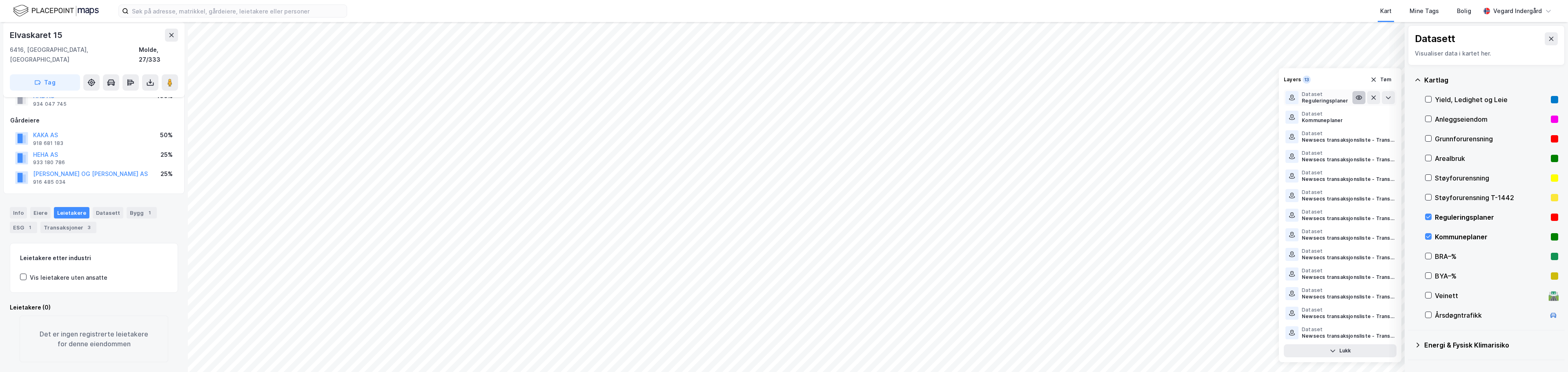
click at [783, 98] on icon at bounding box center [1359, 97] width 7 height 7
click at [783, 98] on icon at bounding box center [1357, 97] width 1 height 1
click at [783, 99] on icon at bounding box center [1388, 97] width 7 height 7
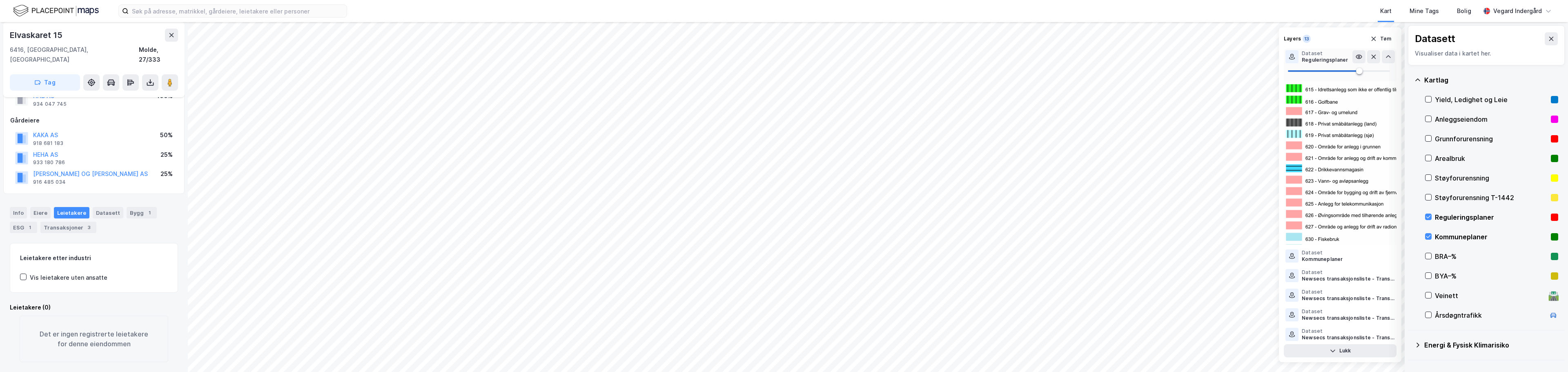
scroll to position [1021, 0]
click at [783, 258] on icon at bounding box center [1388, 256] width 7 height 7
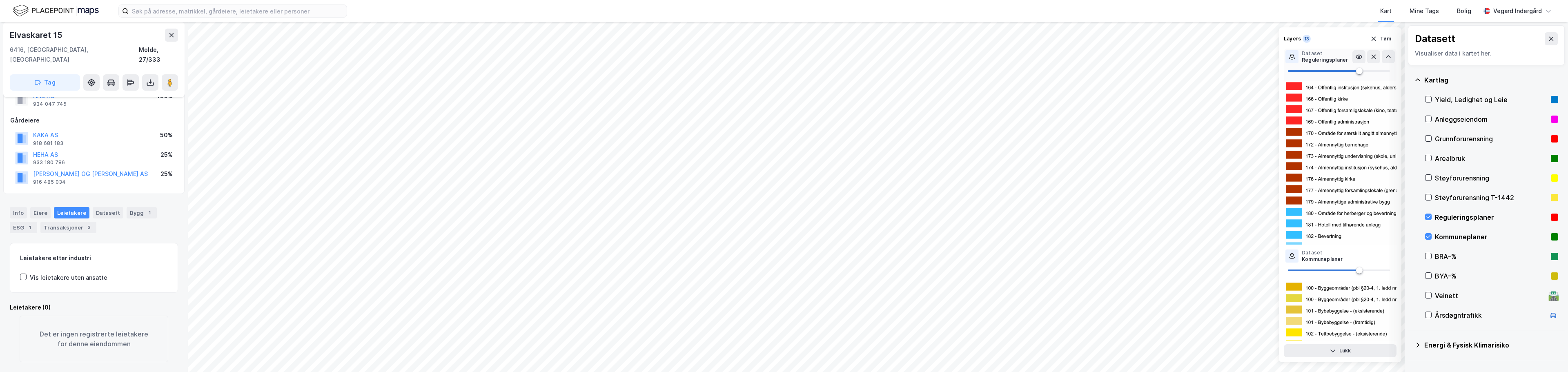
scroll to position [286, 0]
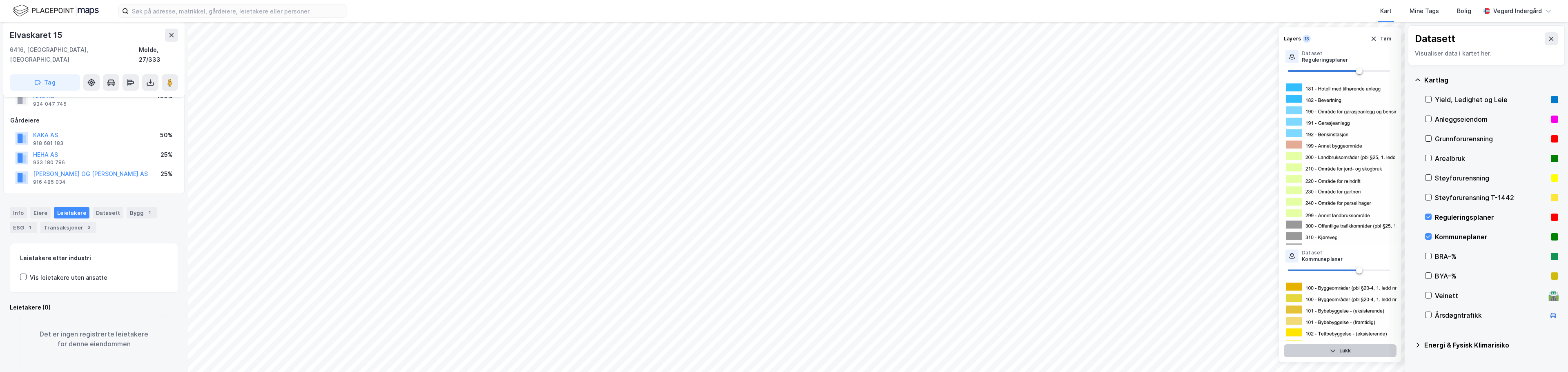
click at [783, 351] on button "Lukk" at bounding box center [1340, 351] width 113 height 13
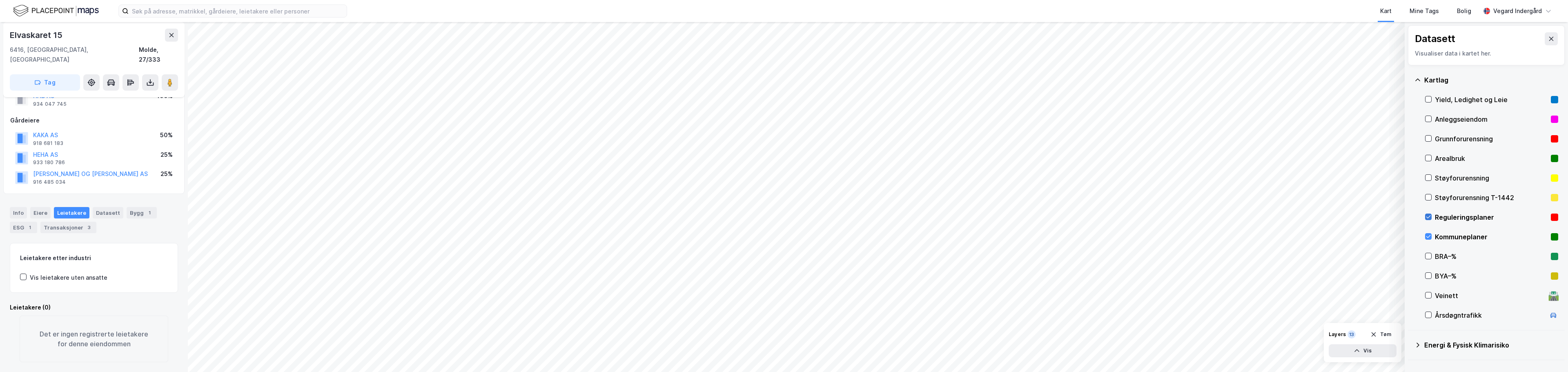
click at [783, 214] on icon at bounding box center [1428, 217] width 5 height 5
click at [783, 236] on icon at bounding box center [1428, 236] width 5 height 5
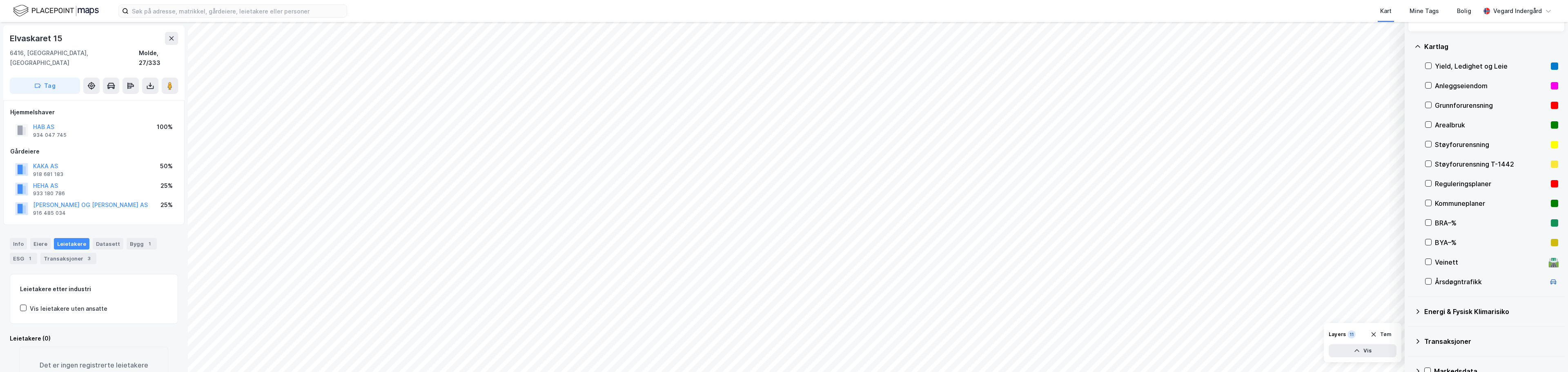
scroll to position [51, 0]
